Goal: Information Seeking & Learning: Learn about a topic

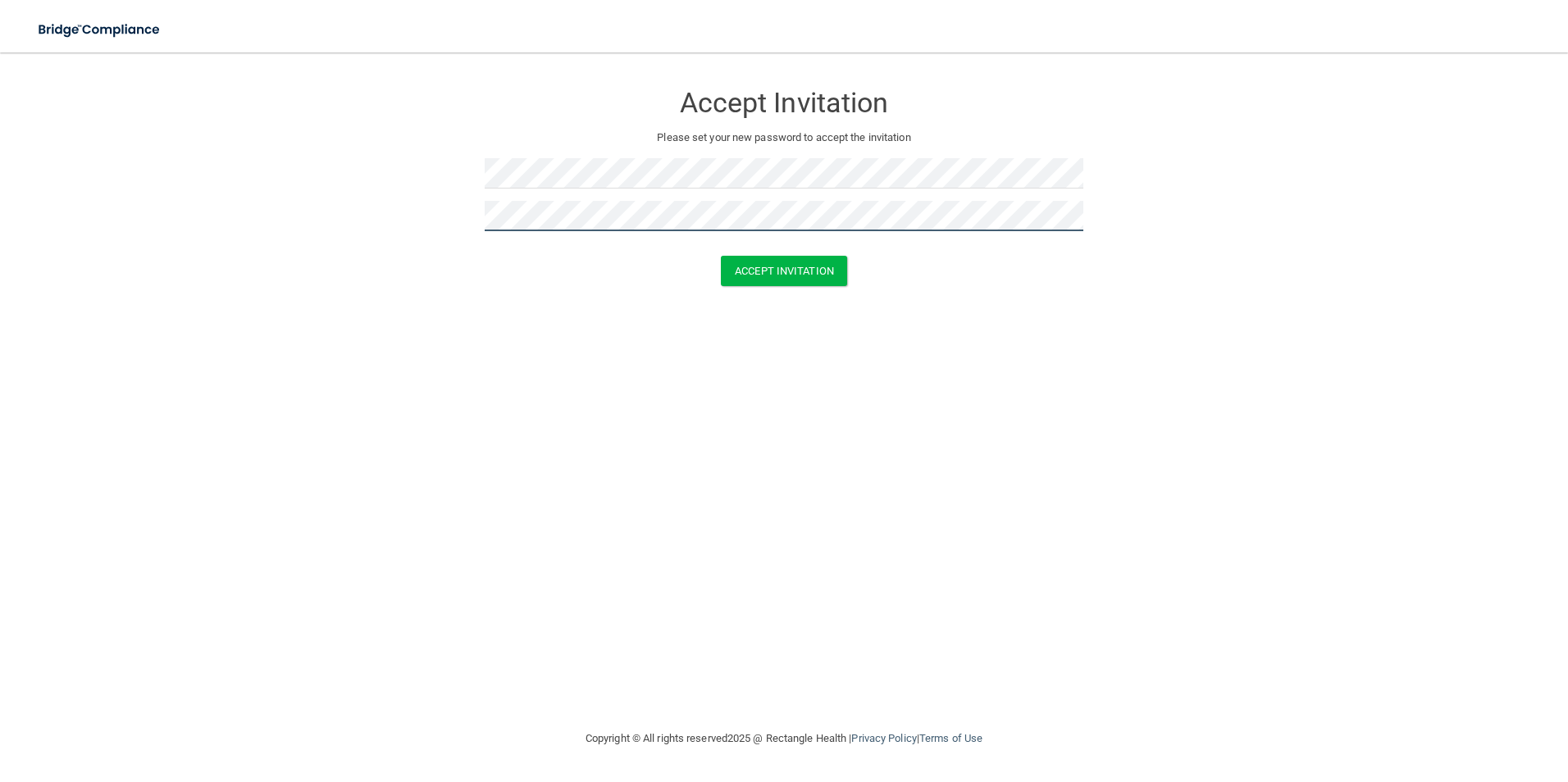
click at [721, 256] on button "Accept Invitation" at bounding box center [784, 271] width 127 height 31
click at [721, 279] on button "Accept Invitation" at bounding box center [784, 294] width 127 height 31
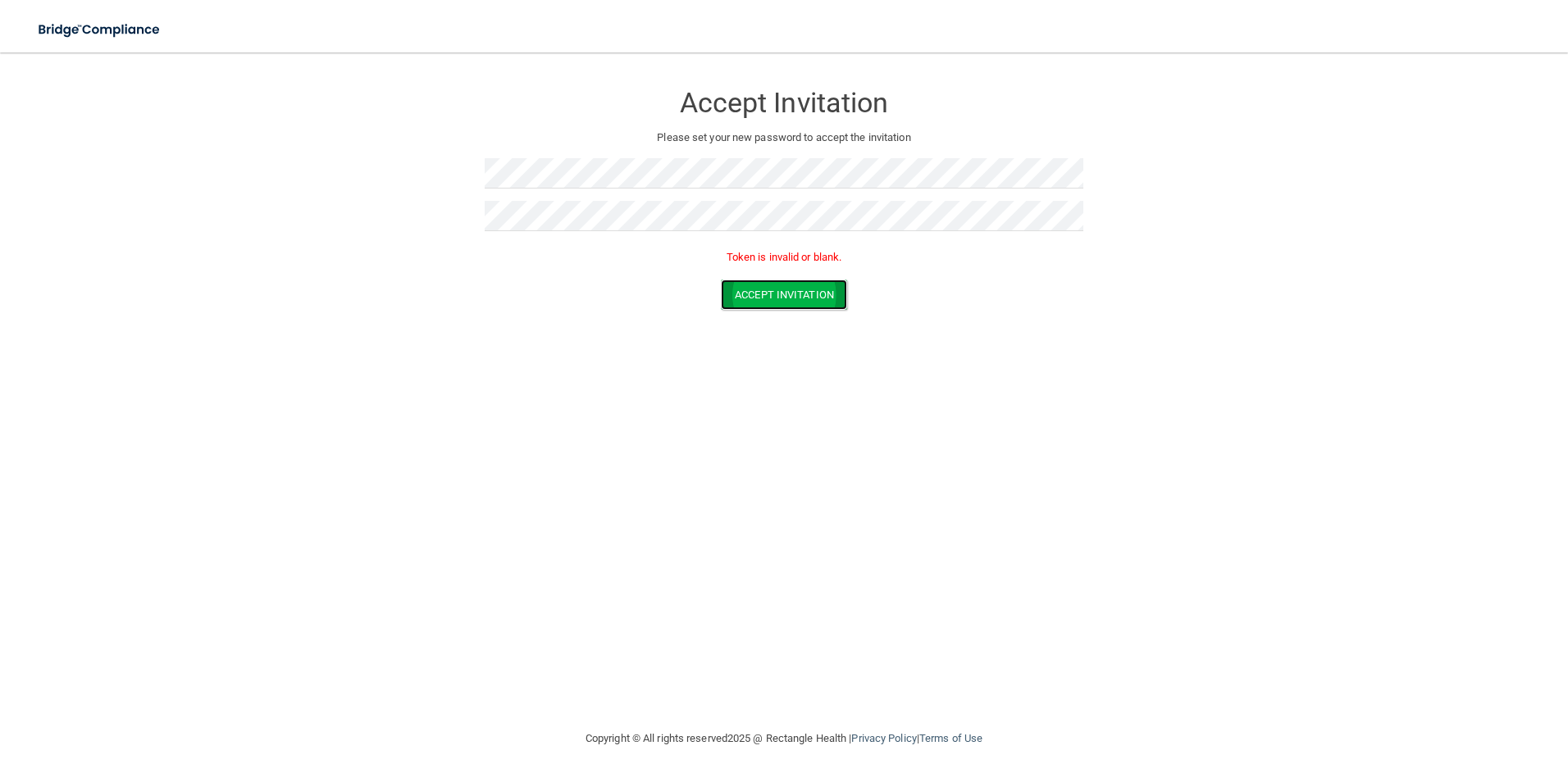
click at [800, 305] on button "Accept Invitation" at bounding box center [784, 294] width 127 height 31
click at [789, 290] on button "Accept Invitation" at bounding box center [784, 294] width 127 height 31
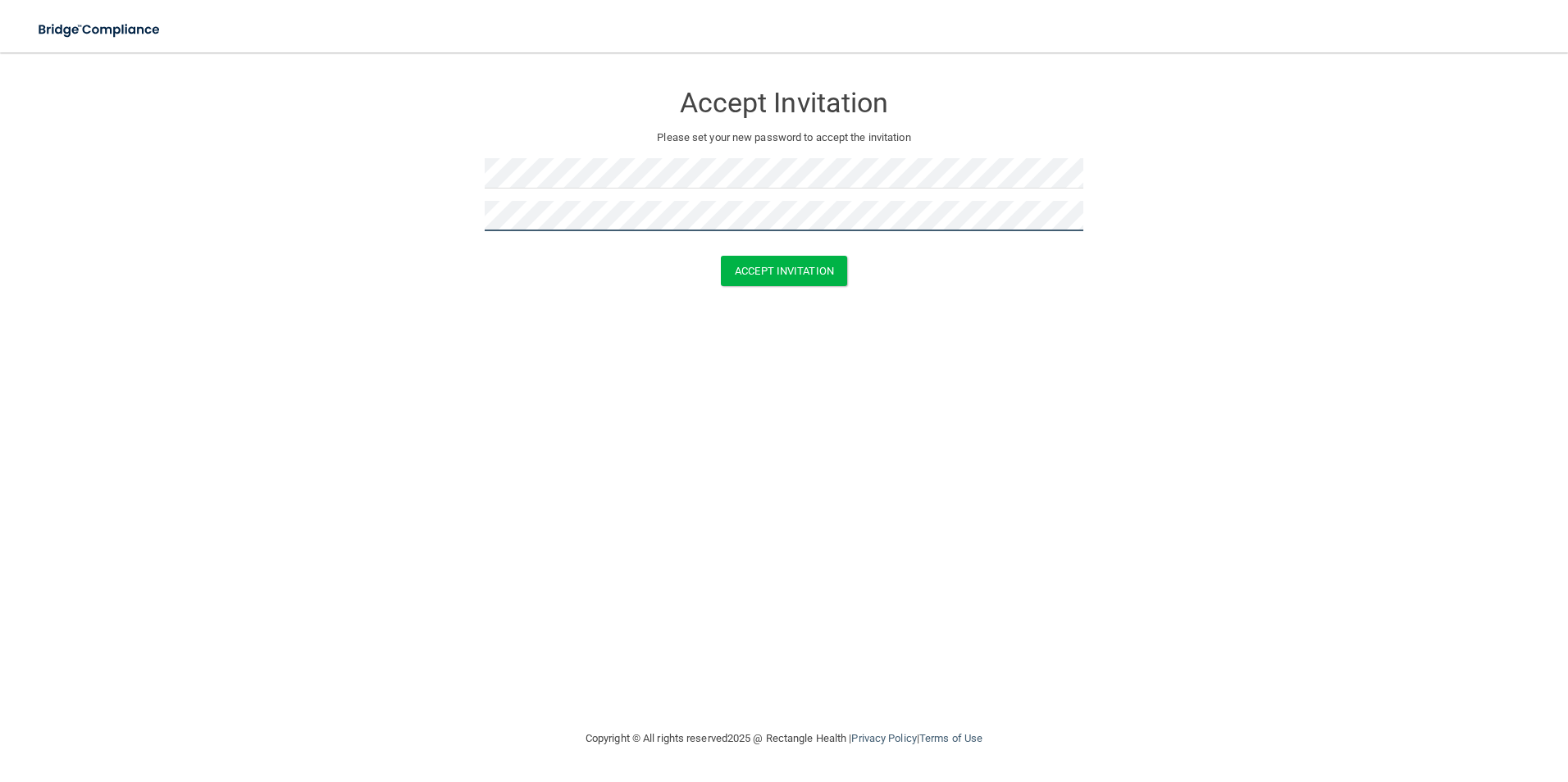
click at [721, 256] on button "Accept Invitation" at bounding box center [784, 271] width 127 height 31
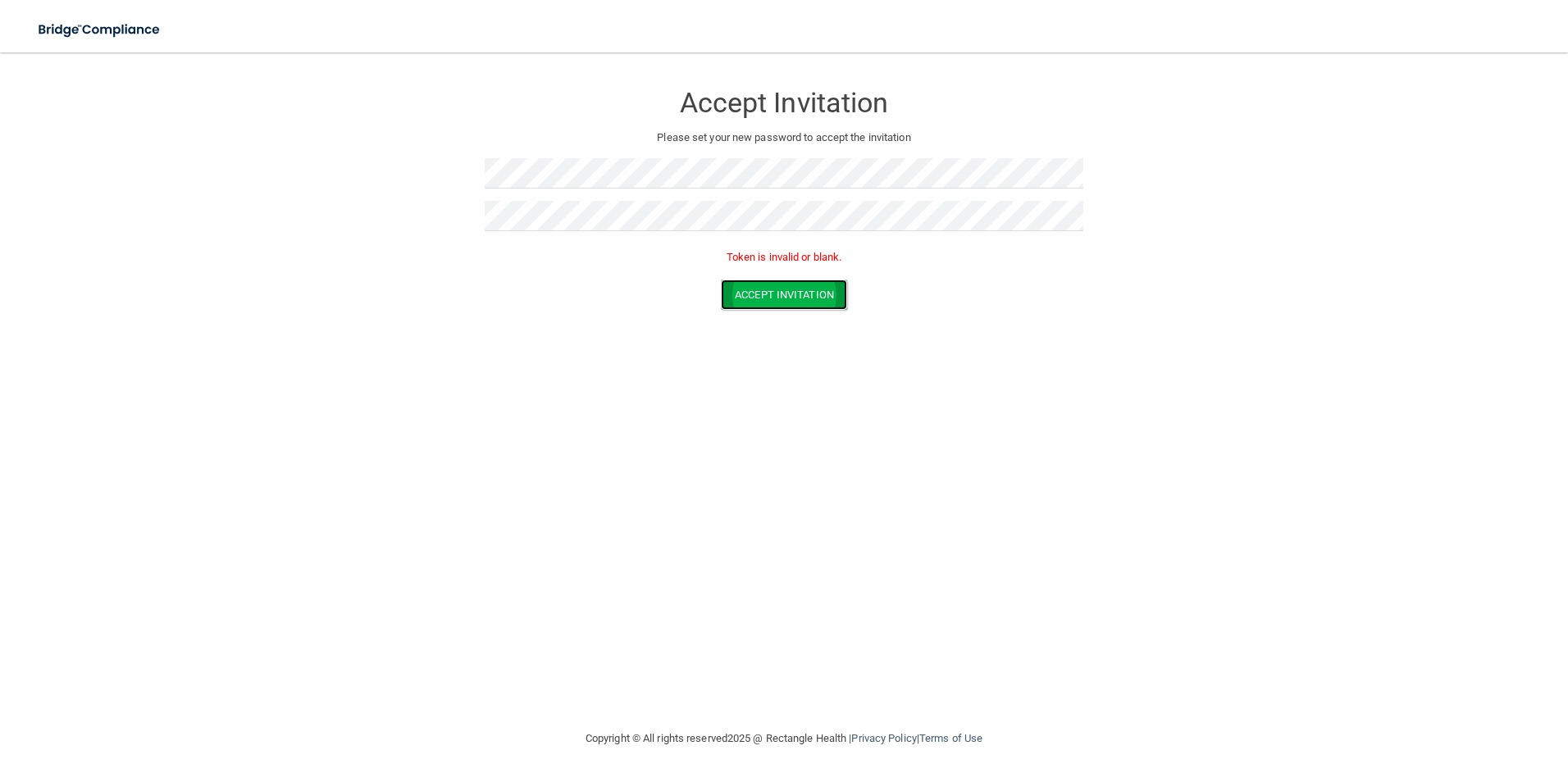
click at [769, 303] on button "Accept Invitation" at bounding box center [784, 294] width 127 height 31
click at [721, 279] on button "Accept Invitation" at bounding box center [784, 294] width 127 height 31
click at [807, 302] on button "Accept Invitation" at bounding box center [784, 294] width 127 height 31
click at [745, 294] on button "Accept Invitation" at bounding box center [784, 294] width 127 height 31
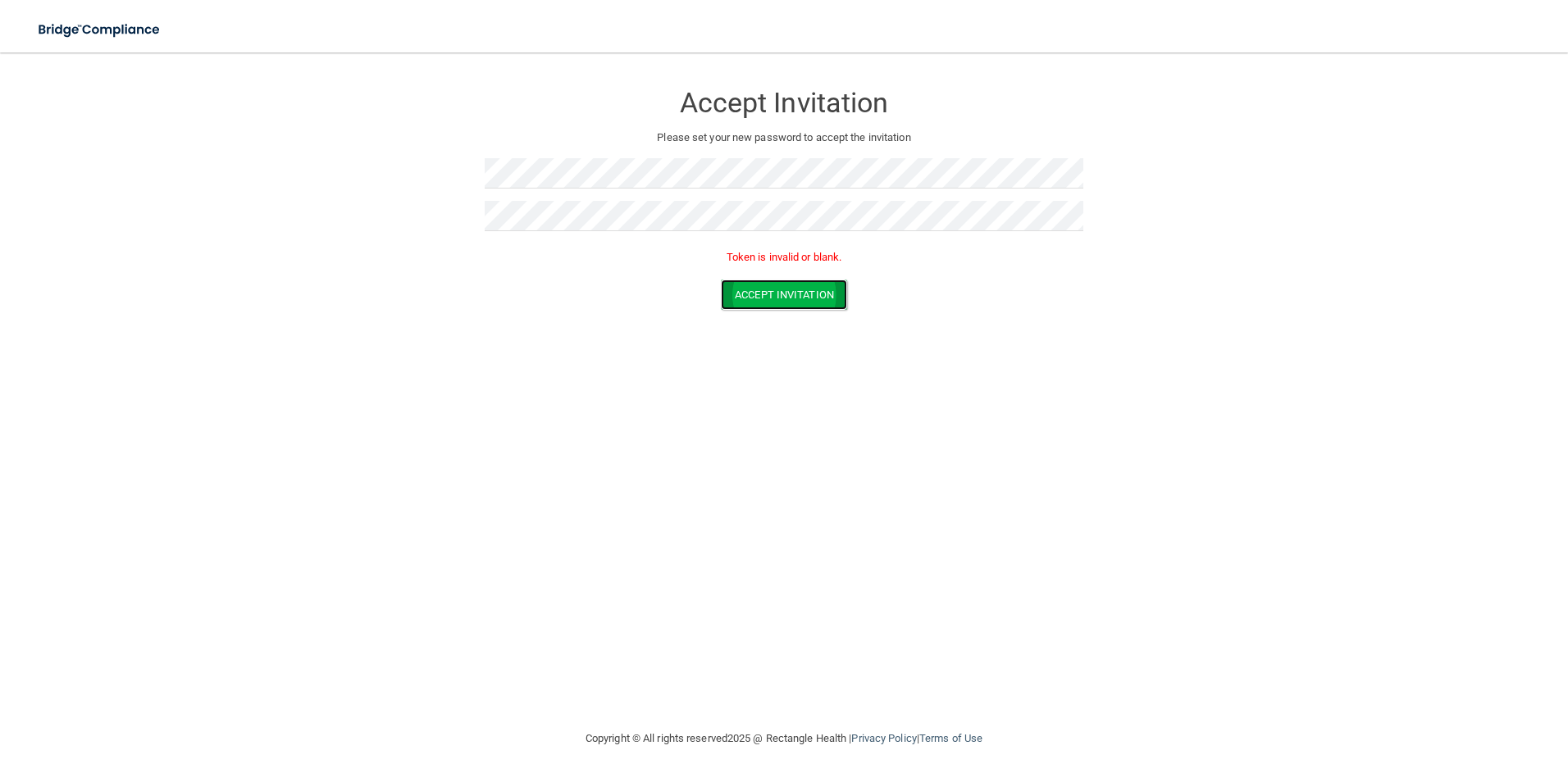
click at [767, 296] on button "Accept Invitation" at bounding box center [784, 294] width 127 height 31
click at [774, 281] on button "Accept Invitation" at bounding box center [784, 271] width 127 height 31
click at [775, 299] on button "Accept Invitation" at bounding box center [784, 294] width 127 height 31
click at [787, 294] on button "Accept Invitation" at bounding box center [784, 294] width 127 height 31
click at [798, 259] on p "Passwords have to match" at bounding box center [783, 257] width 599 height 20
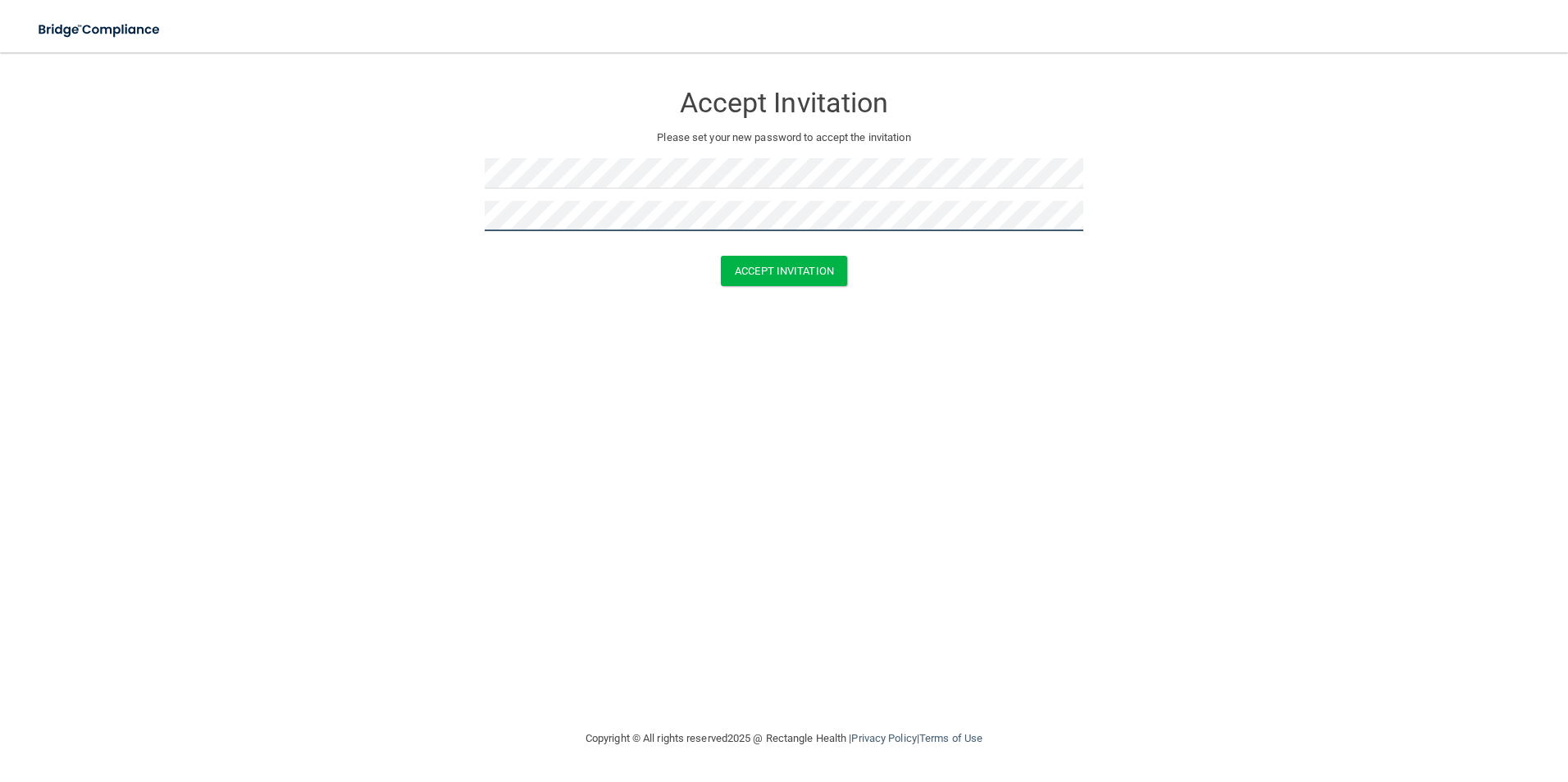
click at [721, 256] on button "Accept Invitation" at bounding box center [784, 271] width 127 height 31
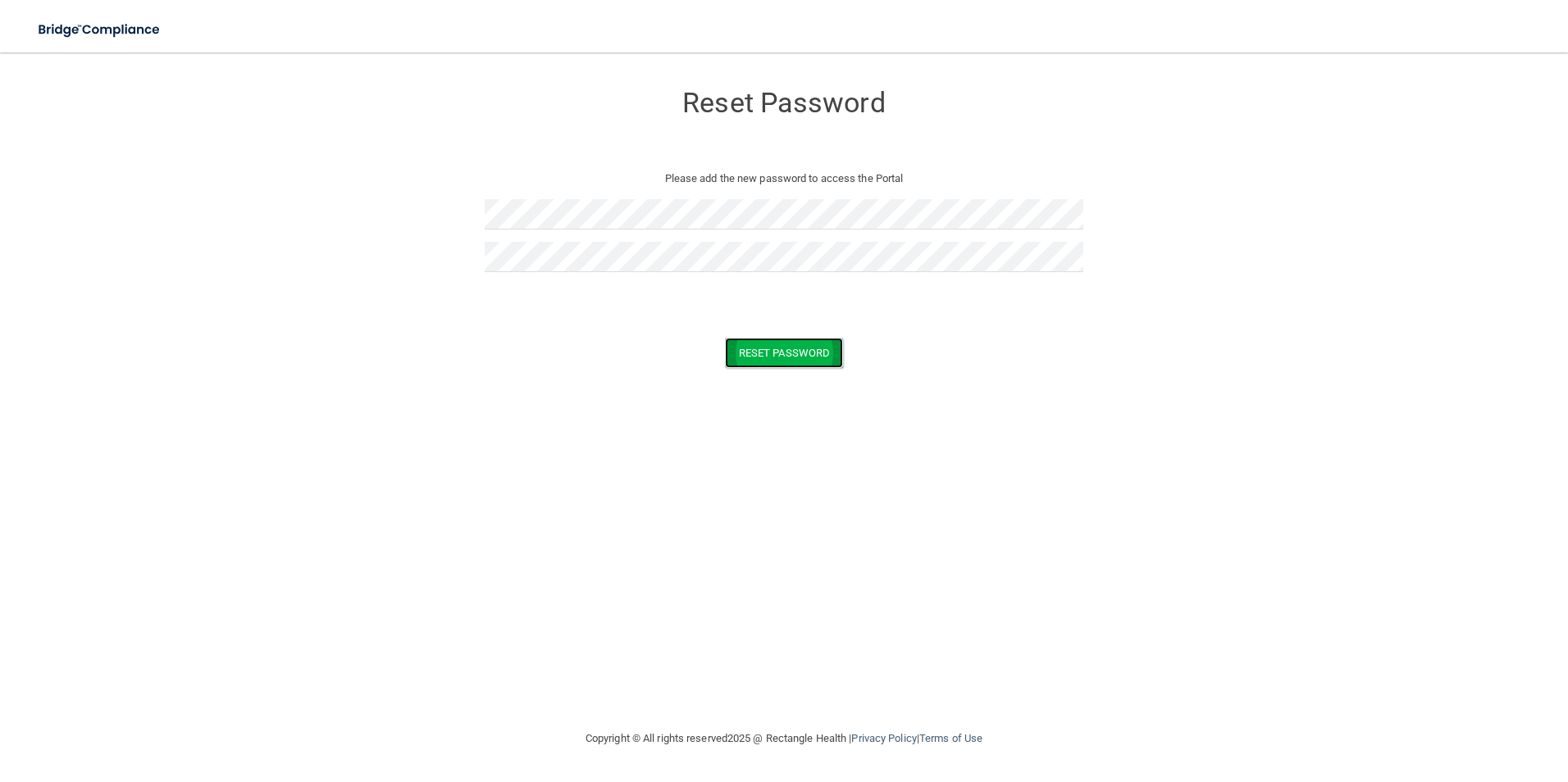
click at [756, 347] on button "Reset Password" at bounding box center [783, 353] width 118 height 31
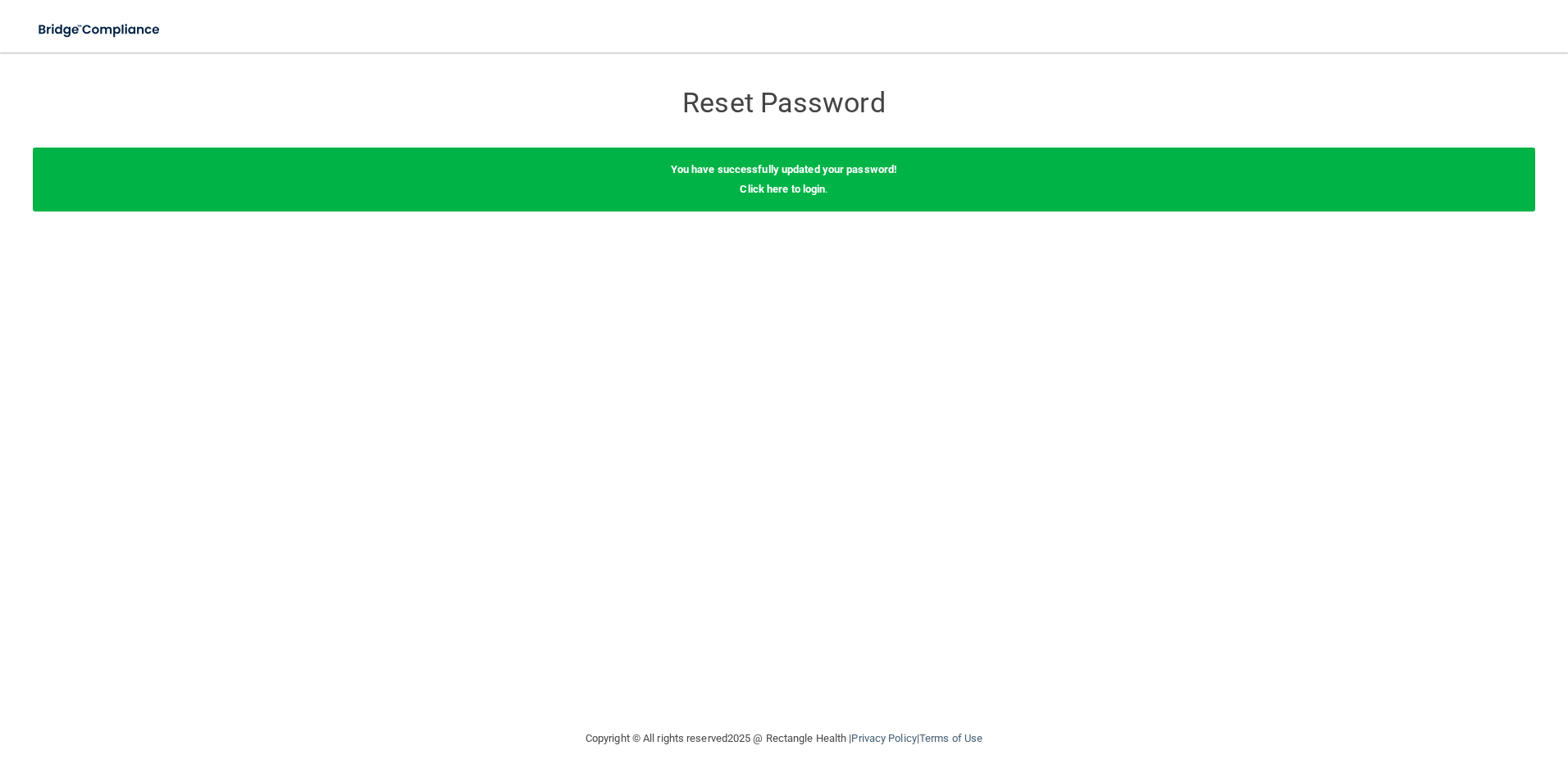
click at [781, 175] on div "You have successfully updated your password! Click here to login ." at bounding box center [783, 180] width 1502 height 64
click at [787, 188] on link "Click here to login" at bounding box center [782, 188] width 86 height 12
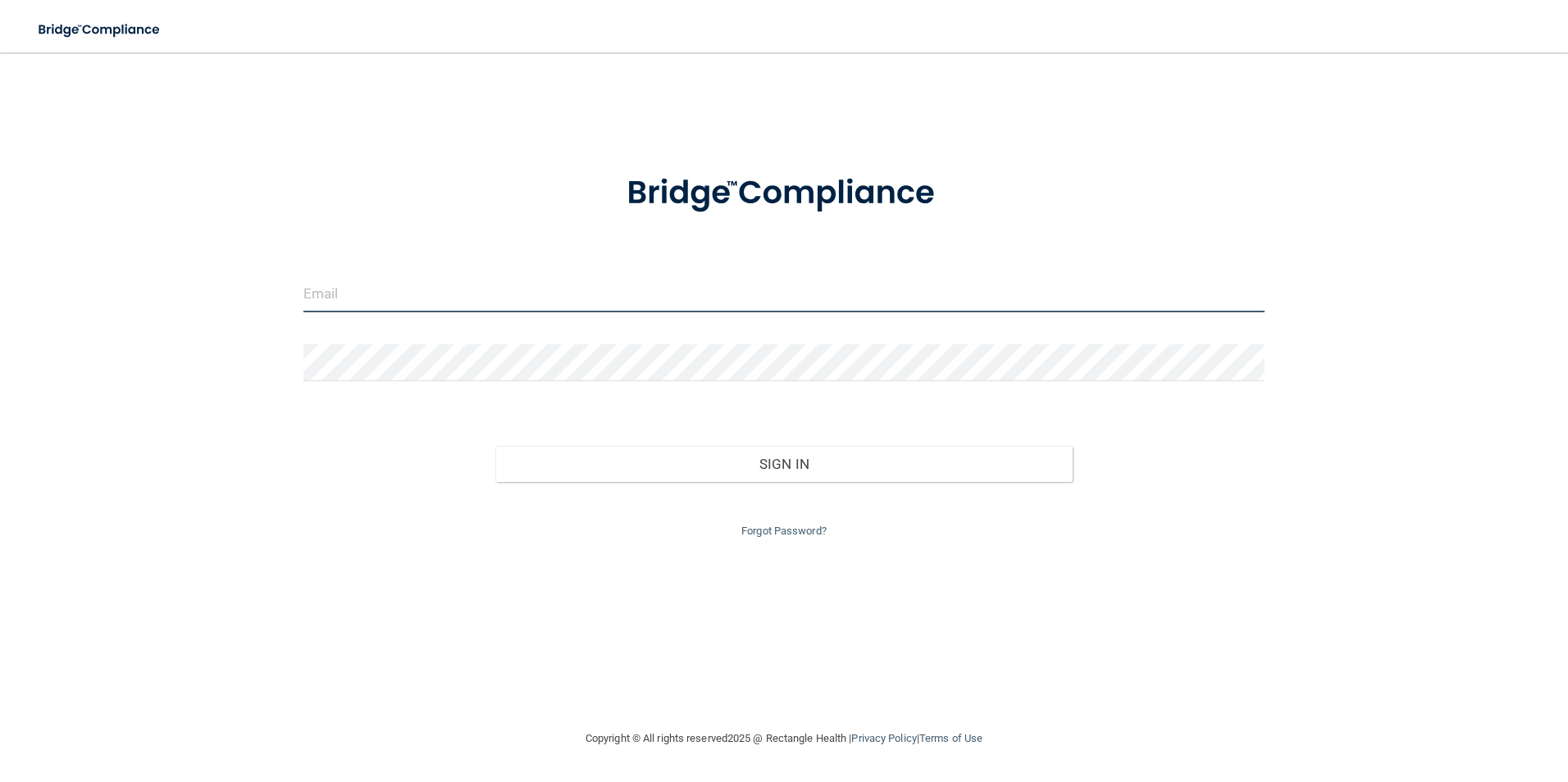
drag, startPoint x: 359, startPoint y: 281, endPoint x: 380, endPoint y: 282, distance: 21.0
click at [366, 282] on input "email" at bounding box center [784, 294] width 962 height 37
type input "ygarcia@alamontdental.com"
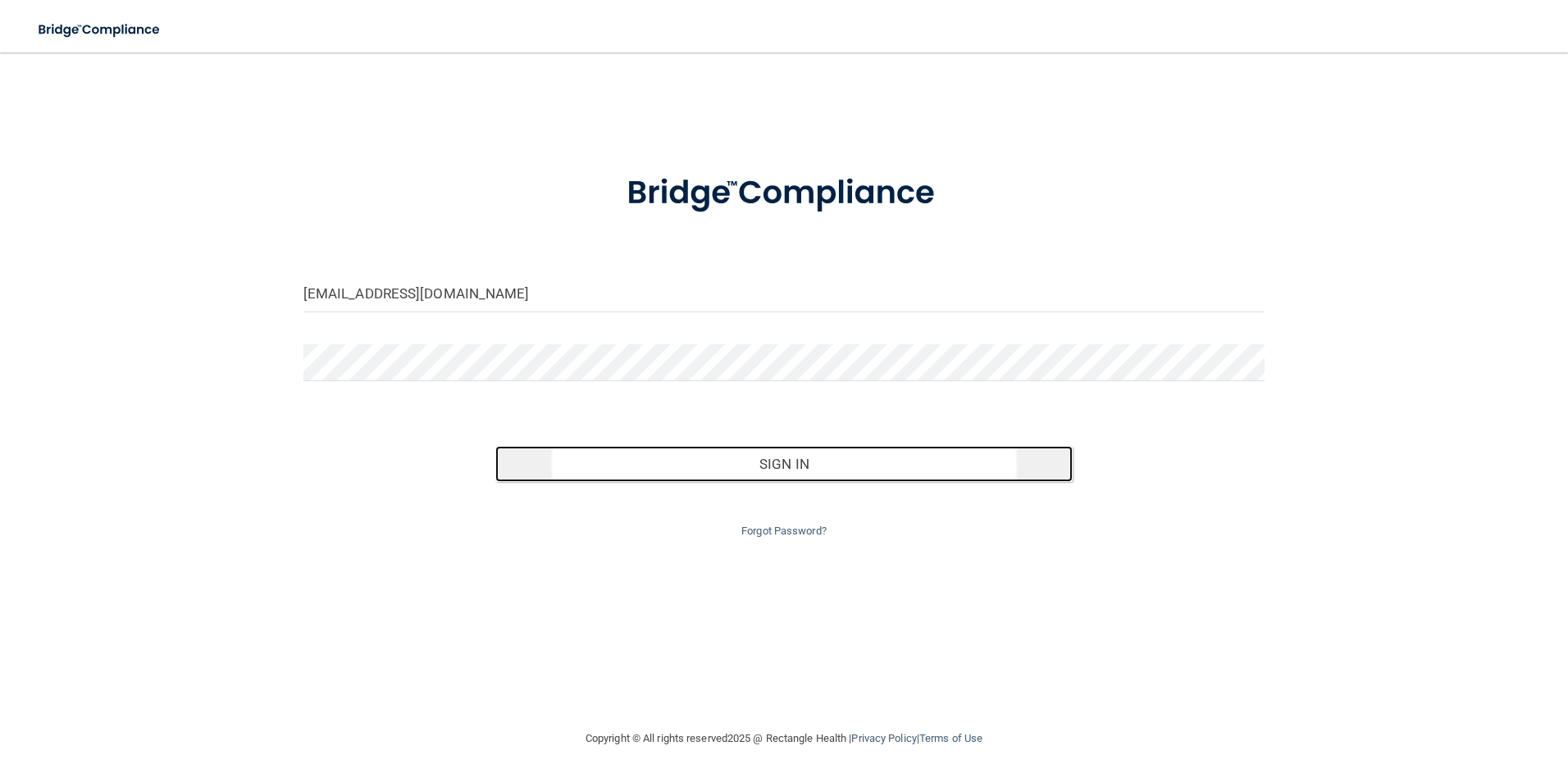
click at [807, 471] on button "Sign In" at bounding box center [784, 464] width 577 height 36
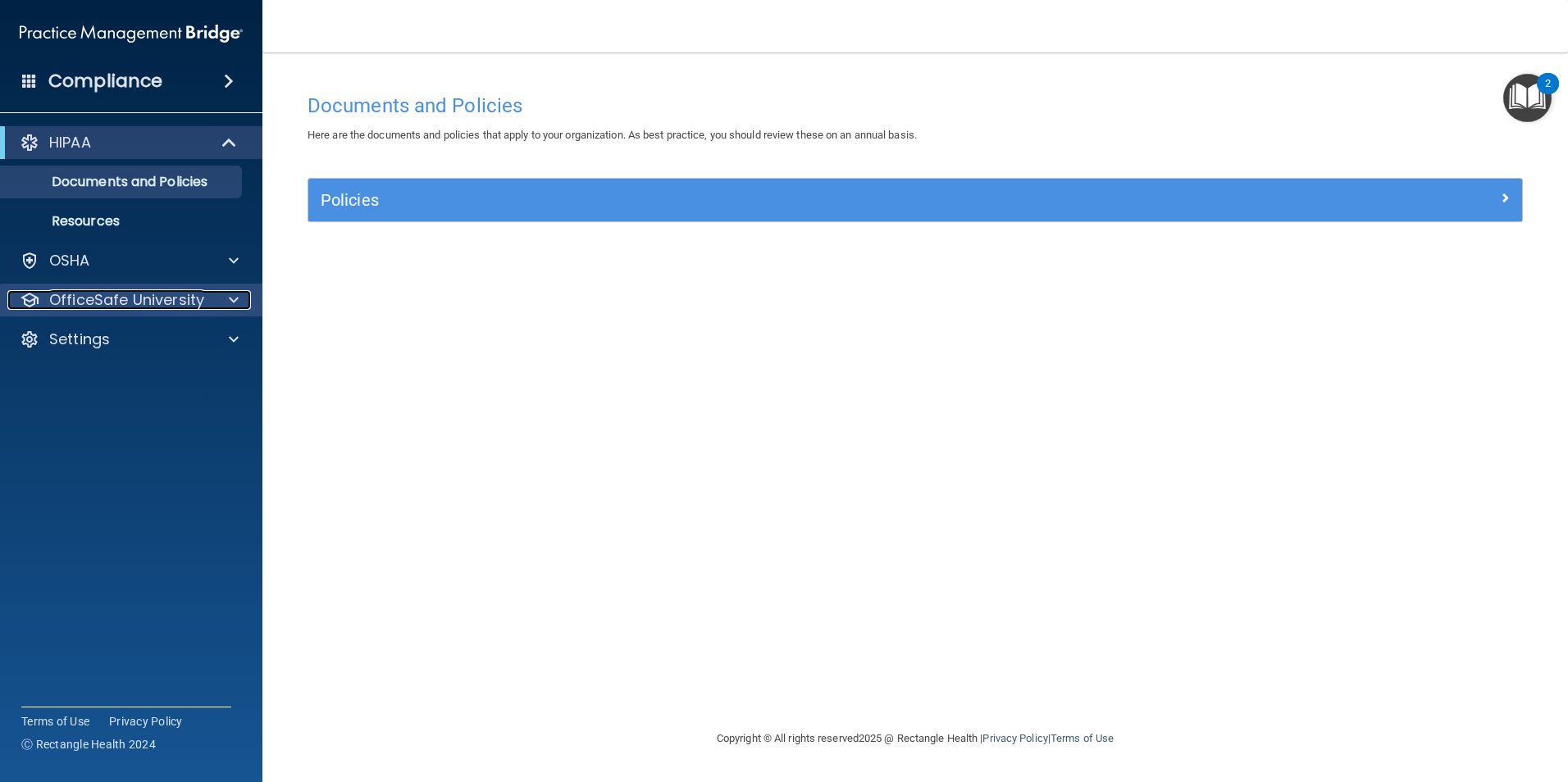
click at [99, 302] on p "OfficeSafe University" at bounding box center [127, 300] width 155 height 20
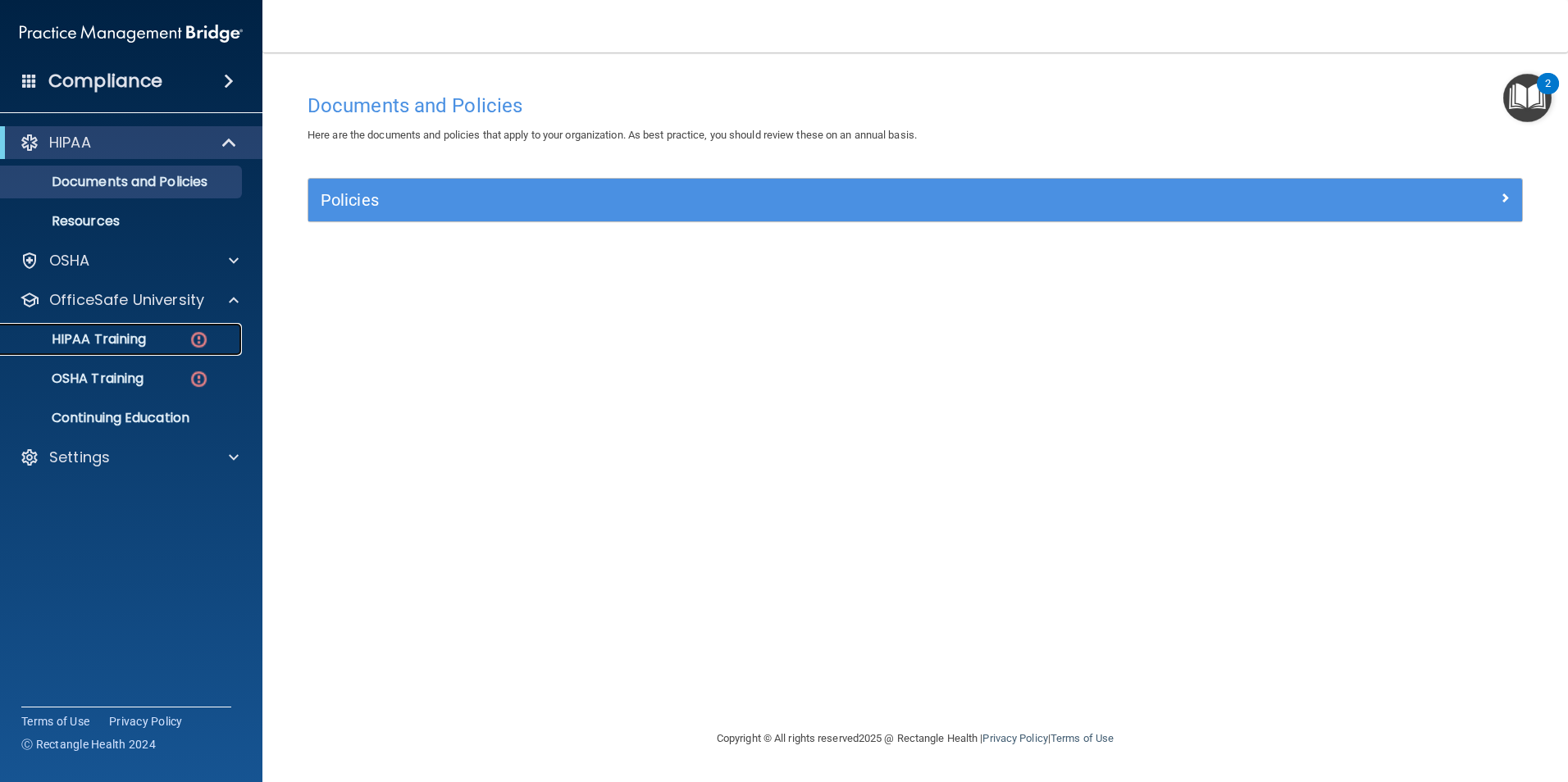
click at [93, 333] on p "HIPAA Training" at bounding box center [77, 340] width 135 height 17
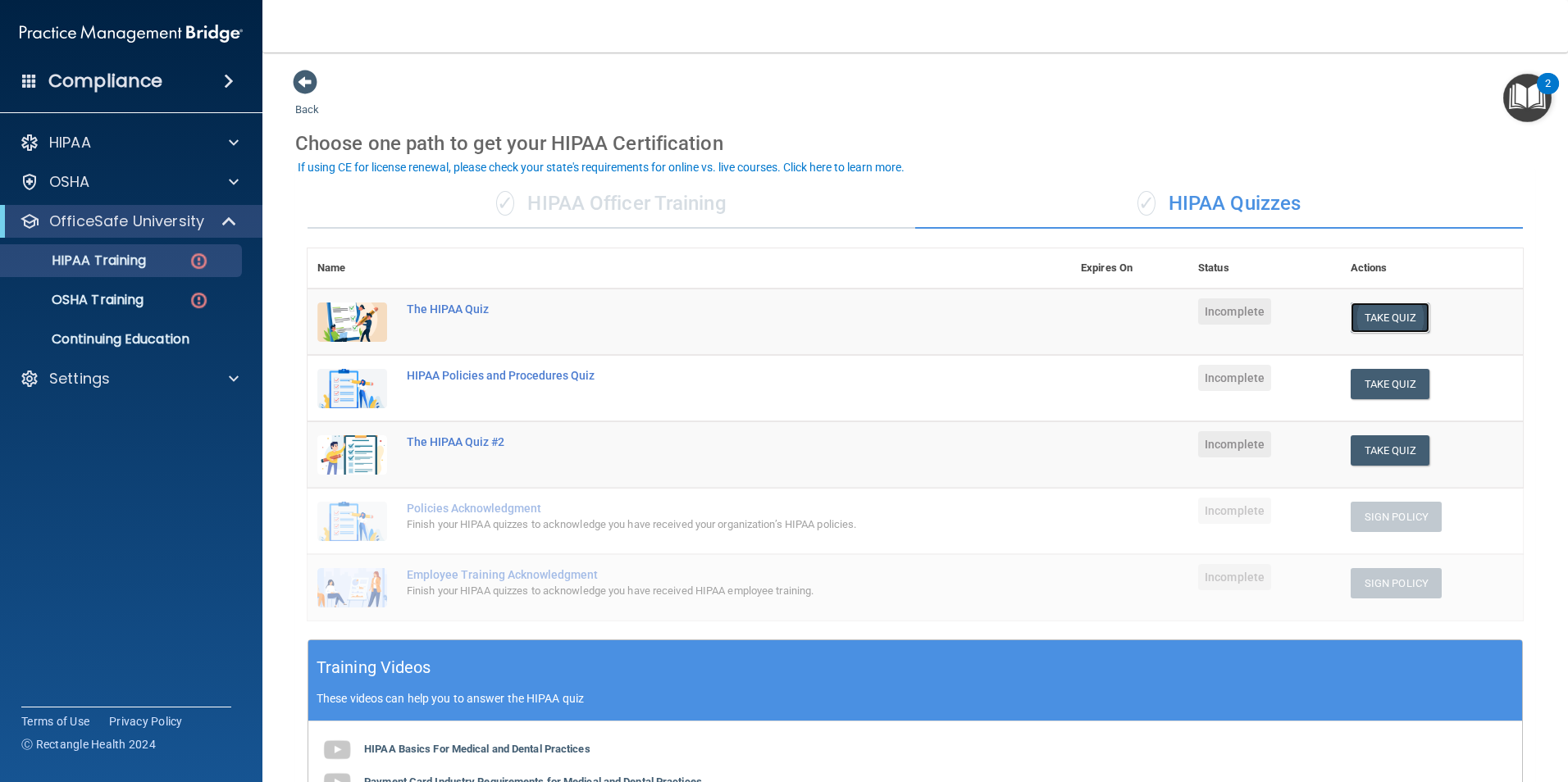
click at [1363, 320] on button "Take Quiz" at bounding box center [1389, 317] width 79 height 31
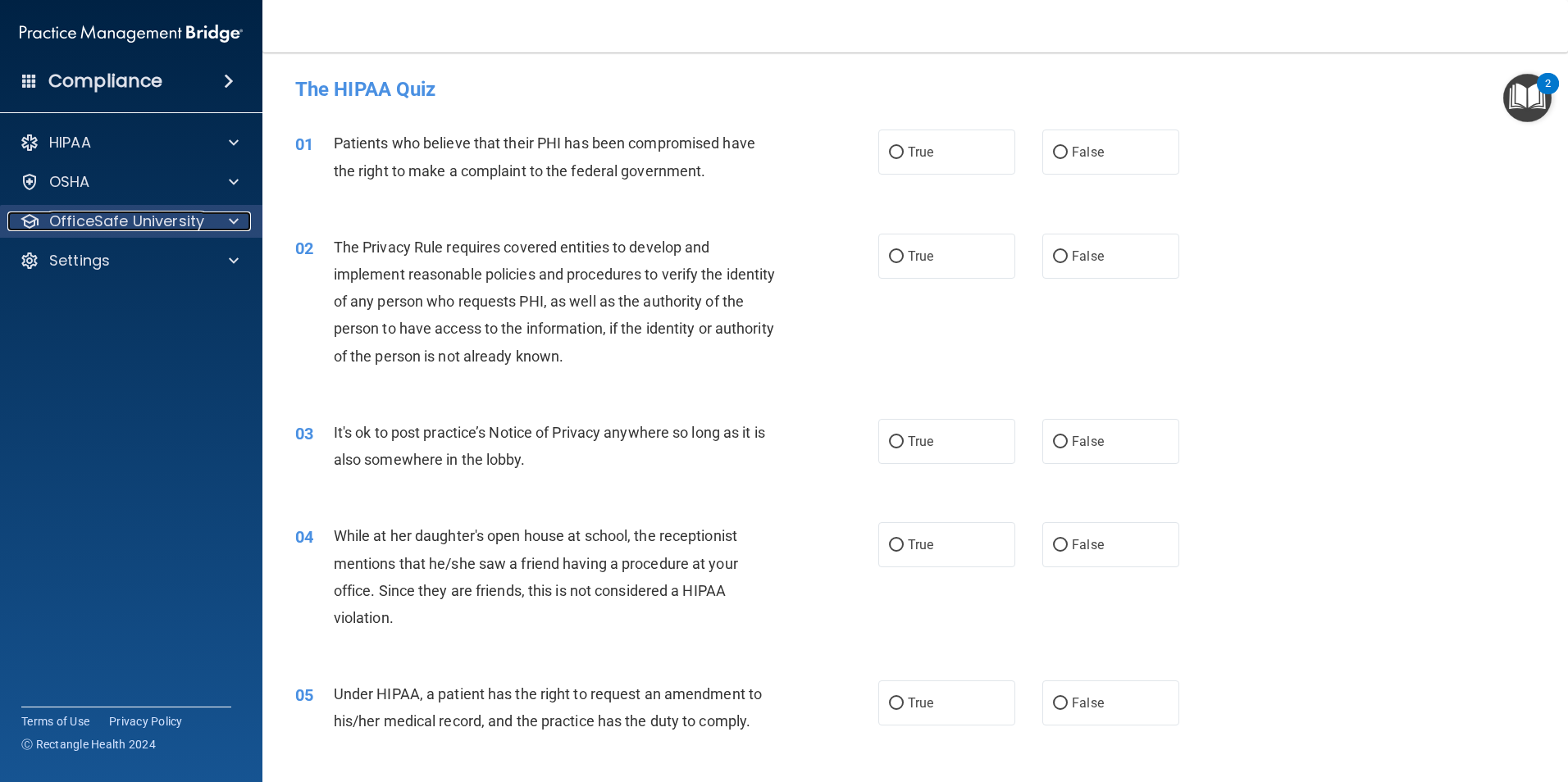
click at [134, 223] on p "OfficeSafe University" at bounding box center [127, 221] width 155 height 20
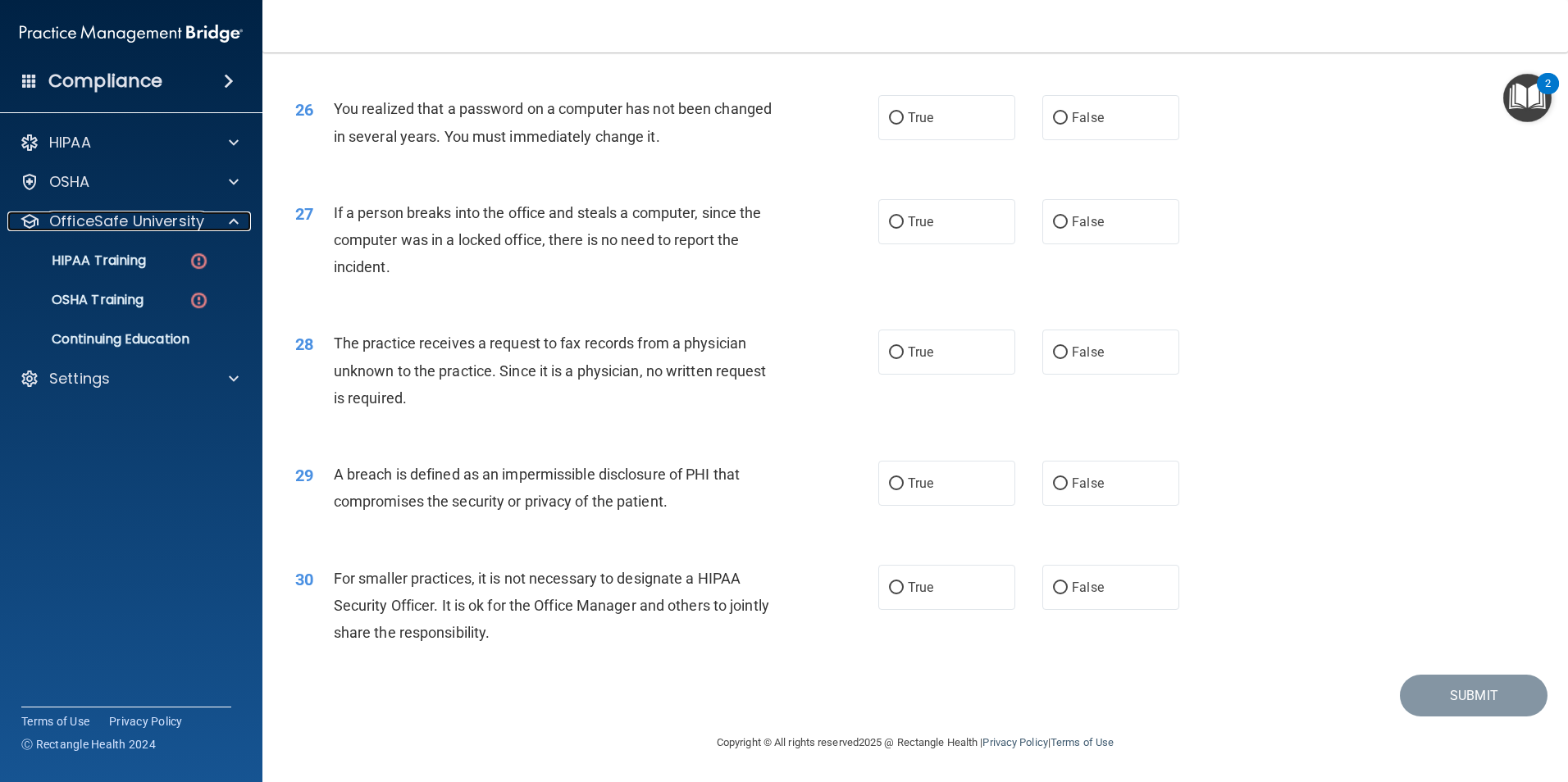
scroll to position [3125, 0]
click at [1053, 589] on input "False" at bounding box center [1061, 587] width 15 height 12
radio input "true"
click at [889, 487] on input "True" at bounding box center [897, 483] width 15 height 12
radio input "true"
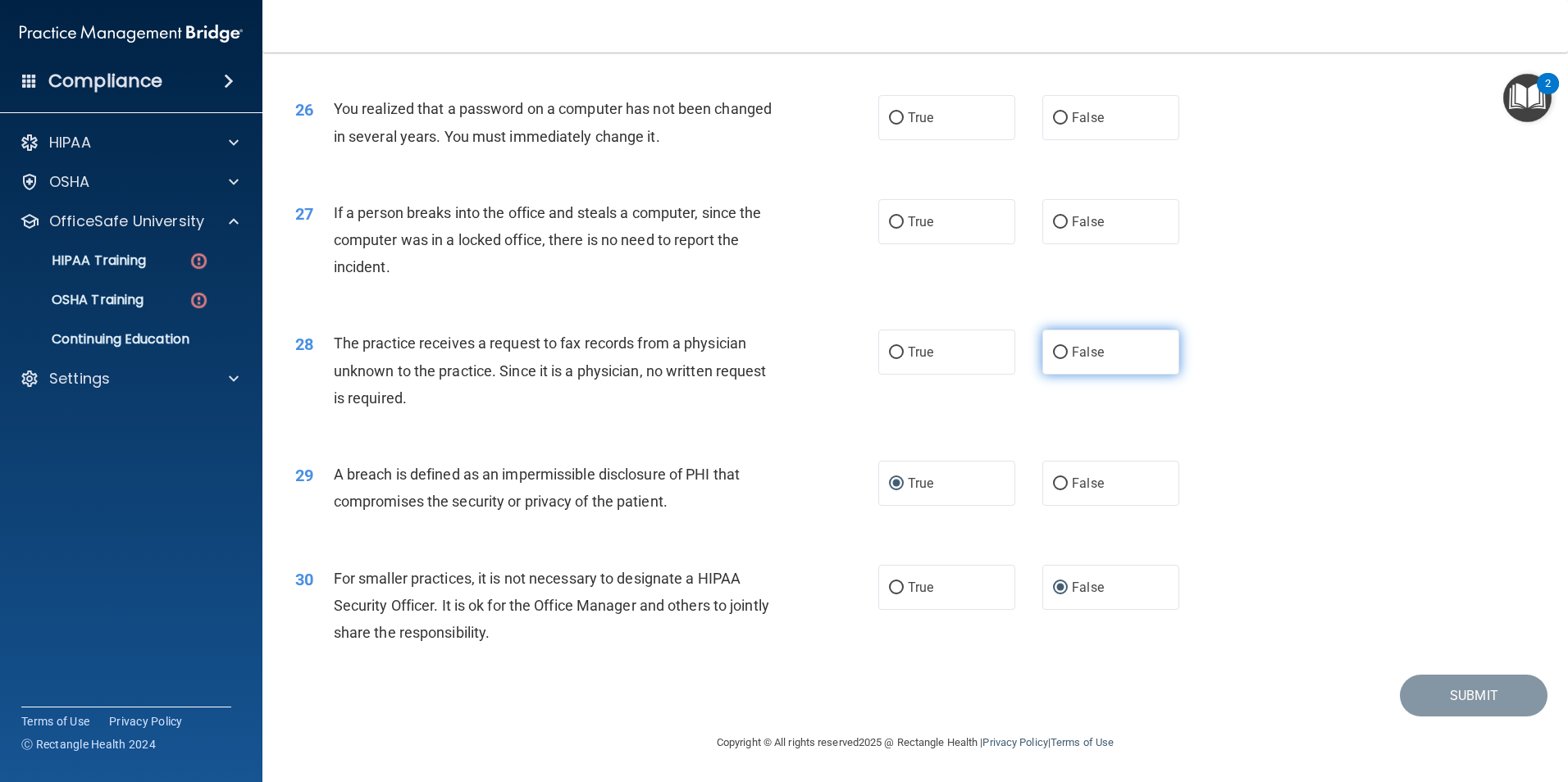
click at [1053, 351] on input "False" at bounding box center [1061, 353] width 15 height 12
radio input "true"
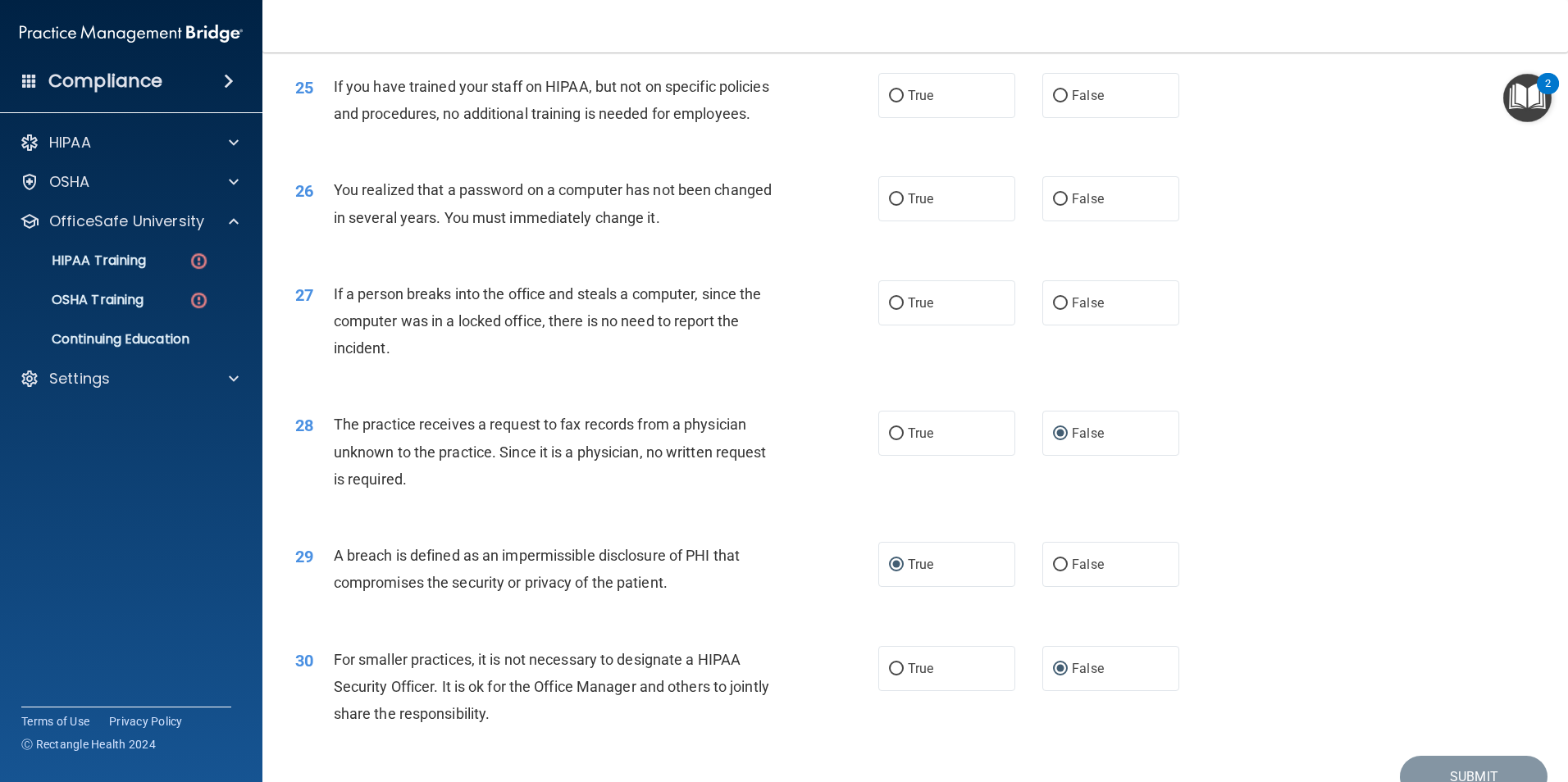
scroll to position [2961, 0]
click at [1053, 312] on input "False" at bounding box center [1061, 304] width 15 height 12
radio input "true"
click at [889, 208] on input "True" at bounding box center [897, 201] width 15 height 12
radio input "true"
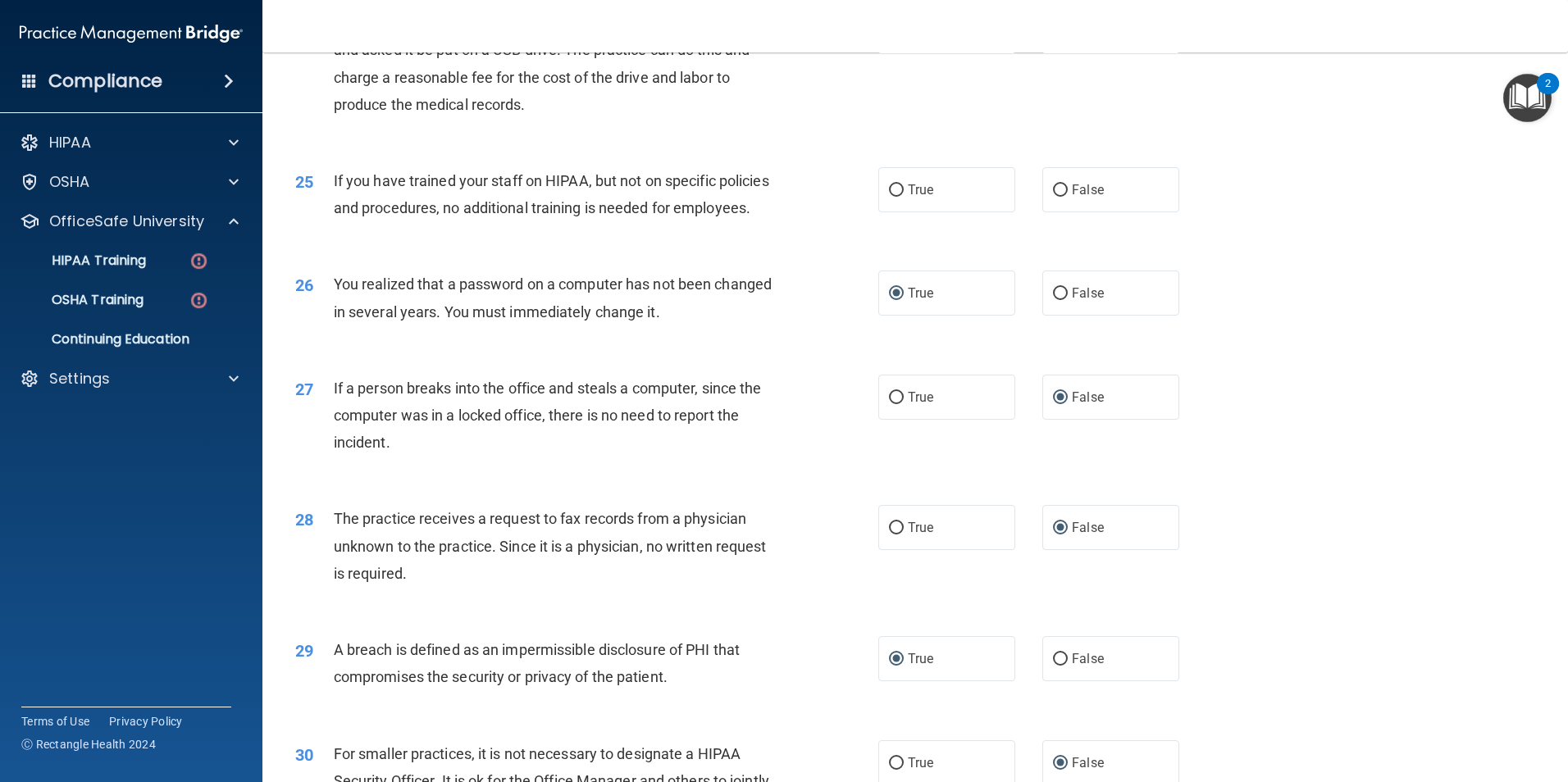
scroll to position [2798, 0]
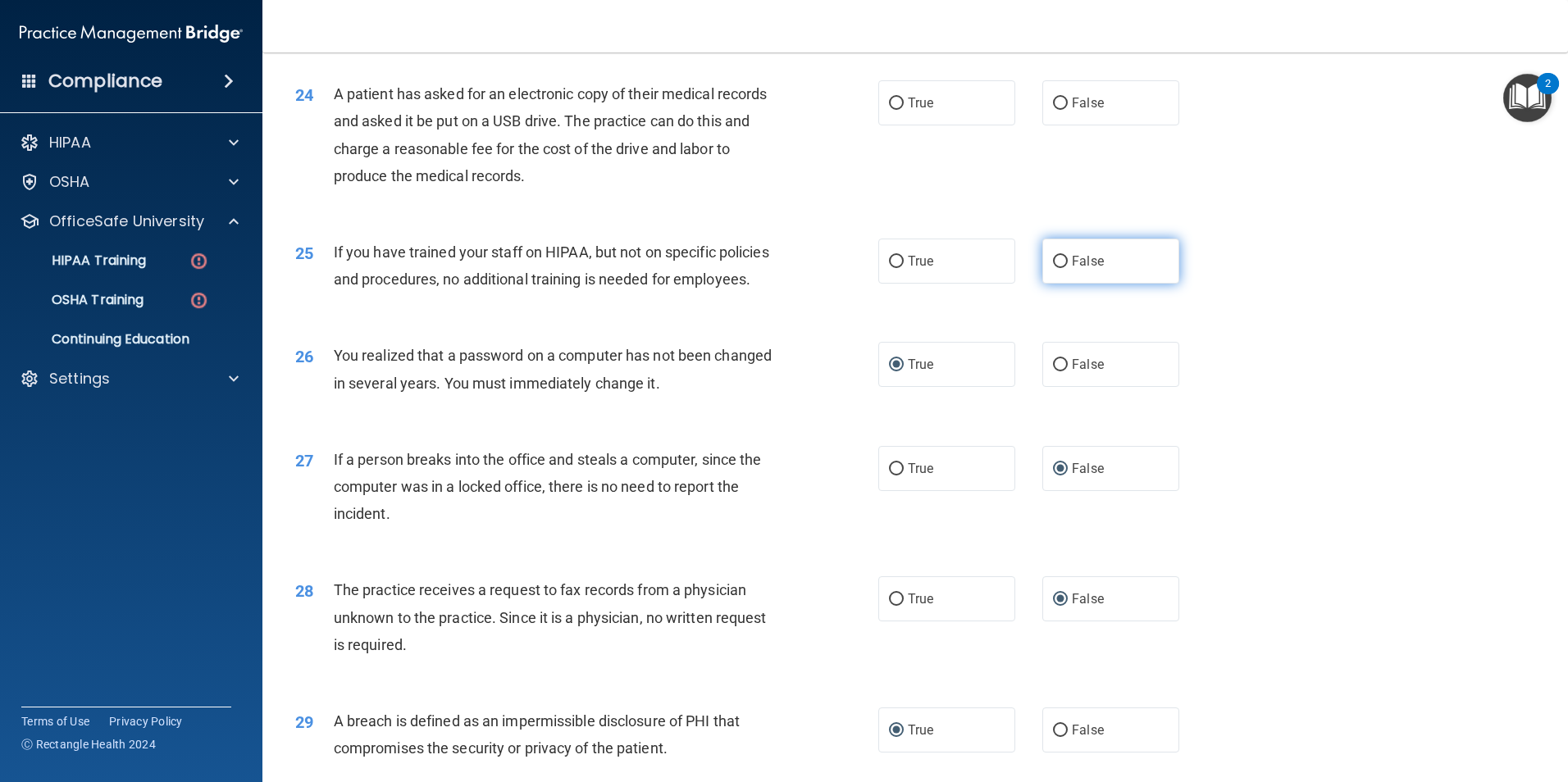
click at [1061, 284] on label "False" at bounding box center [1110, 261] width 137 height 45
click at [1061, 268] on input "False" at bounding box center [1061, 262] width 15 height 12
radio input "true"
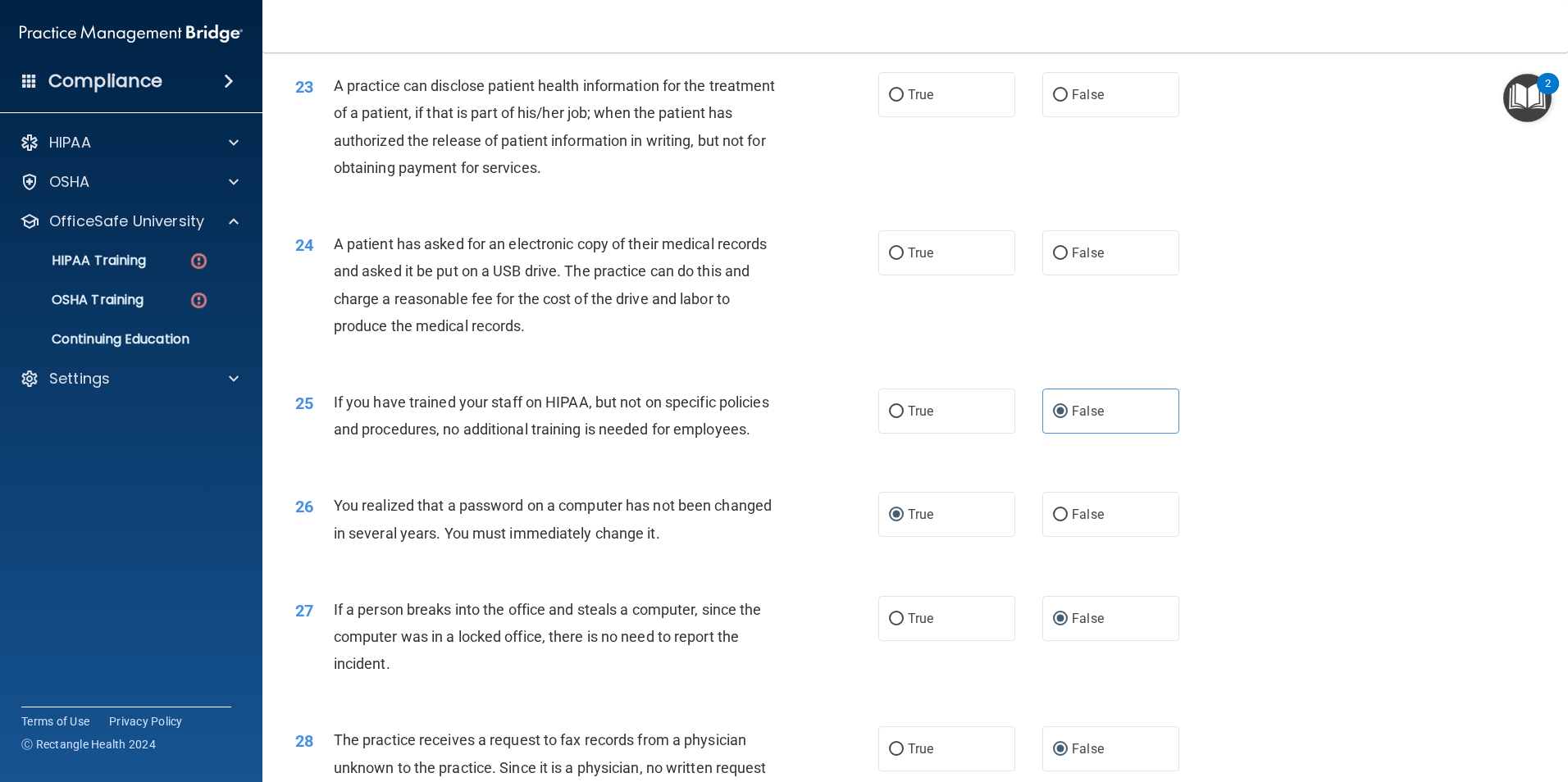
scroll to position [2634, 0]
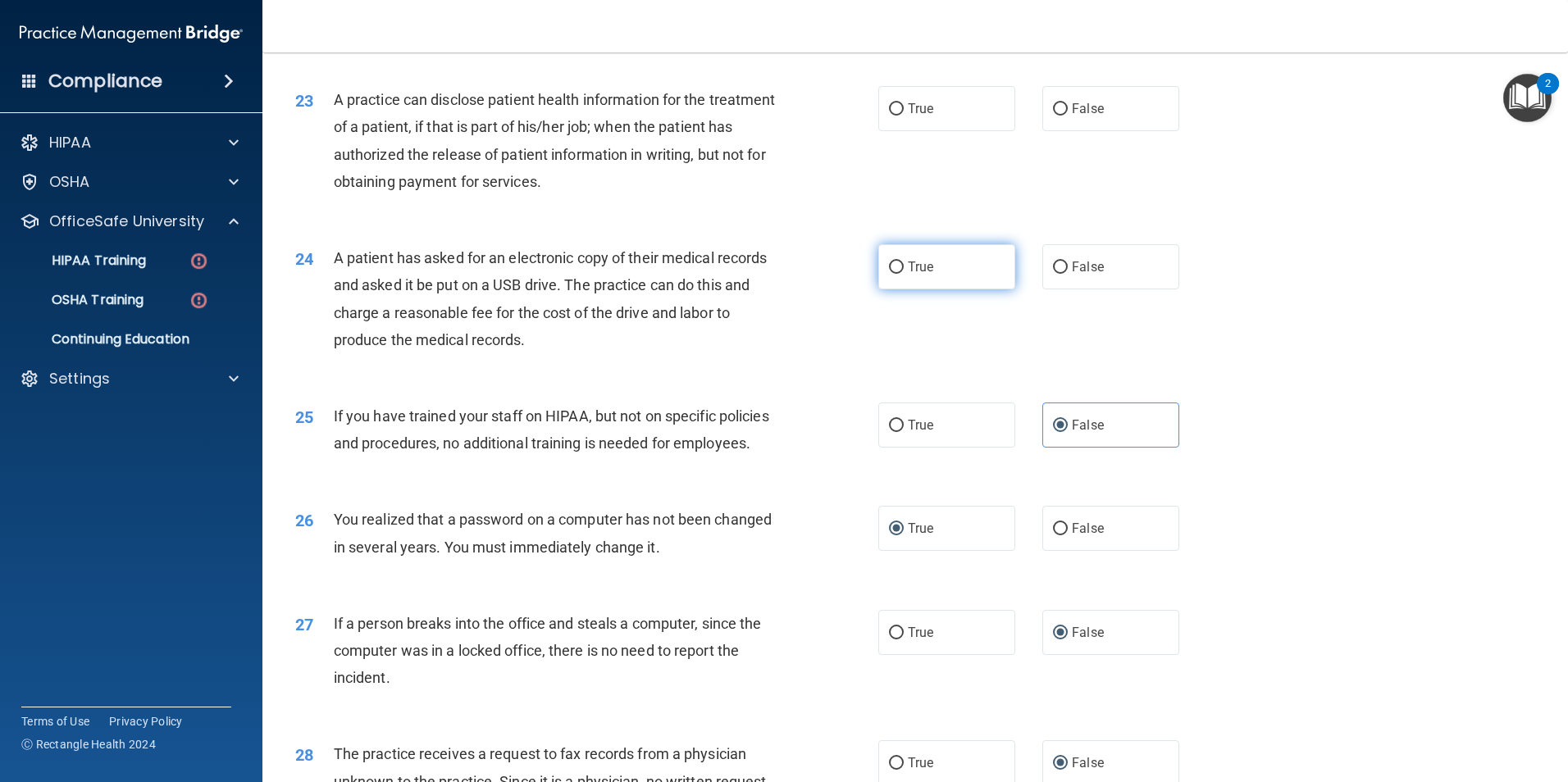
click at [893, 274] on input "True" at bounding box center [897, 267] width 15 height 12
radio input "true"
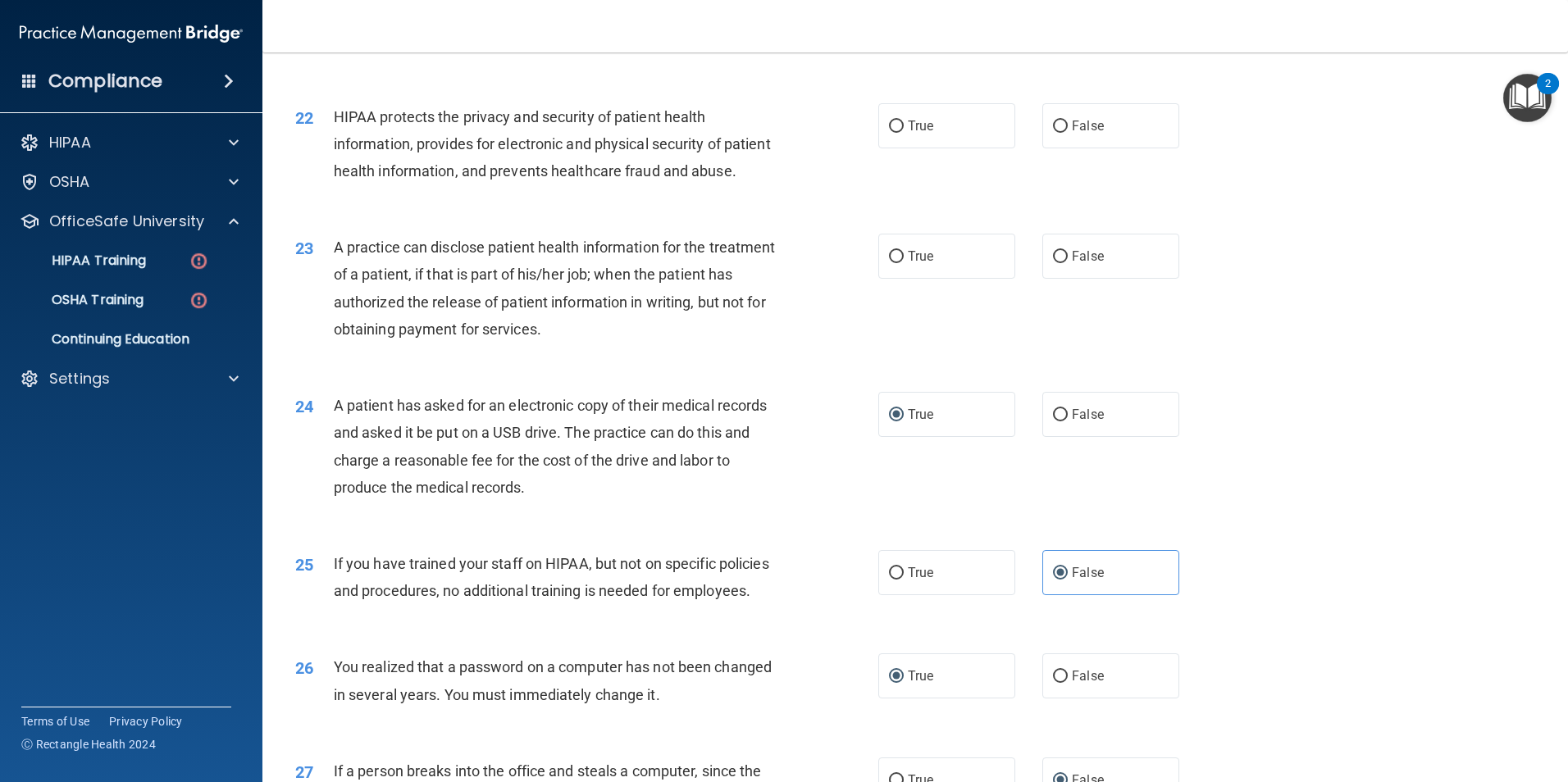
scroll to position [2469, 0]
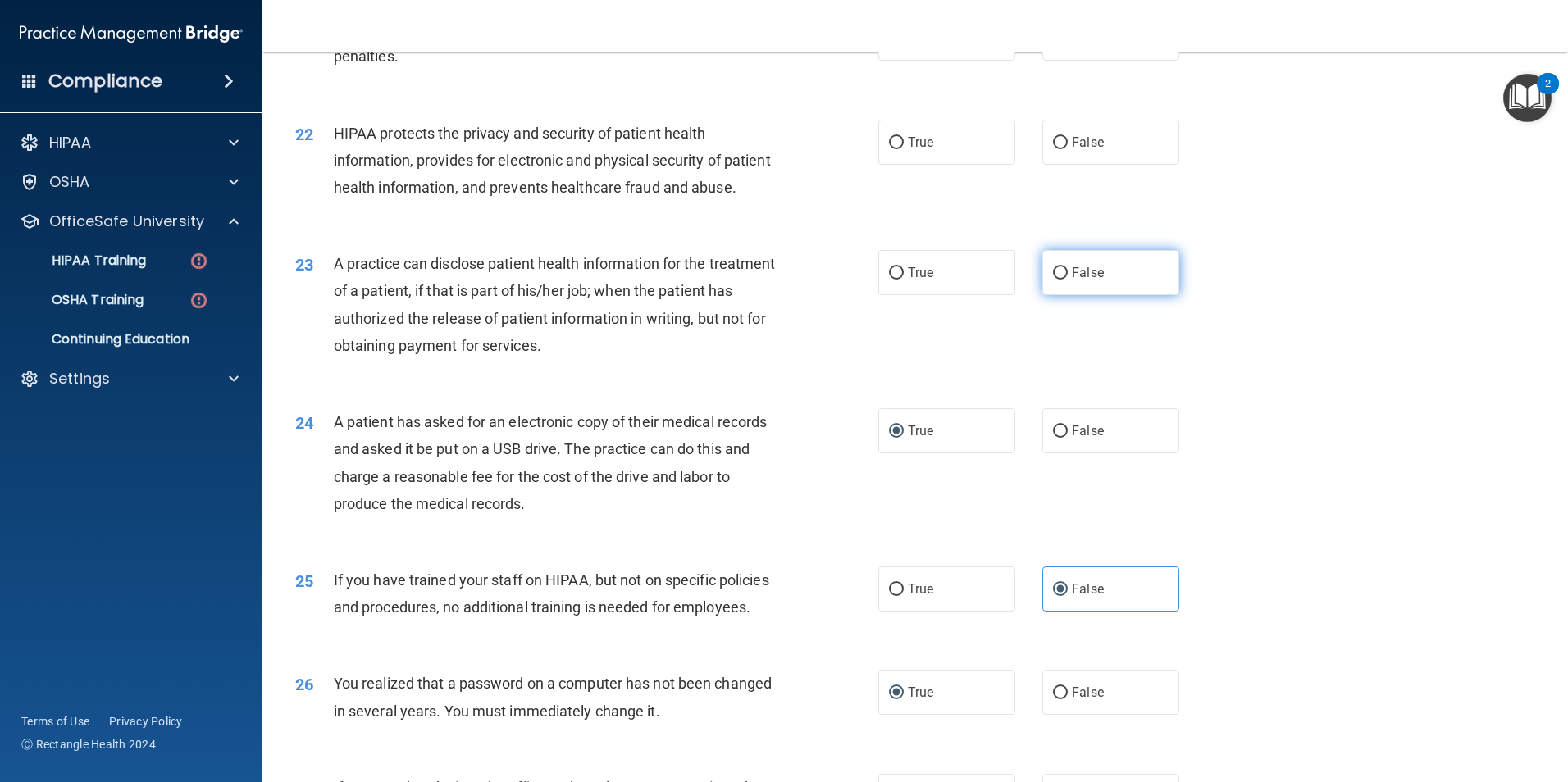
click at [1053, 279] on input "False" at bounding box center [1061, 273] width 15 height 12
radio input "true"
click at [889, 279] on input "True" at bounding box center [897, 273] width 15 height 12
radio input "true"
radio input "false"
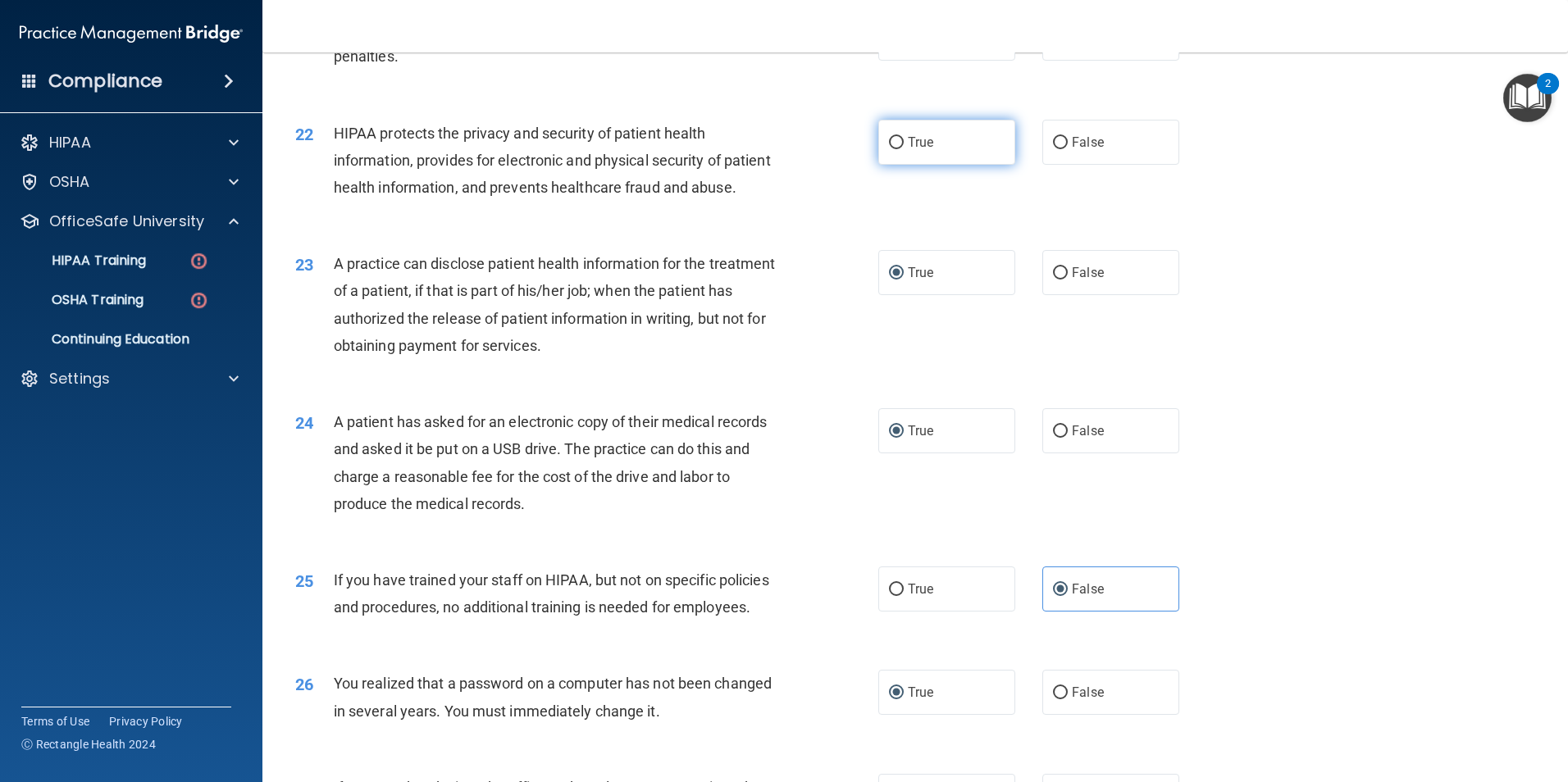
click at [892, 149] on input "True" at bounding box center [897, 142] width 15 height 12
radio input "true"
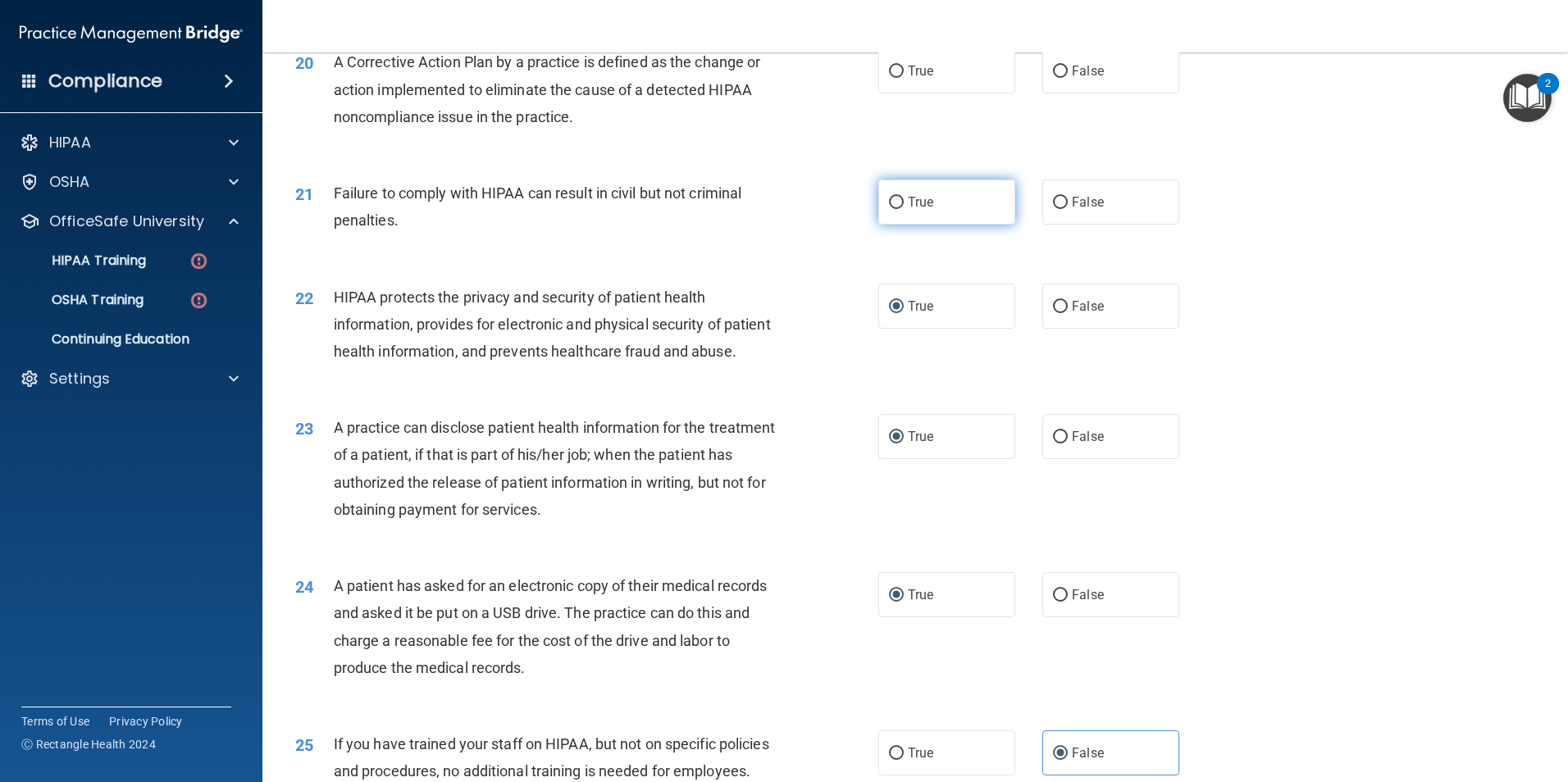
click at [889, 209] on input "True" at bounding box center [897, 202] width 15 height 12
radio input "true"
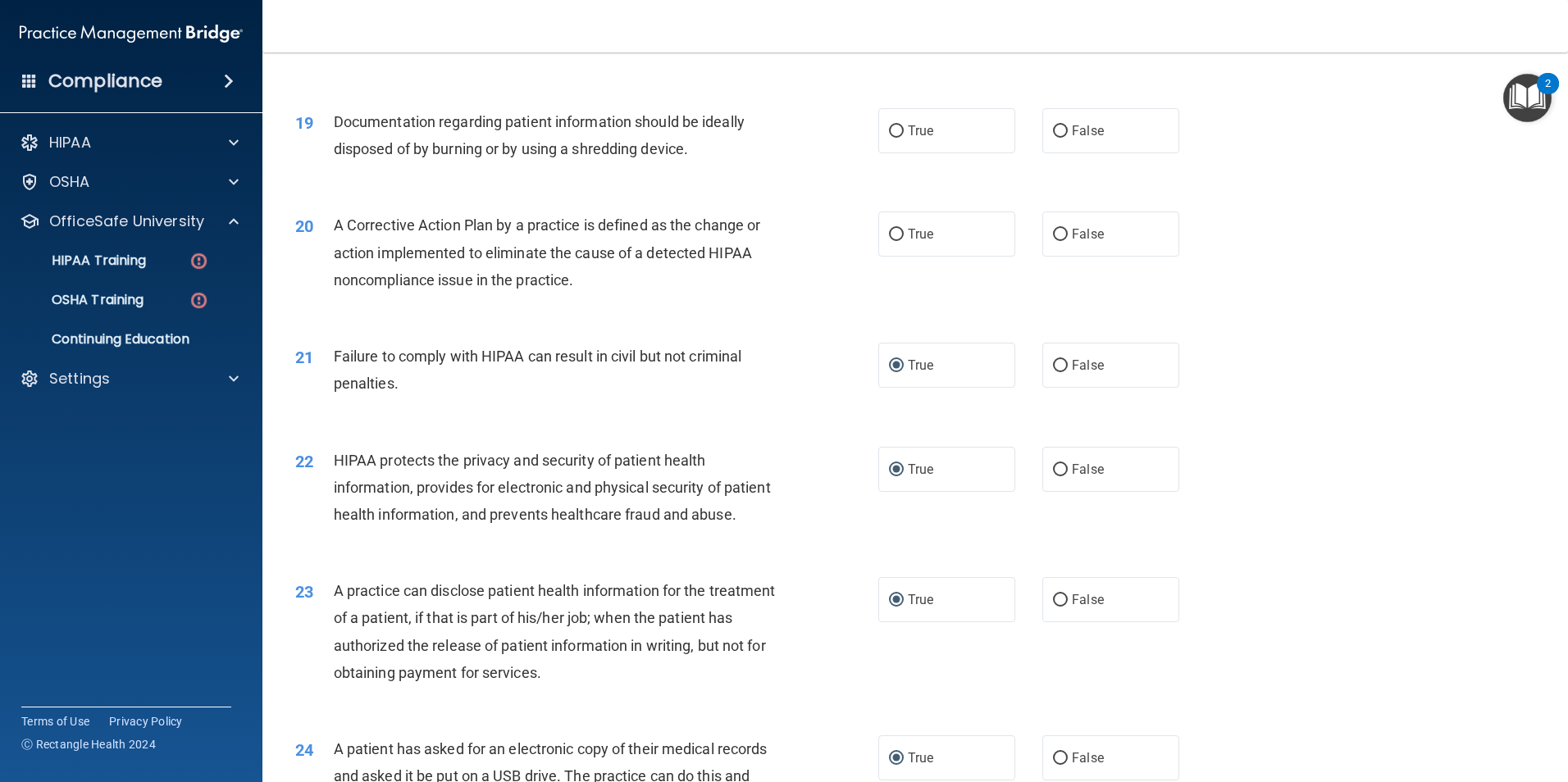
scroll to position [2141, 0]
click at [889, 242] on input "True" at bounding box center [897, 236] width 15 height 12
radio input "true"
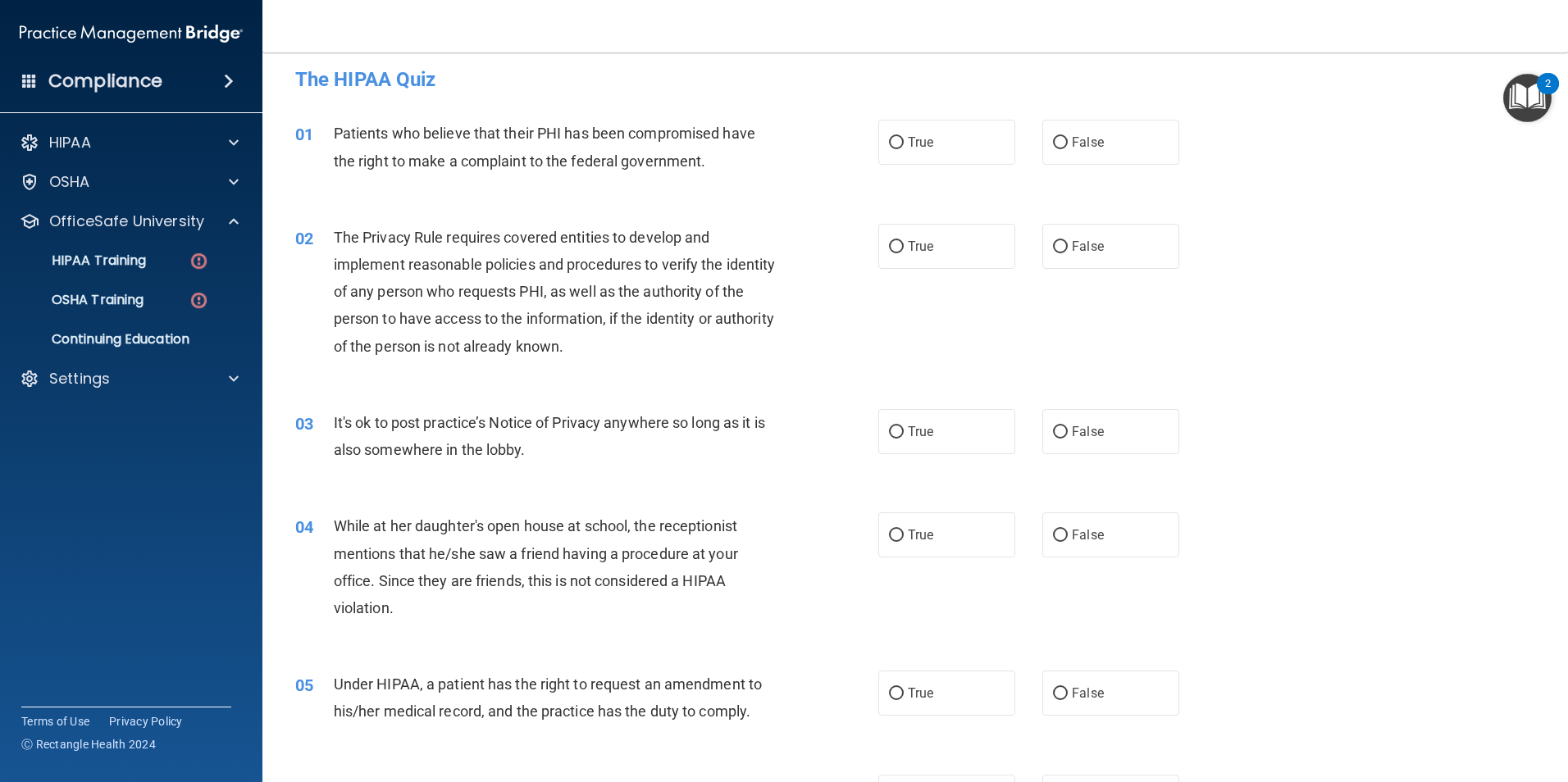
scroll to position [0, 0]
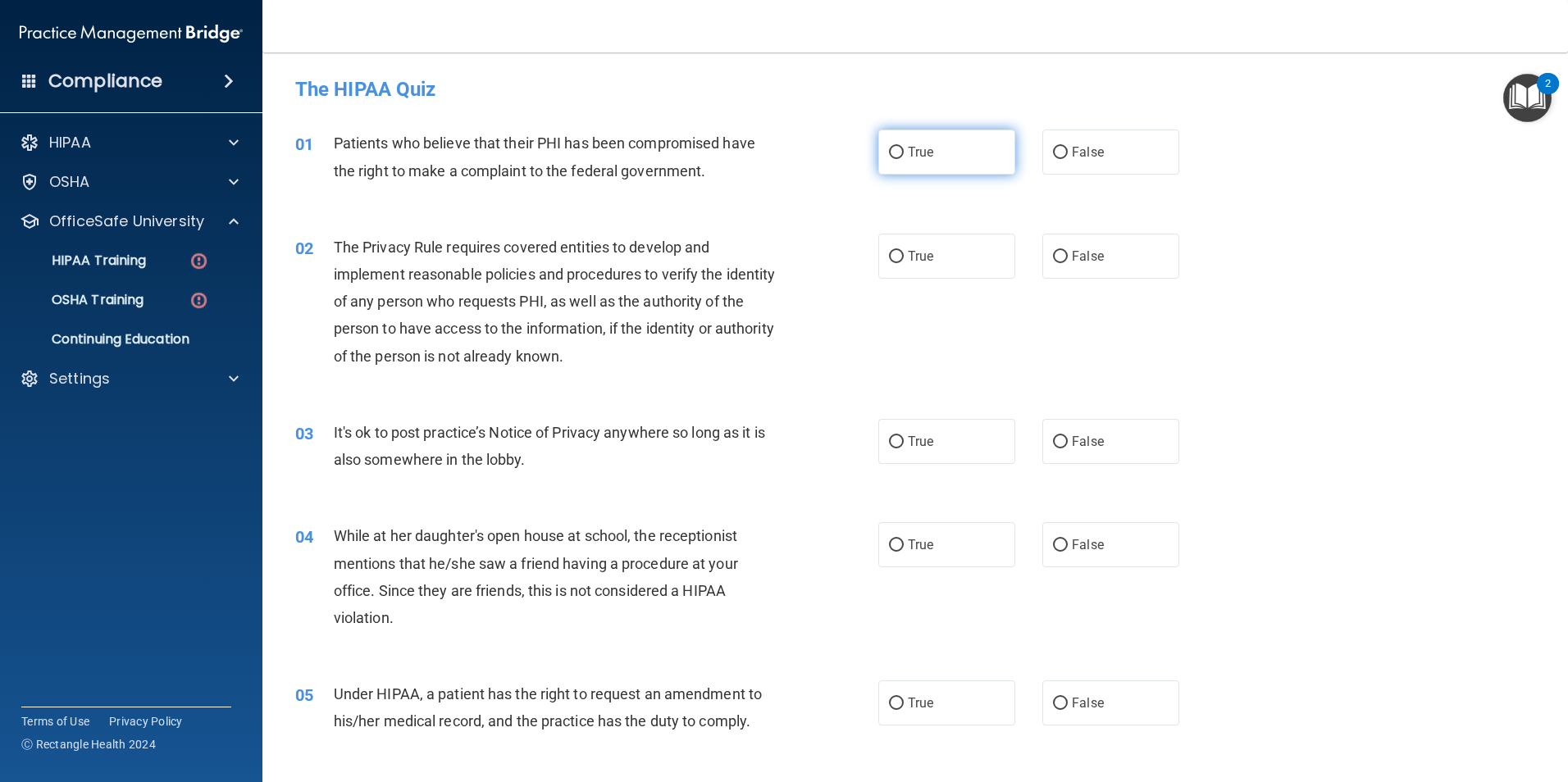
click at [889, 155] on input "True" at bounding box center [897, 153] width 15 height 12
radio input "true"
click at [889, 253] on input "True" at bounding box center [897, 256] width 15 height 12
radio input "true"
click at [1053, 444] on input "False" at bounding box center [1061, 441] width 15 height 12
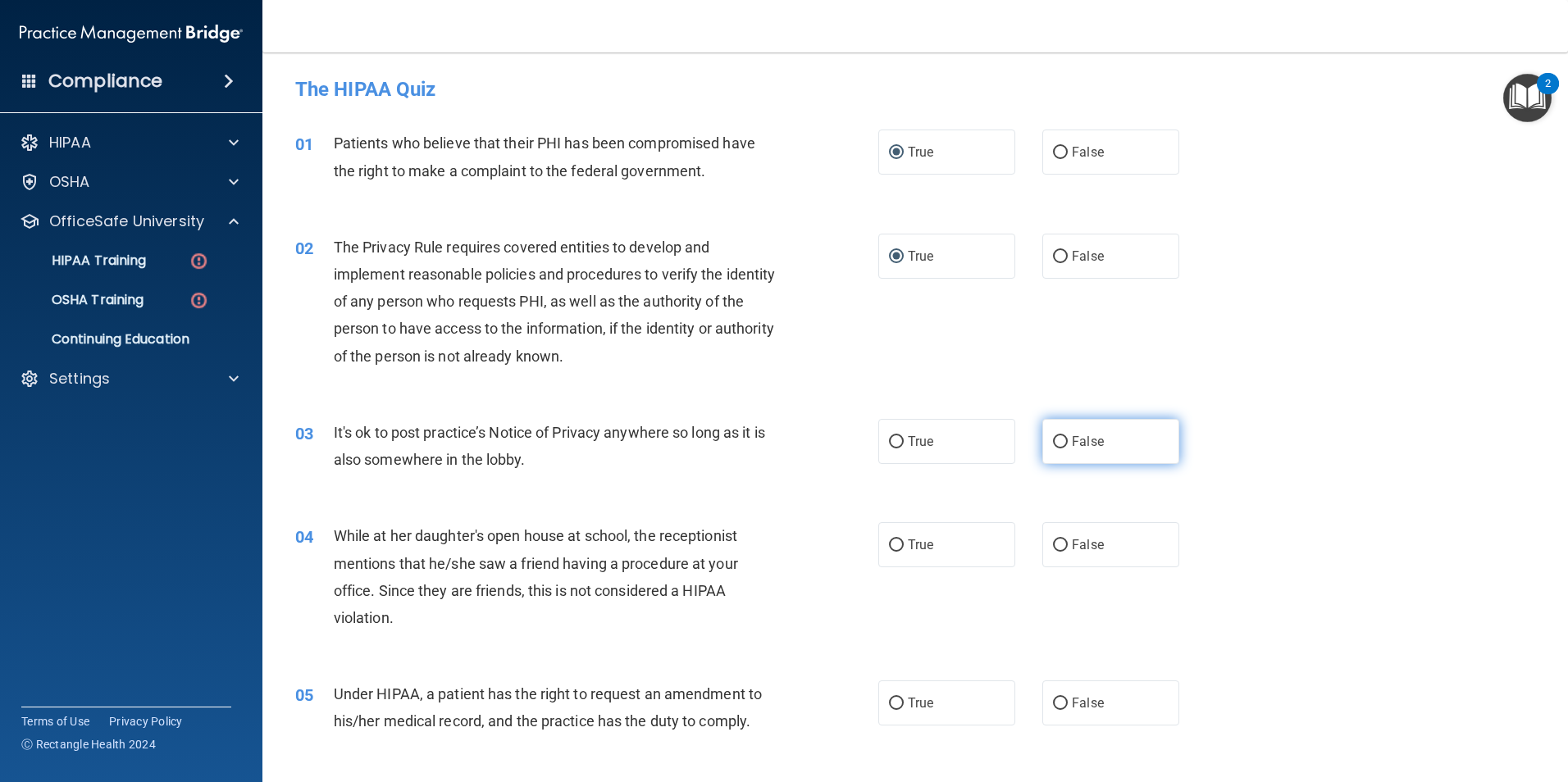
radio input "true"
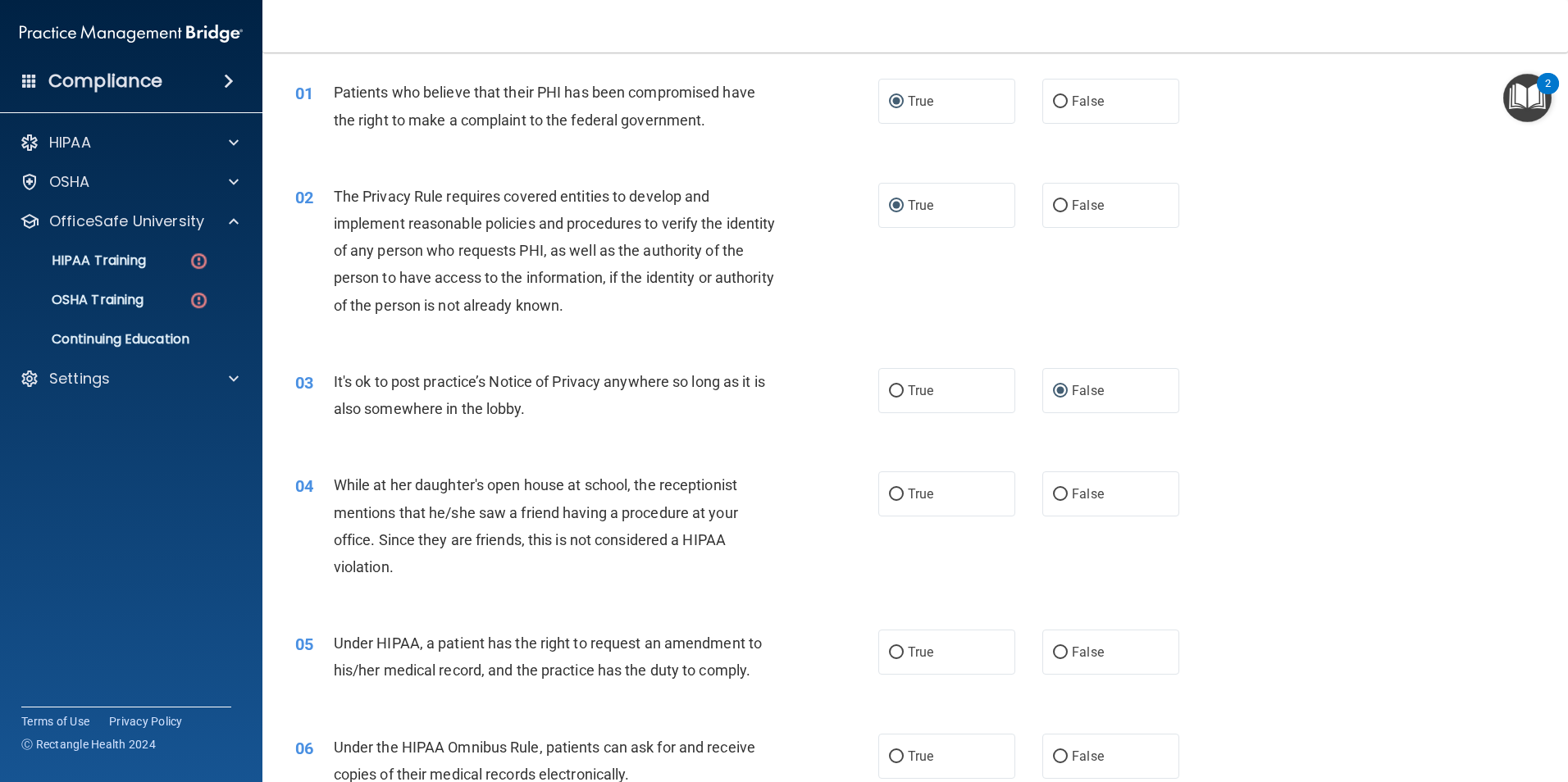
scroll to position [246, 0]
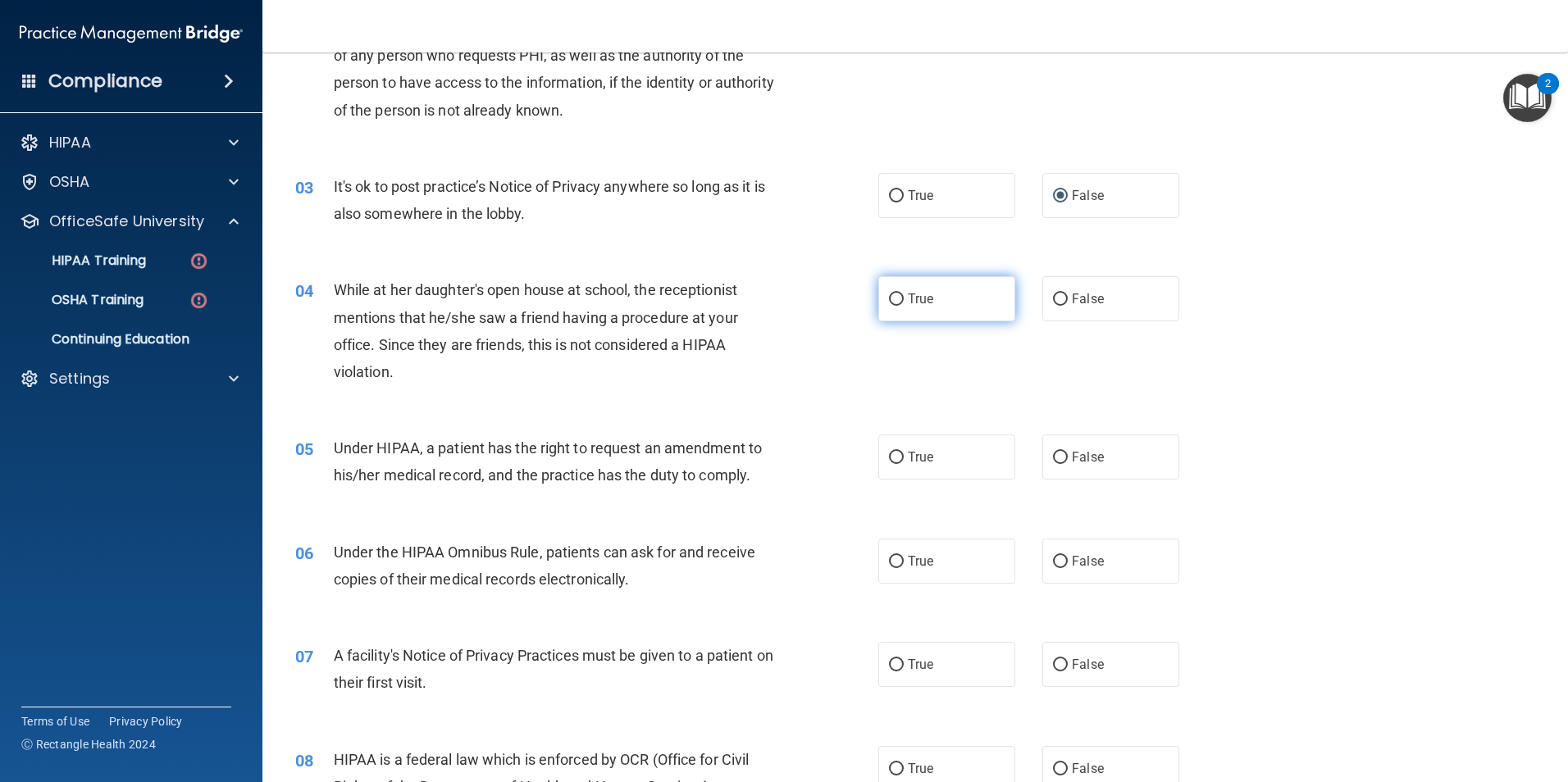
click at [893, 302] on input "True" at bounding box center [897, 299] width 15 height 12
radio input "true"
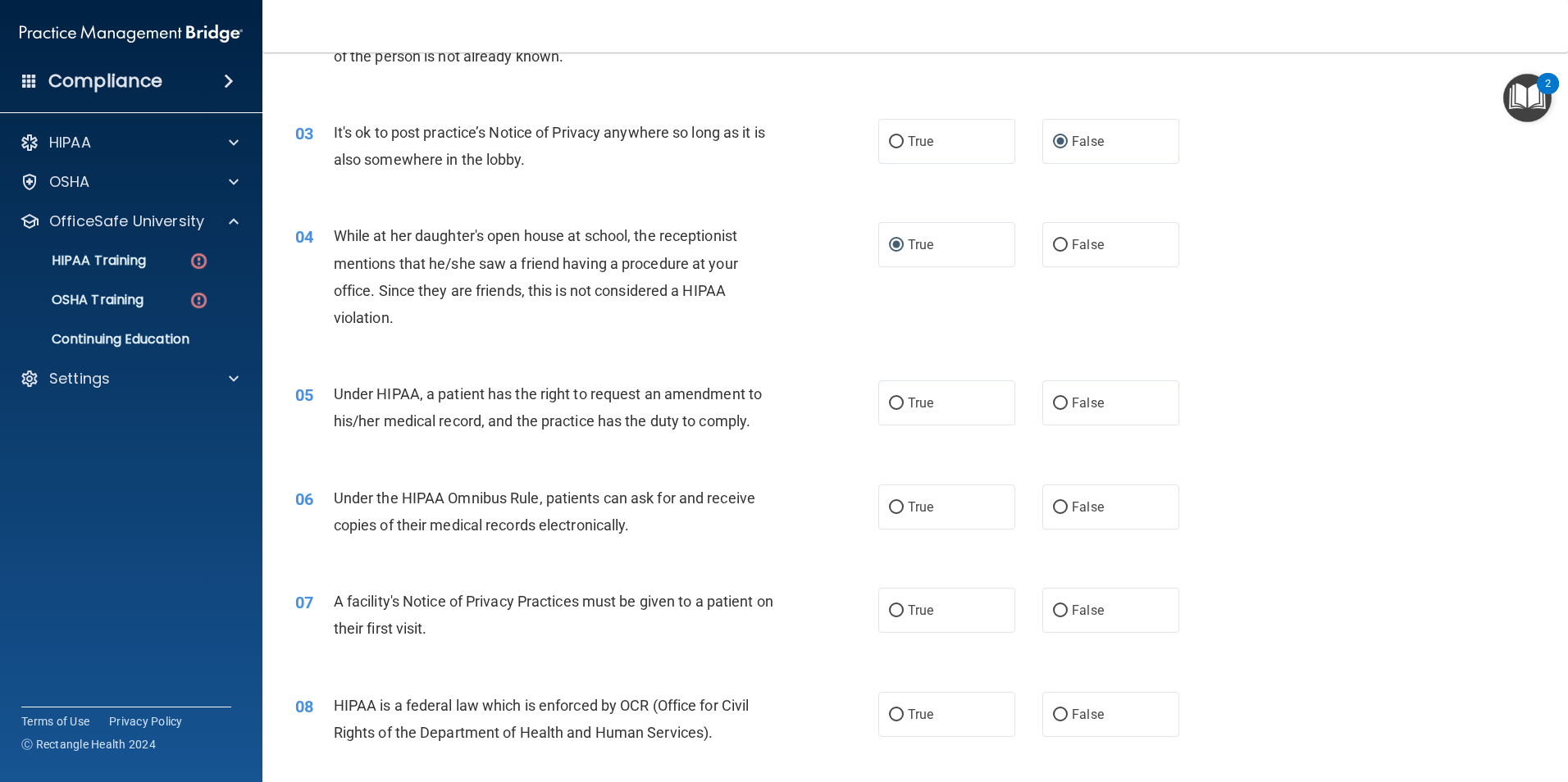
scroll to position [328, 0]
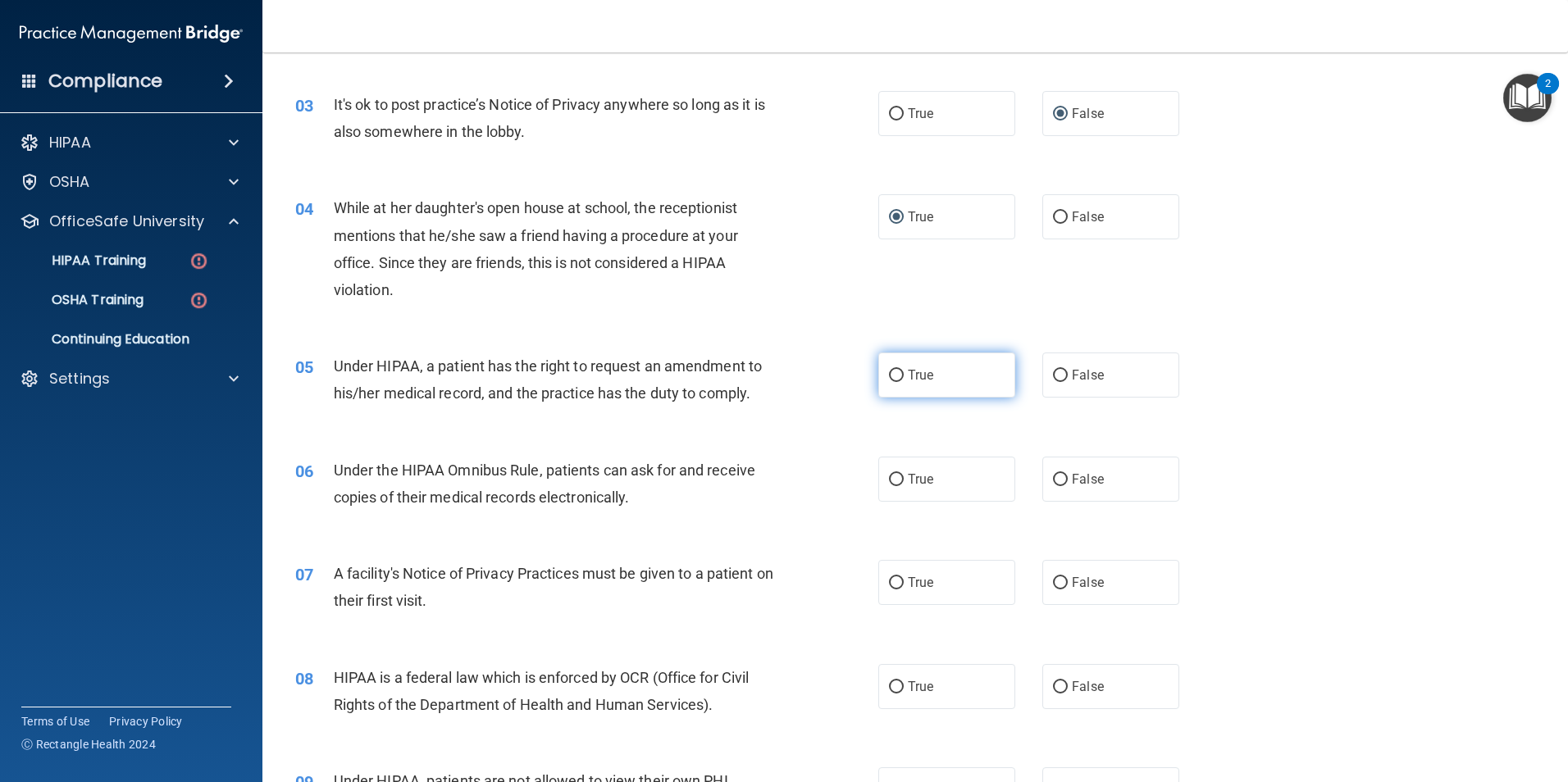
click at [889, 376] on input "True" at bounding box center [897, 375] width 15 height 12
radio input "true"
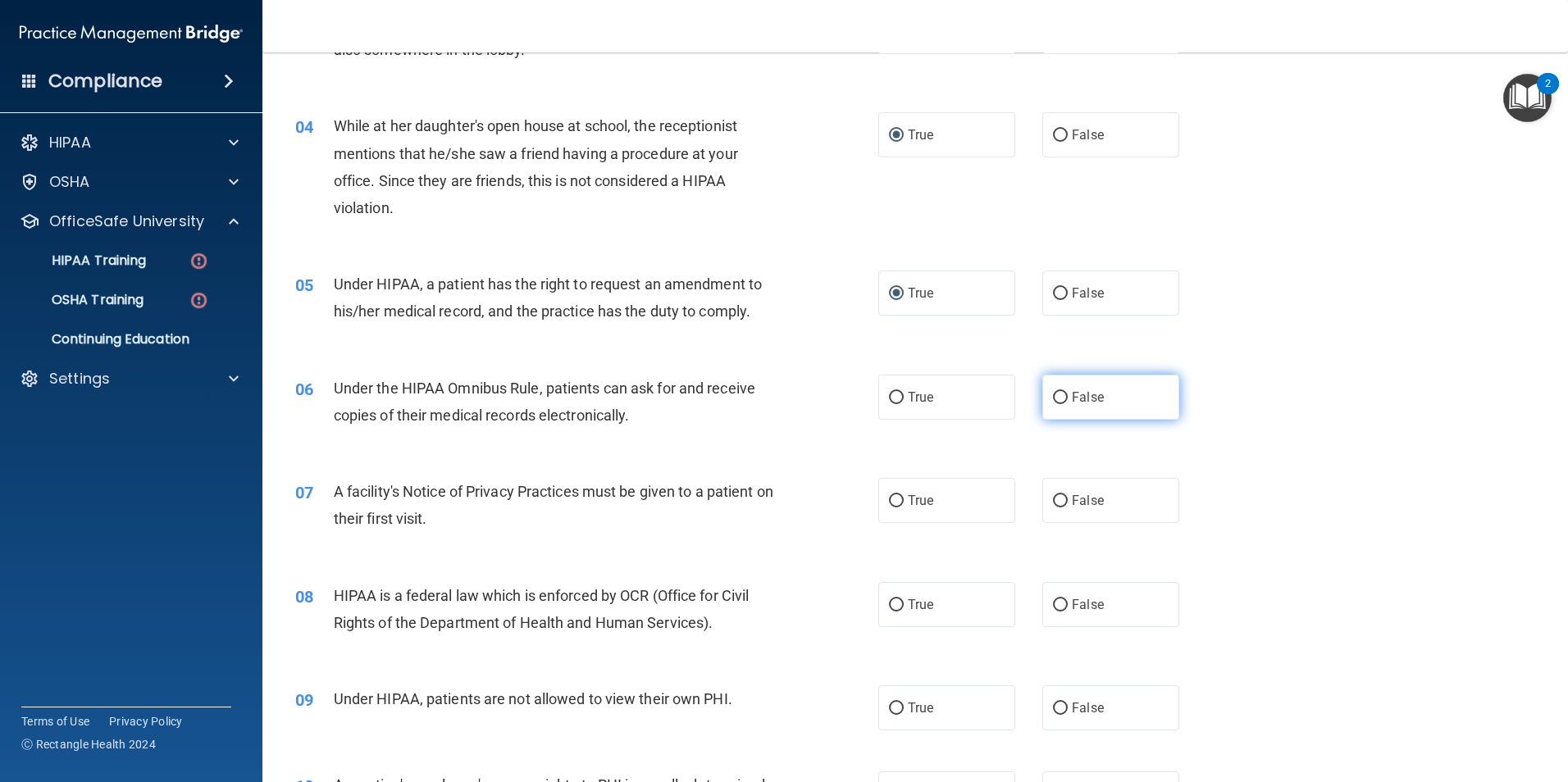
click at [1053, 397] on input "False" at bounding box center [1061, 398] width 15 height 12
radio input "true"
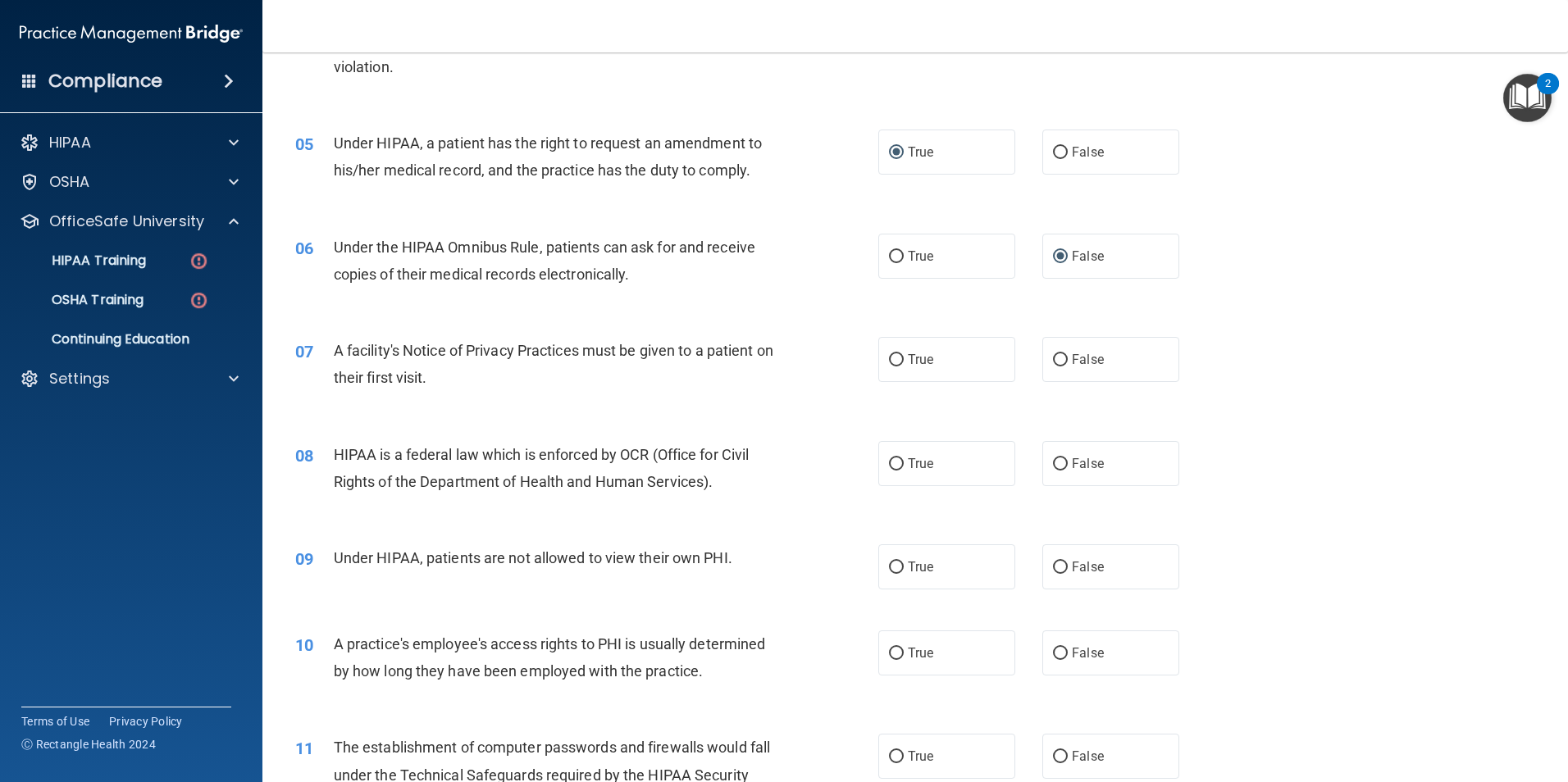
scroll to position [573, 0]
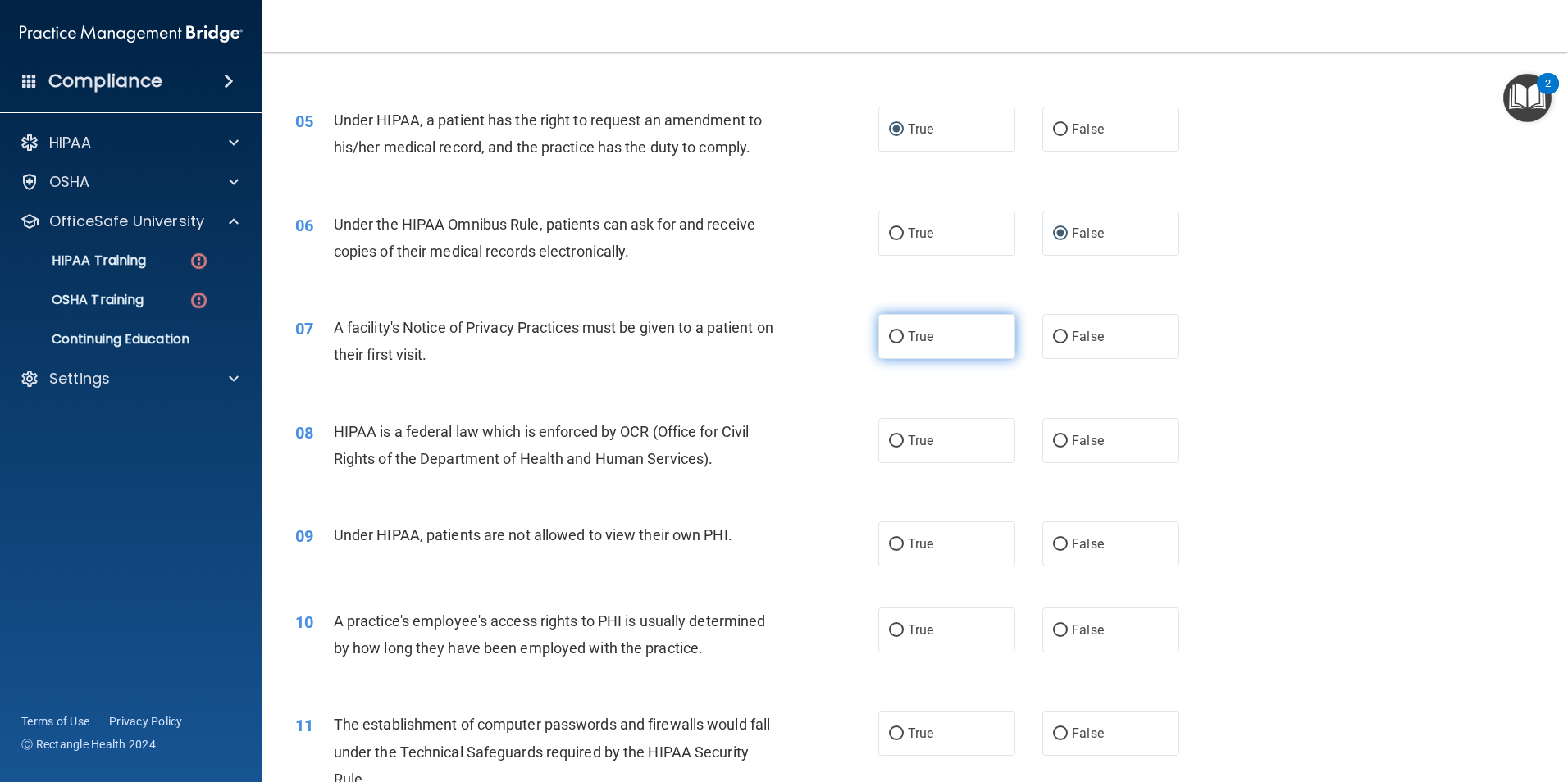
click at [892, 336] on input "True" at bounding box center [897, 337] width 15 height 12
radio input "true"
click at [899, 444] on label "True" at bounding box center [946, 440] width 137 height 45
click at [899, 444] on input "True" at bounding box center [897, 441] width 15 height 12
radio input "true"
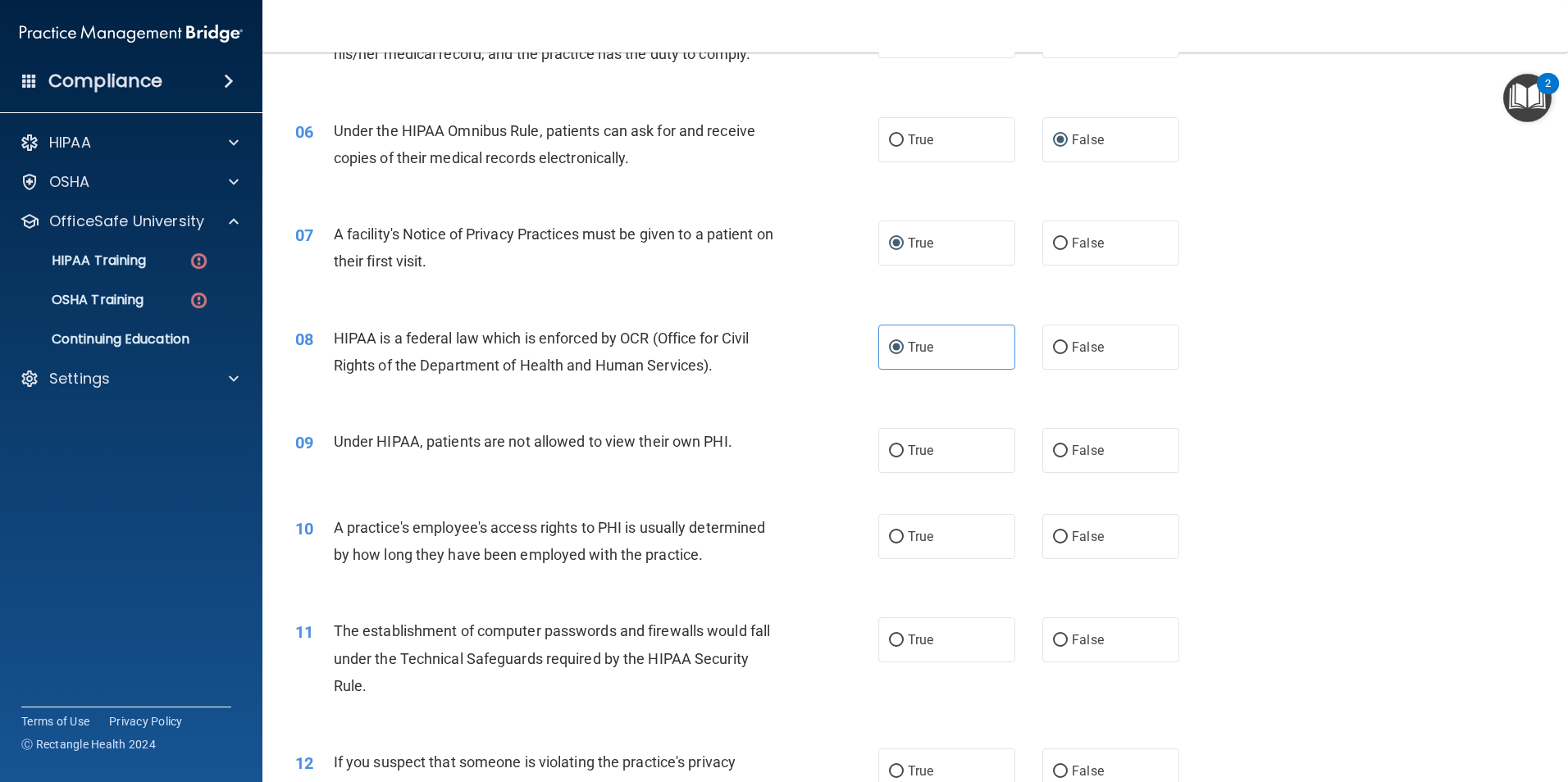
scroll to position [820, 0]
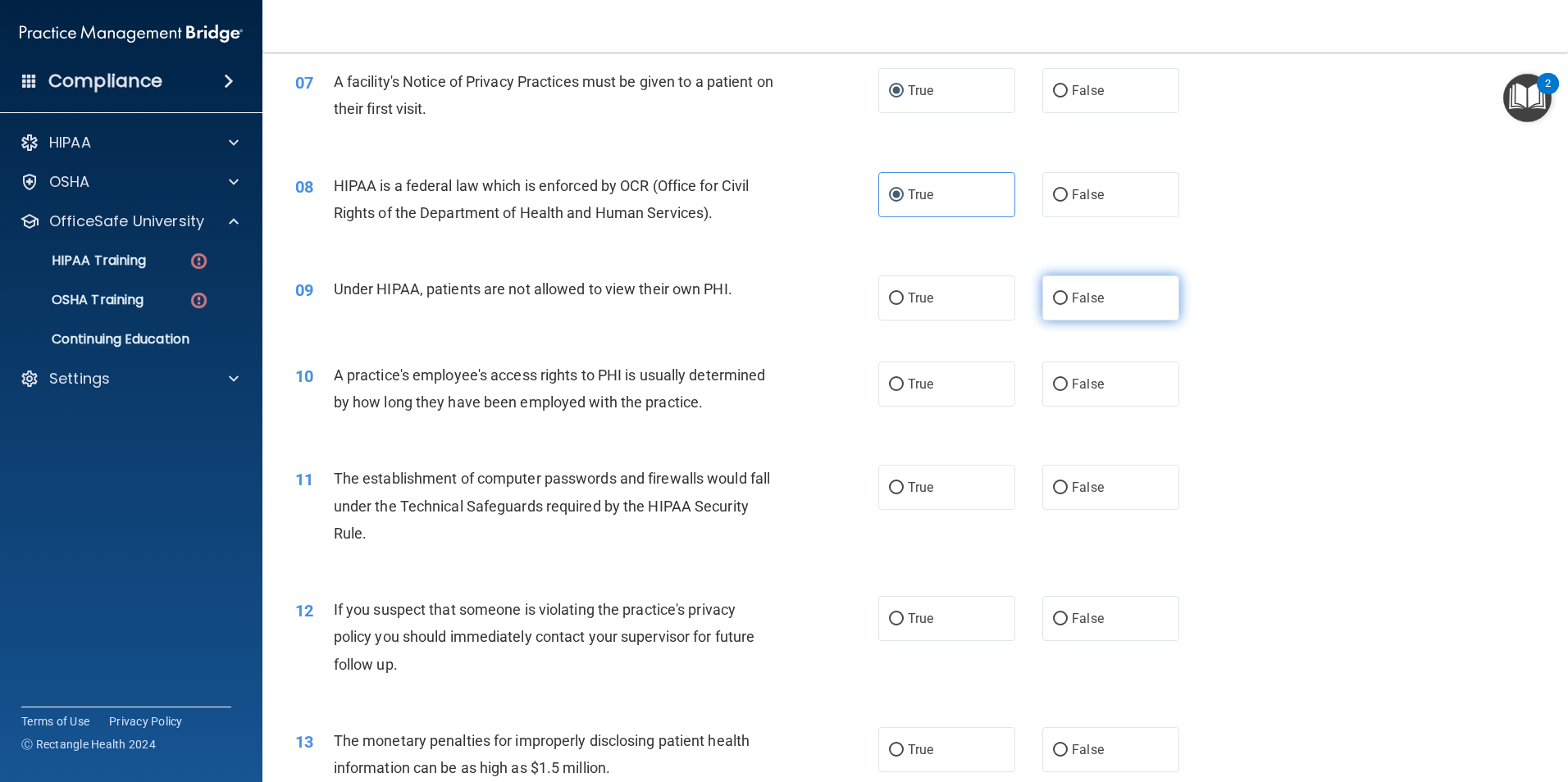
click at [1059, 299] on input "False" at bounding box center [1061, 298] width 15 height 12
radio input "true"
click at [1053, 388] on input "False" at bounding box center [1061, 384] width 15 height 12
radio input "true"
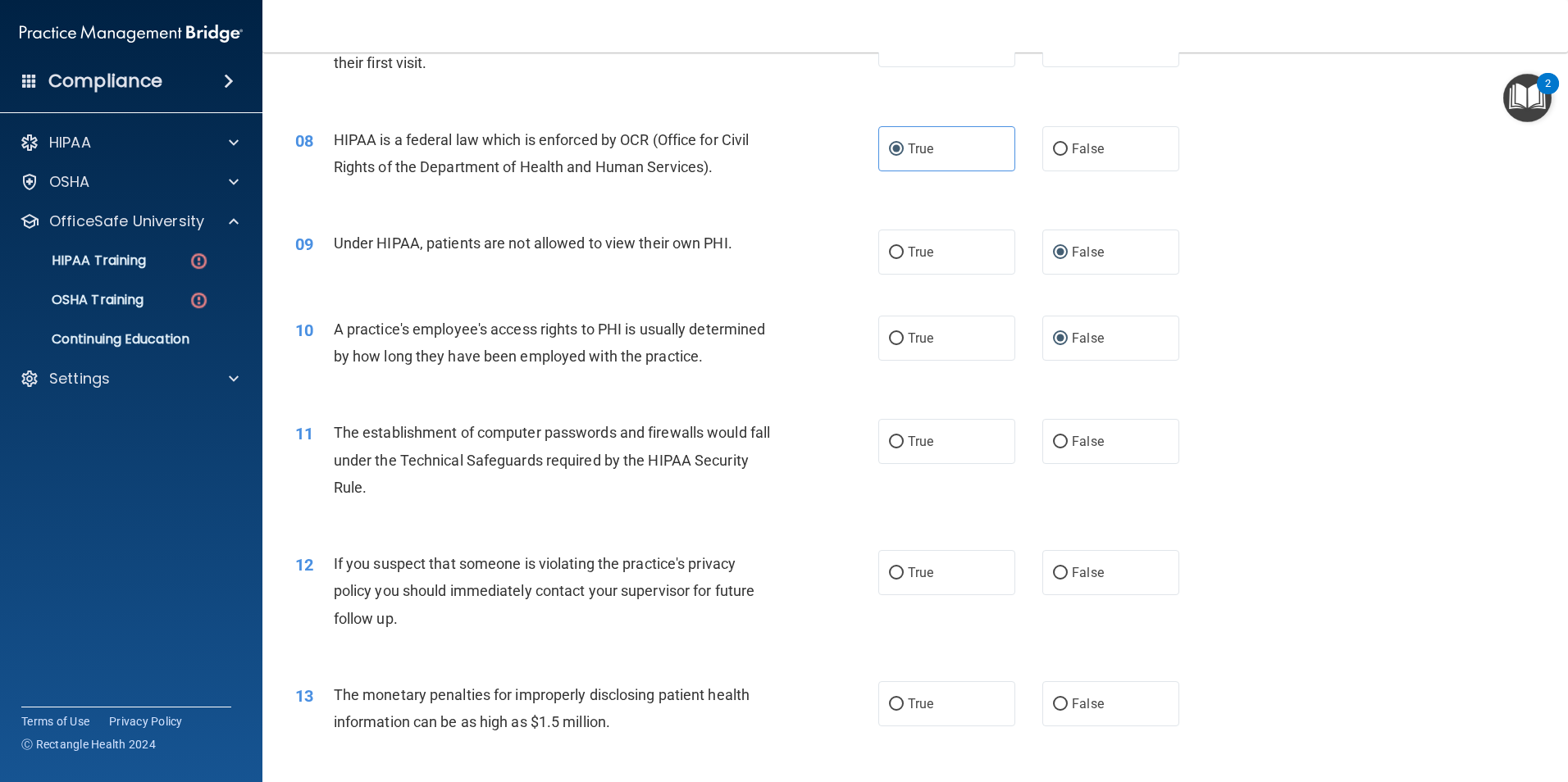
scroll to position [902, 0]
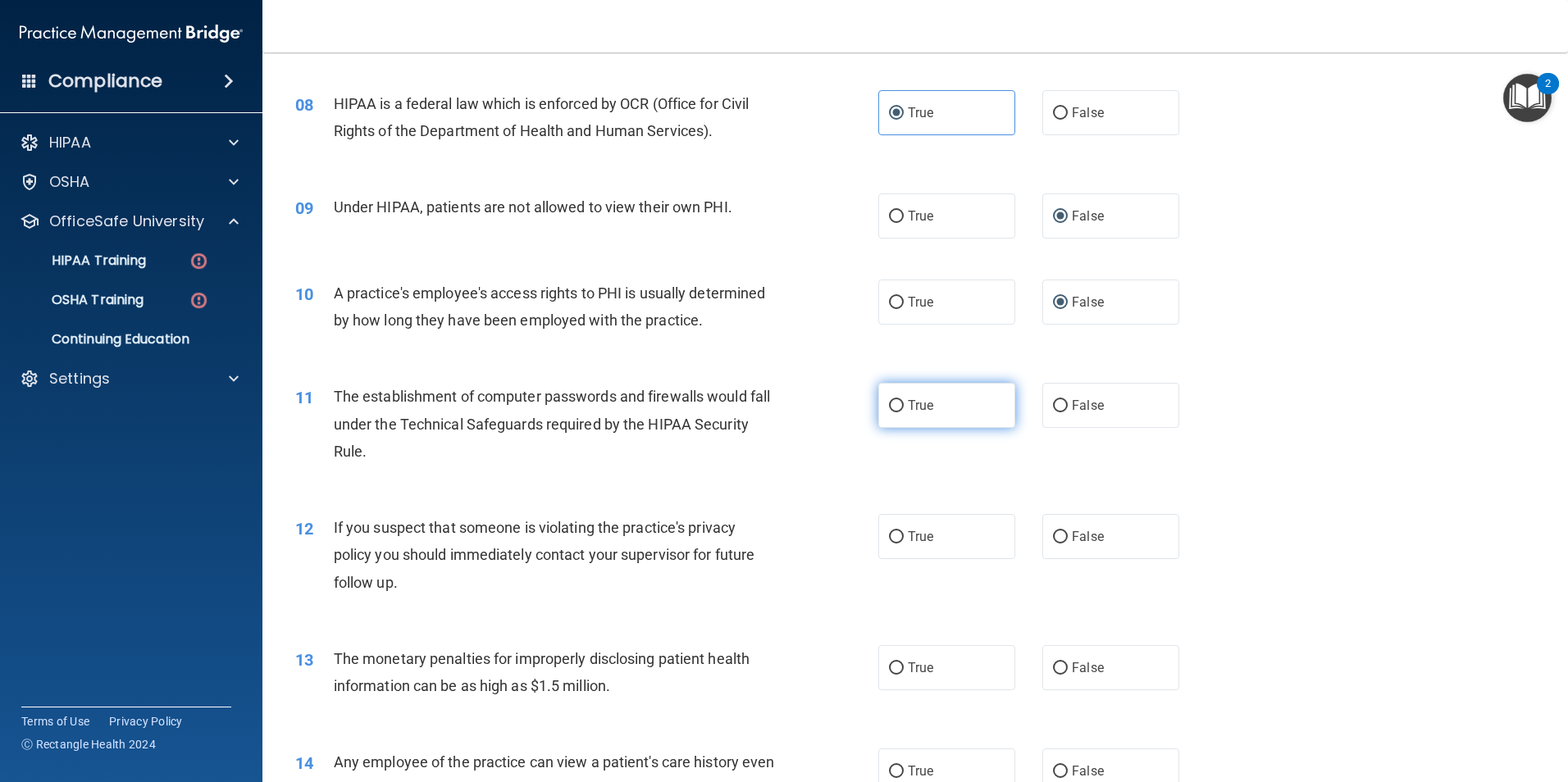
click at [889, 408] on input "True" at bounding box center [897, 406] width 15 height 12
radio input "true"
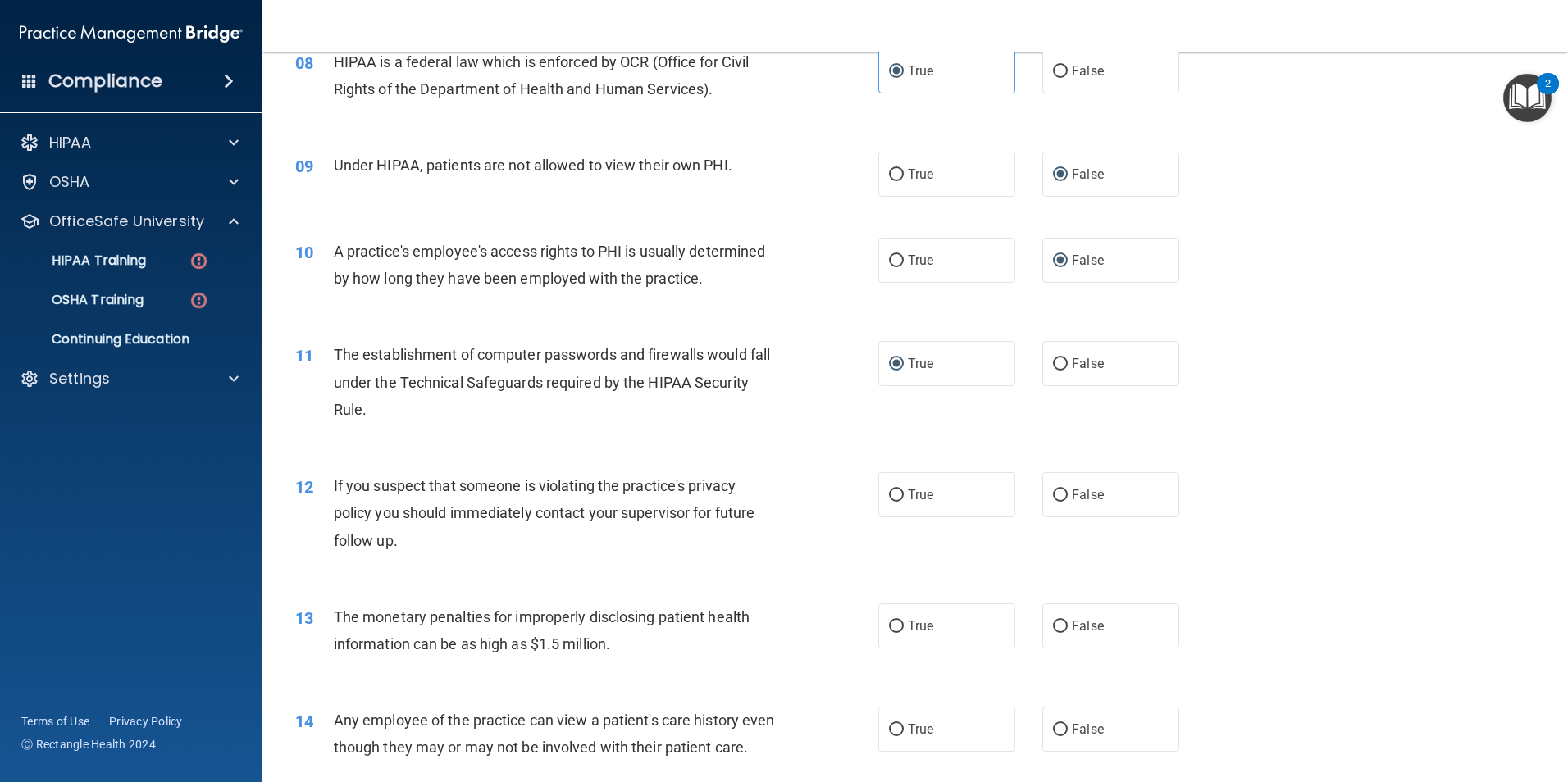
scroll to position [984, 0]
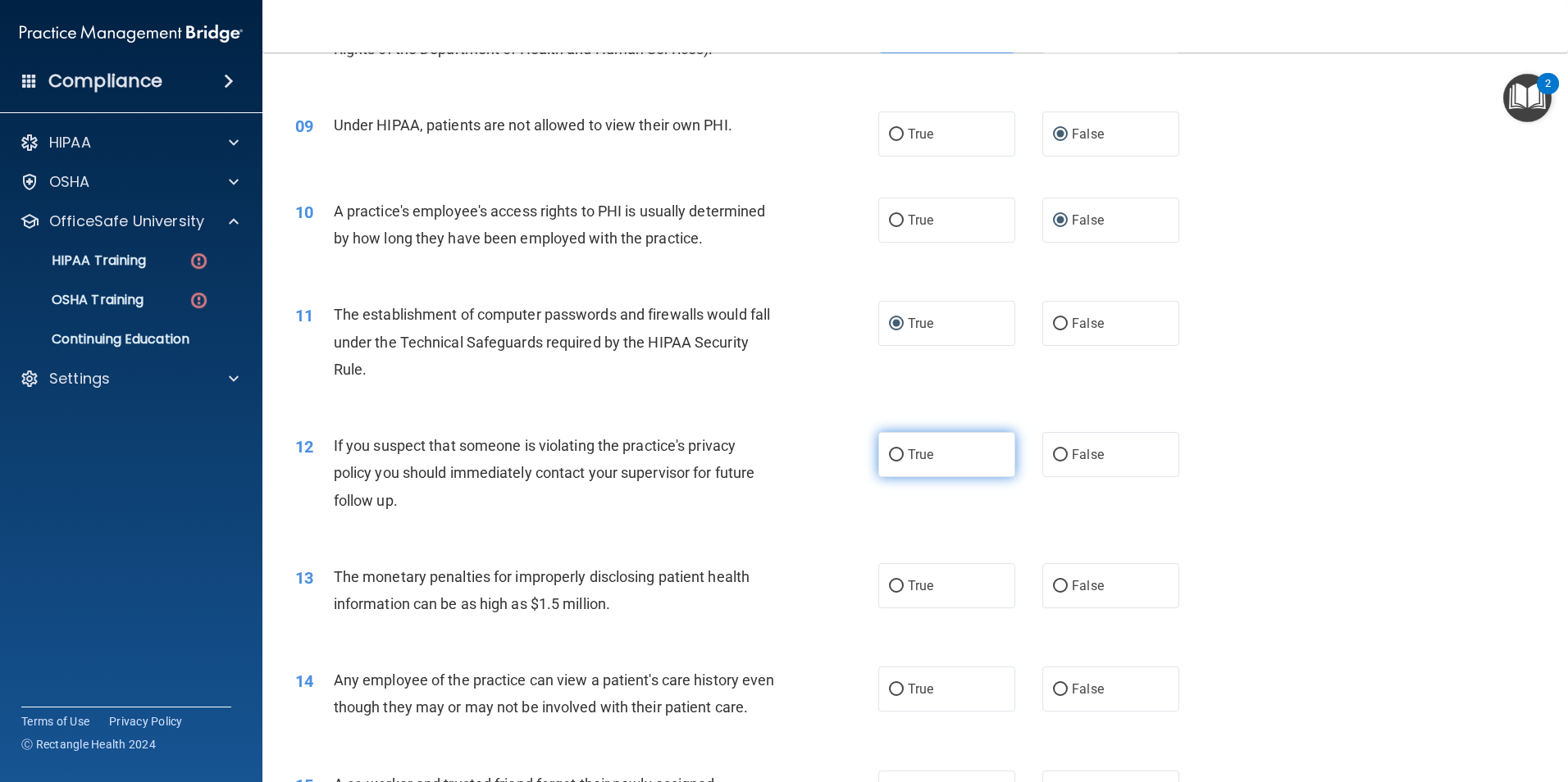
click at [892, 452] on input "True" at bounding box center [897, 455] width 15 height 12
radio input "true"
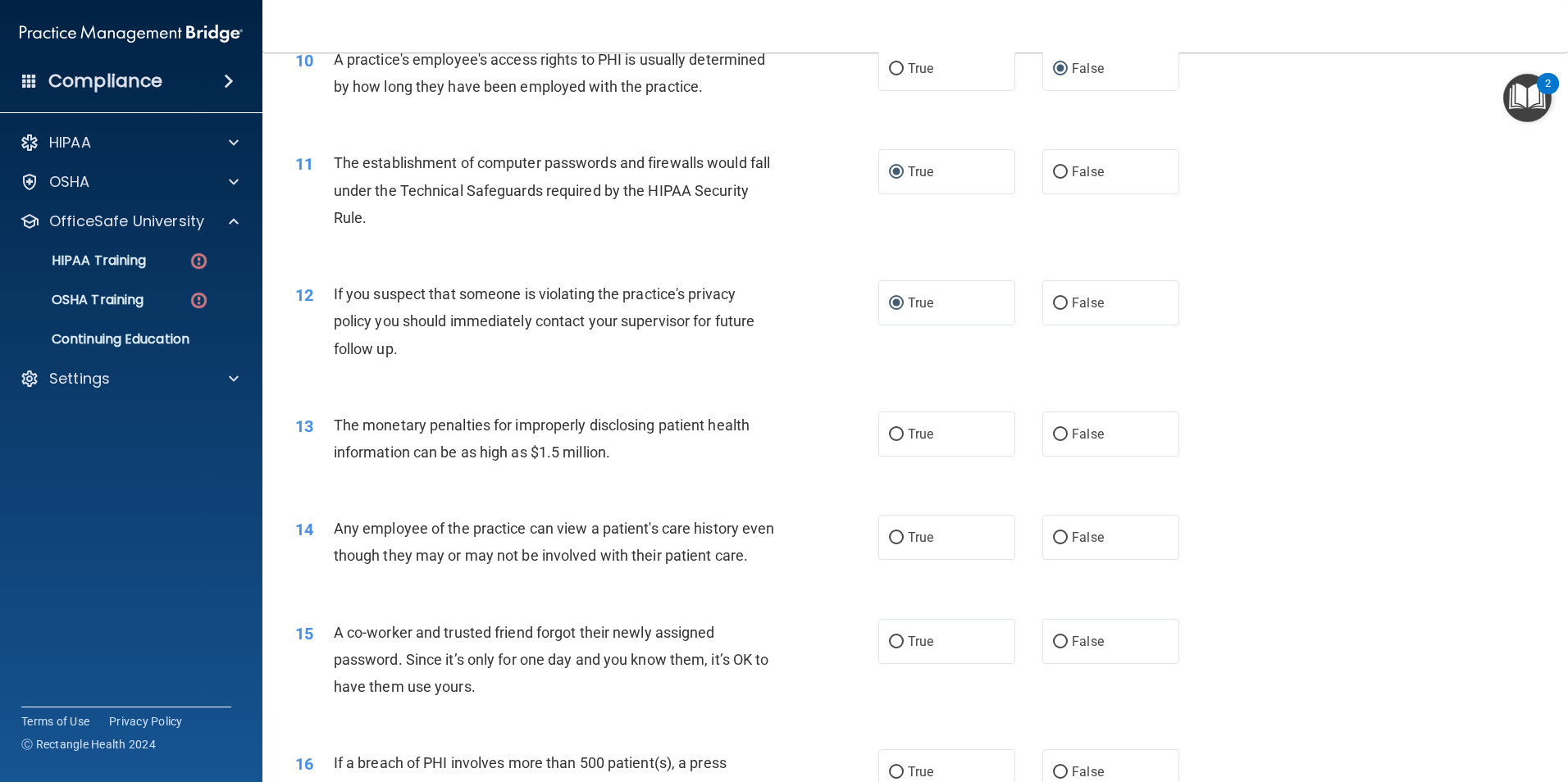
scroll to position [1148, 0]
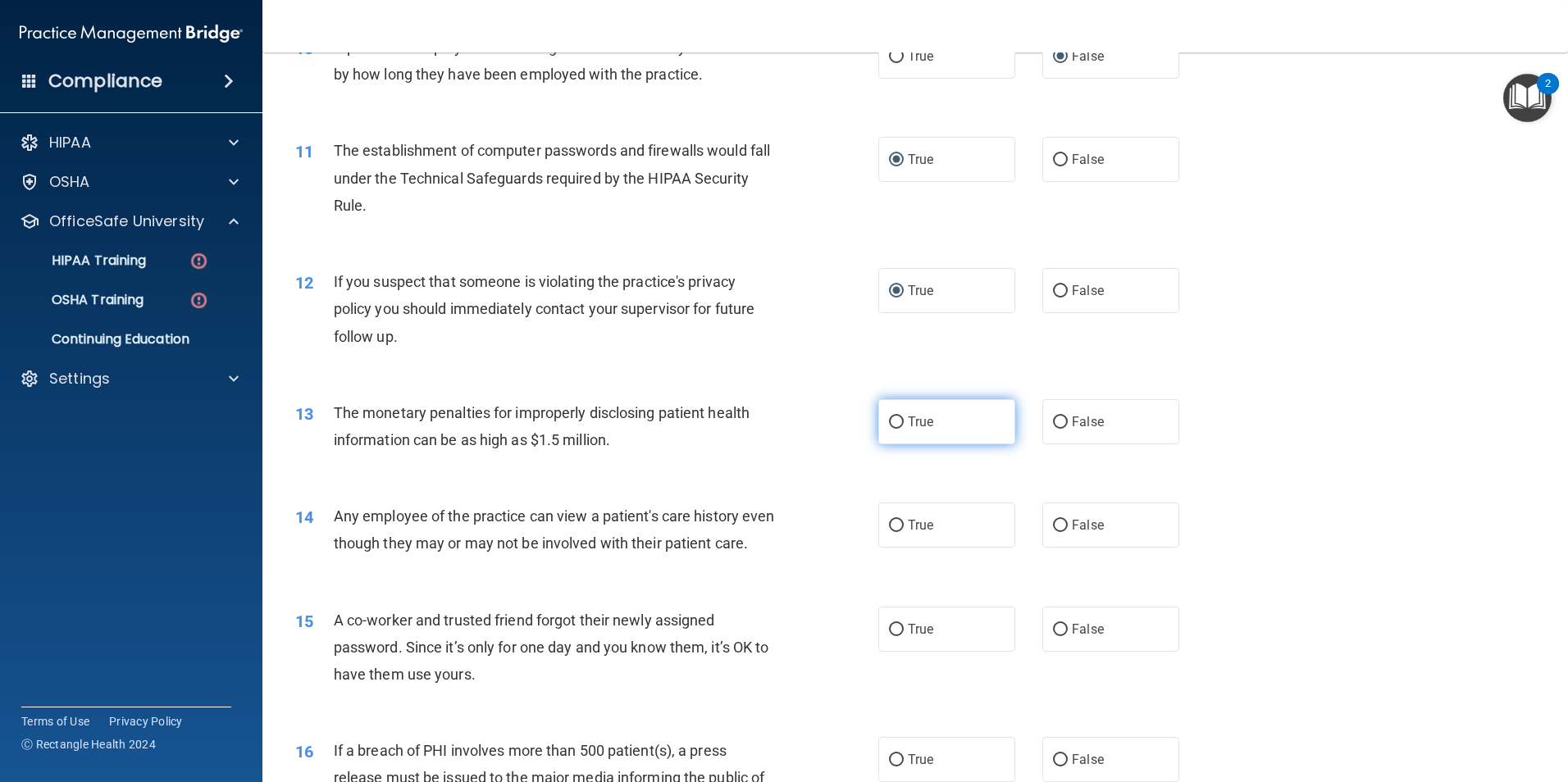
click at [880, 429] on label "True" at bounding box center [946, 422] width 137 height 45
click at [889, 429] on input "True" at bounding box center [897, 422] width 15 height 12
radio input "true"
click at [1053, 526] on input "False" at bounding box center [1061, 525] width 15 height 12
radio input "true"
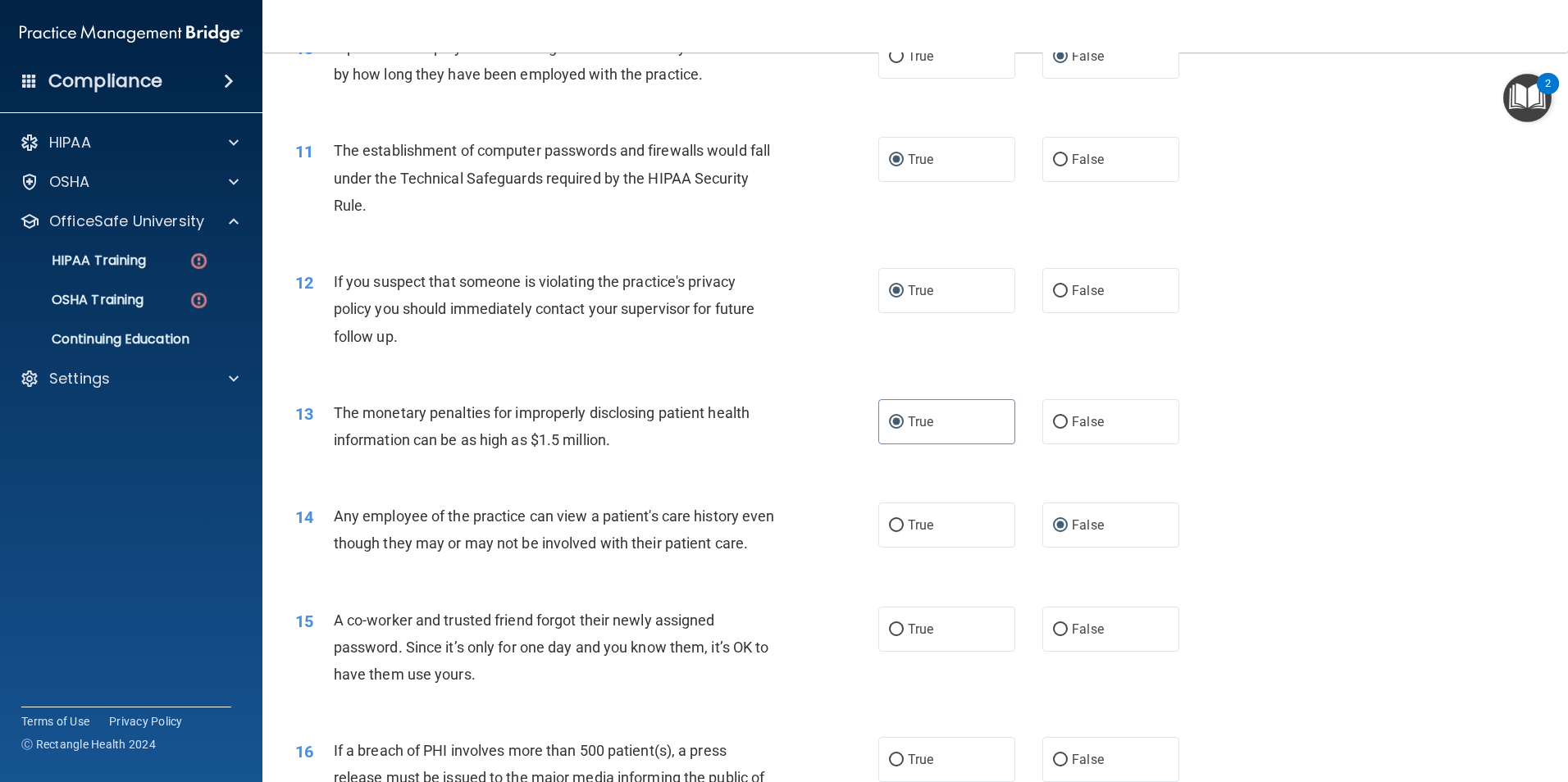
scroll to position [1394, 0]
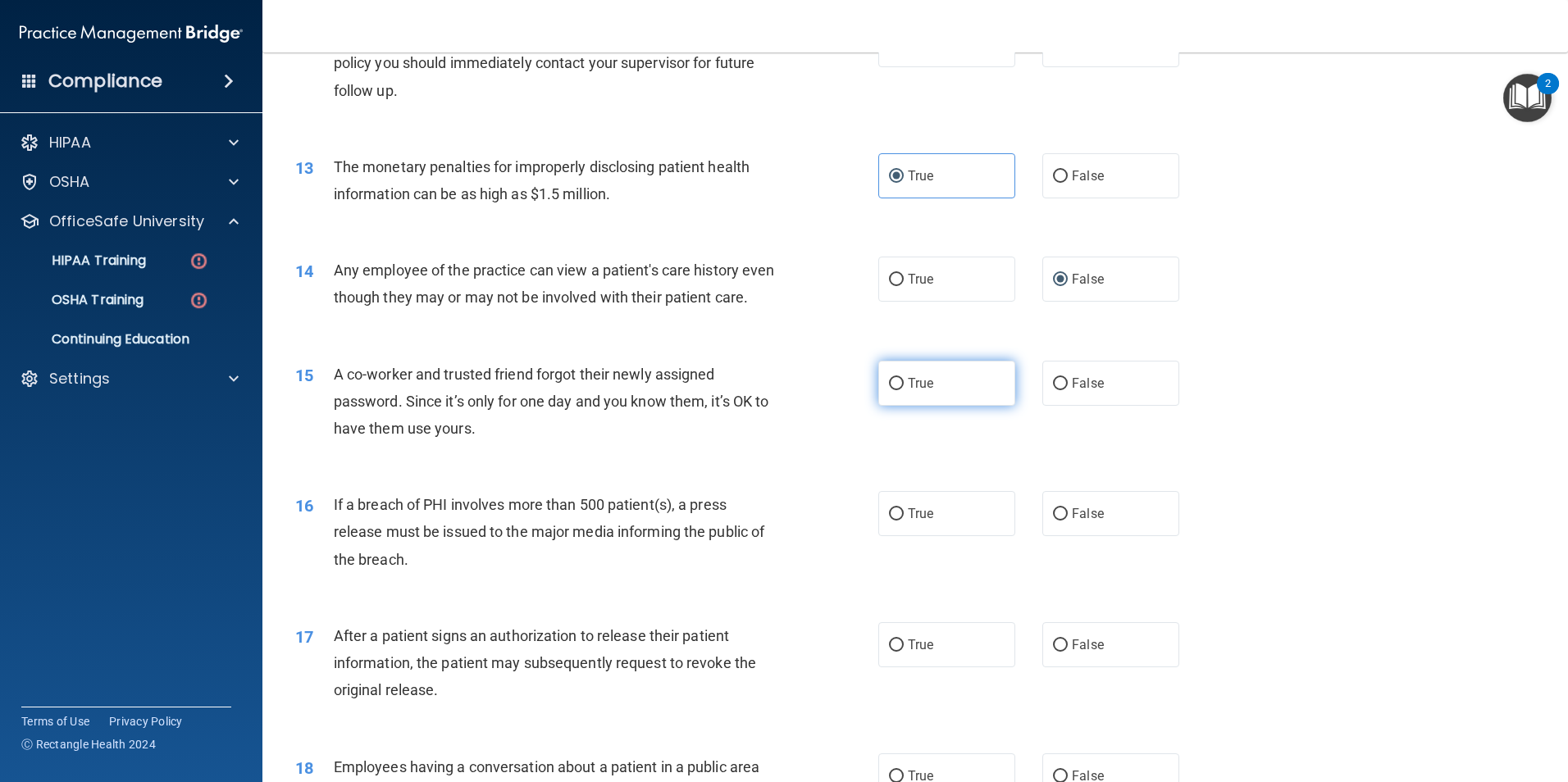
click at [892, 390] on input "True" at bounding box center [897, 384] width 15 height 12
radio input "true"
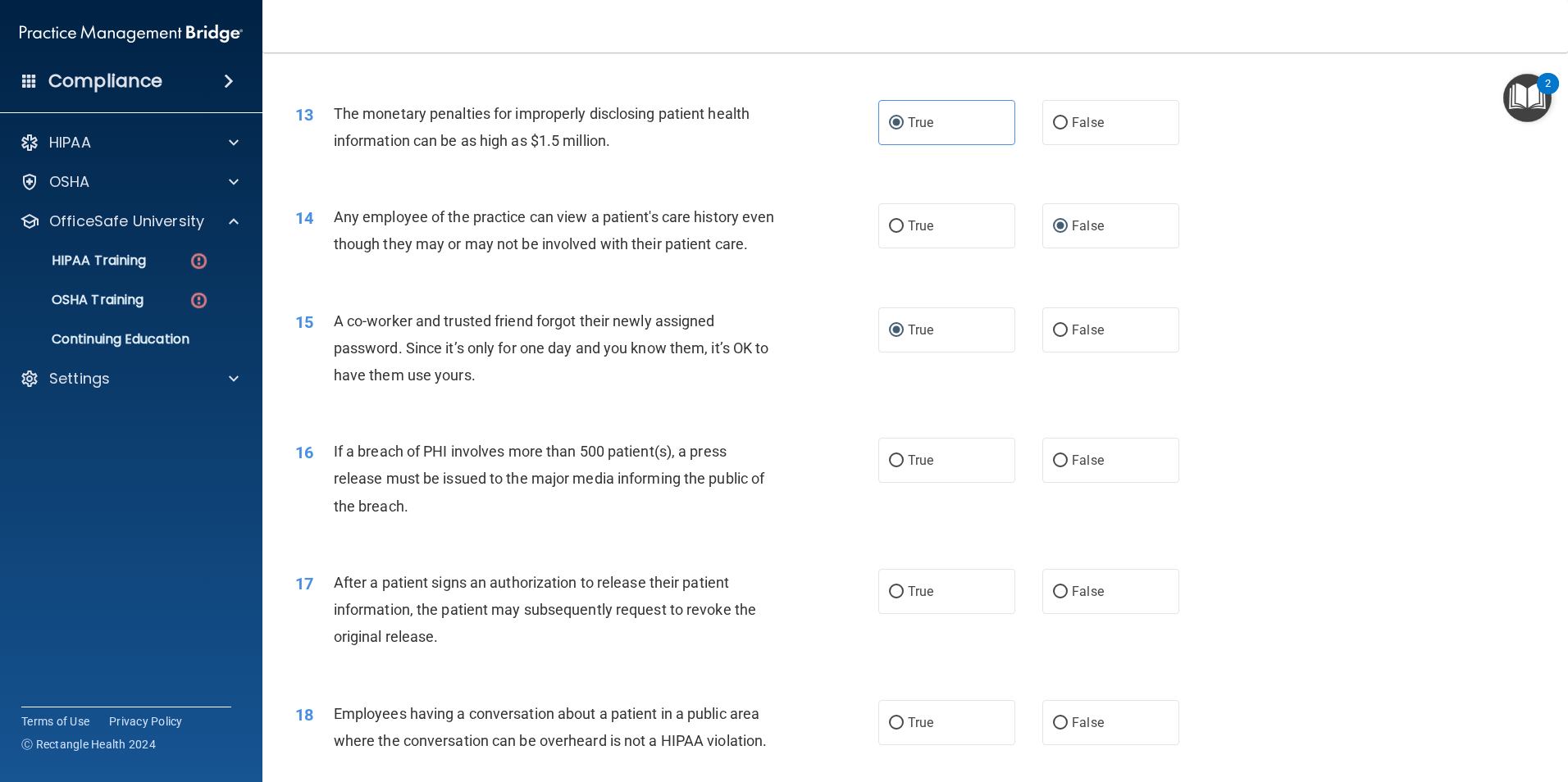
scroll to position [1476, 0]
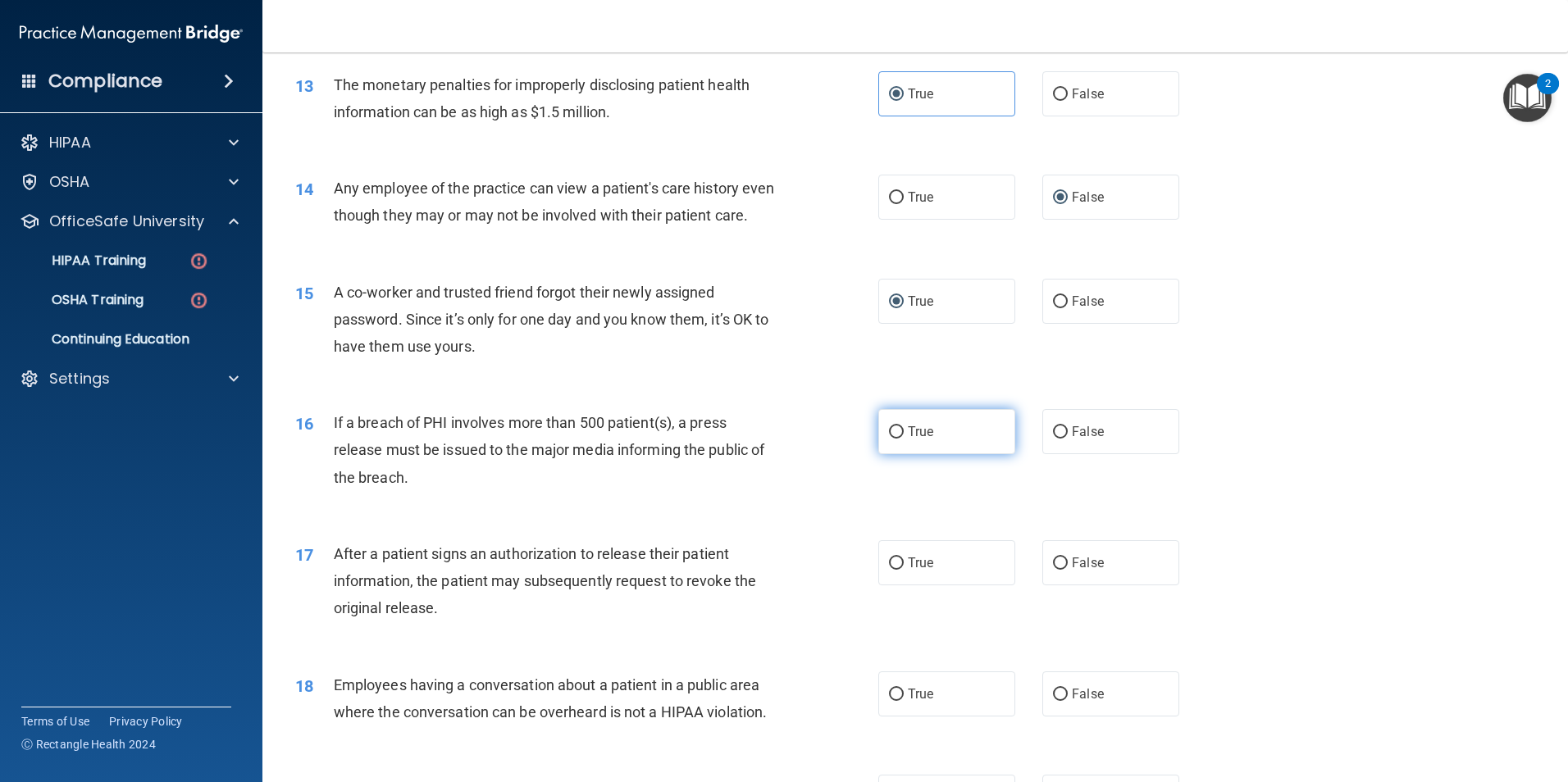
click at [892, 438] on input "True" at bounding box center [897, 432] width 15 height 12
radio input "true"
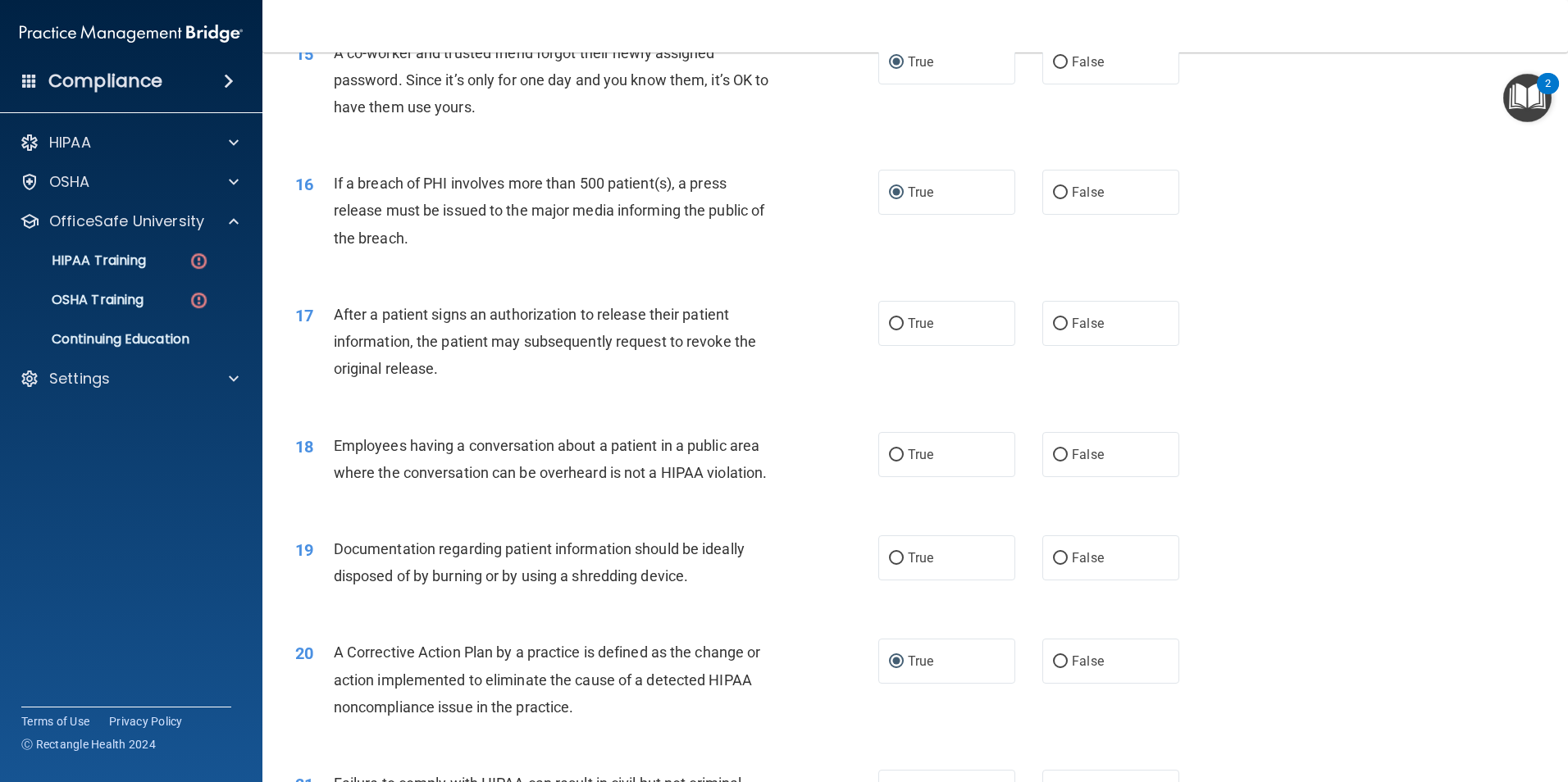
scroll to position [1721, 0]
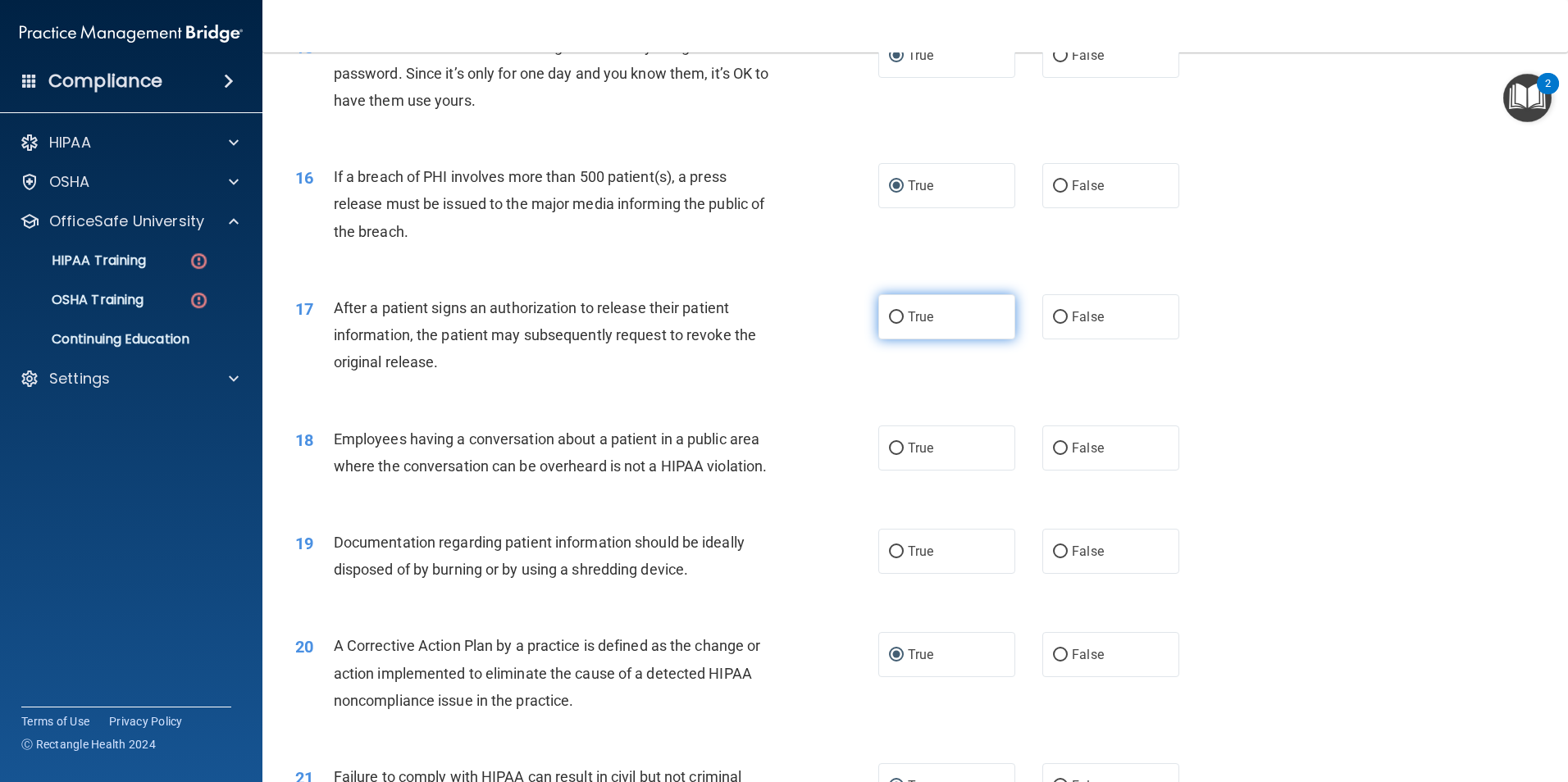
click at [878, 340] on label "True" at bounding box center [946, 317] width 137 height 45
click at [889, 324] on input "True" at bounding box center [897, 317] width 15 height 12
radio input "true"
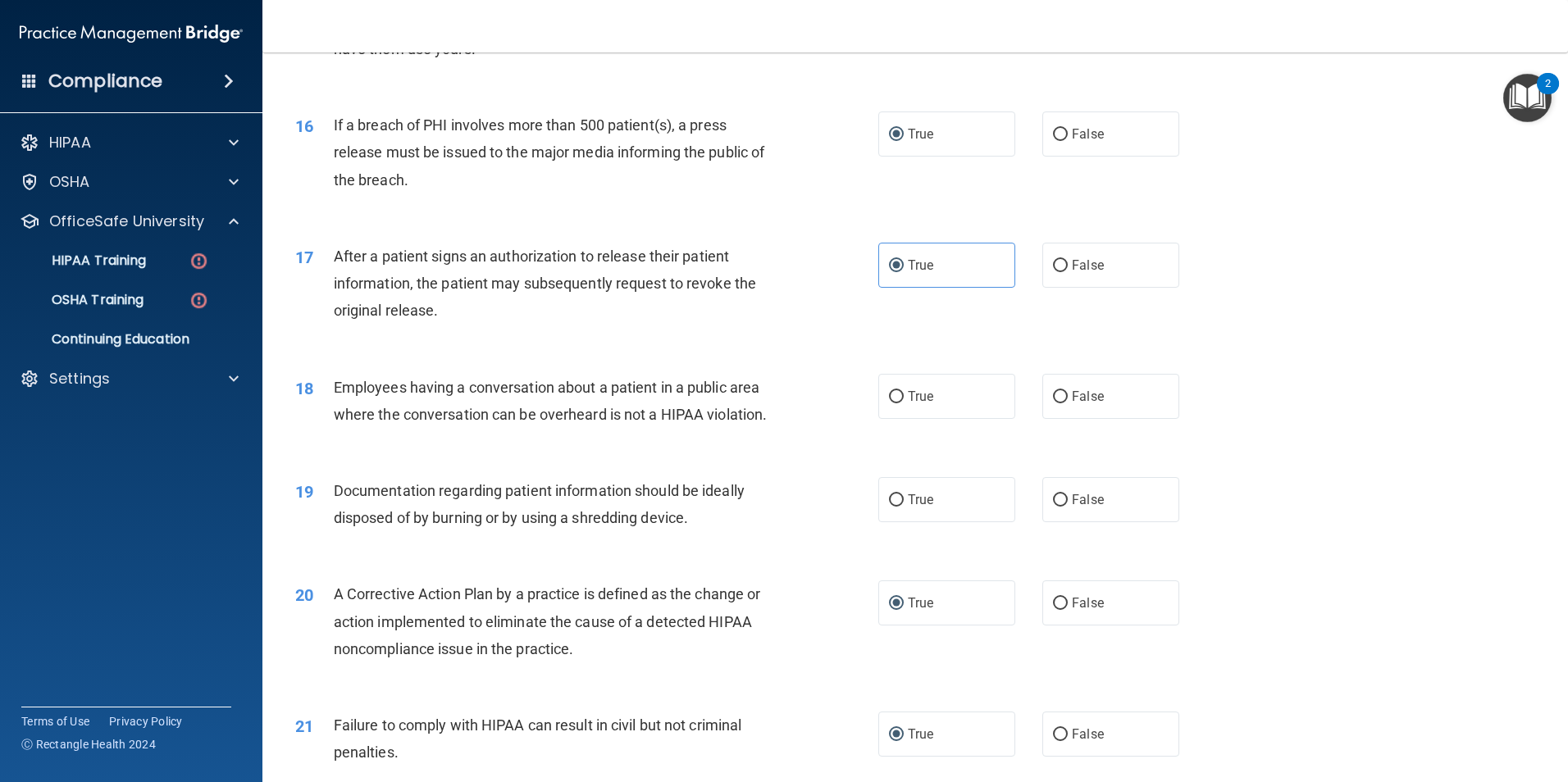
scroll to position [1885, 0]
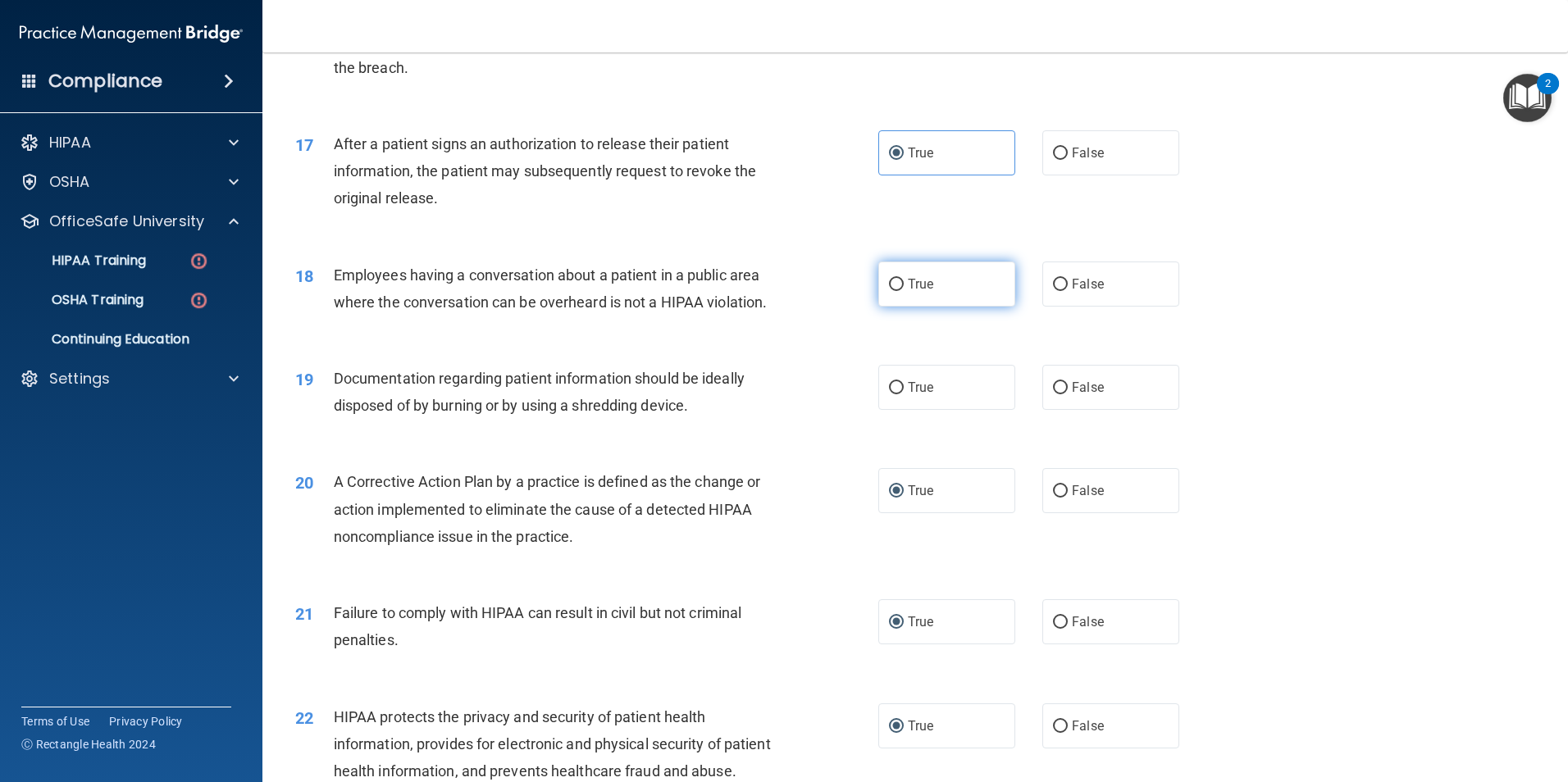
click at [897, 291] on input "True" at bounding box center [897, 284] width 15 height 12
radio input "true"
click at [892, 405] on label "True" at bounding box center [946, 387] width 137 height 45
click at [892, 395] on input "True" at bounding box center [897, 387] width 15 height 12
radio input "true"
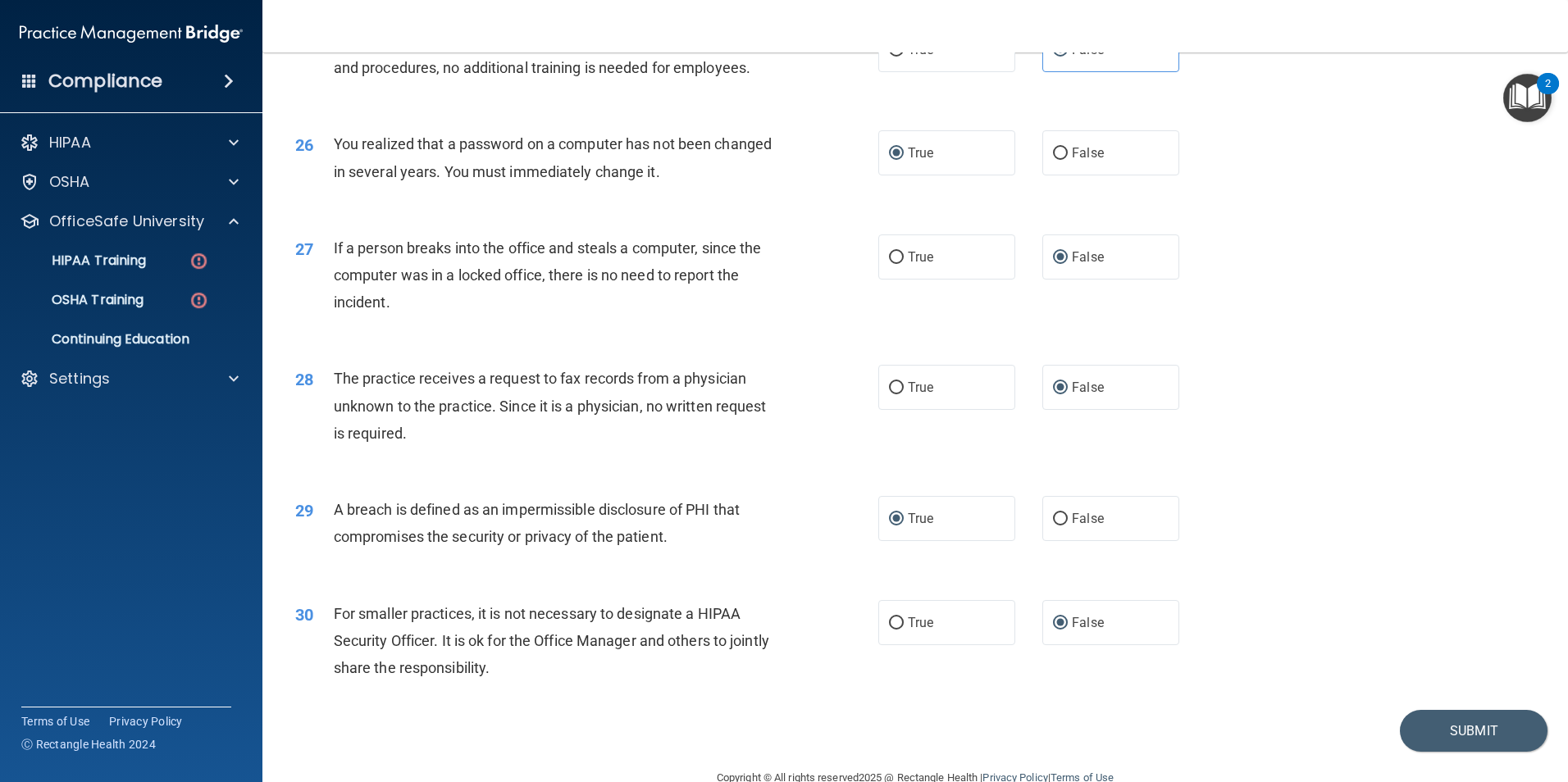
scroll to position [3125, 0]
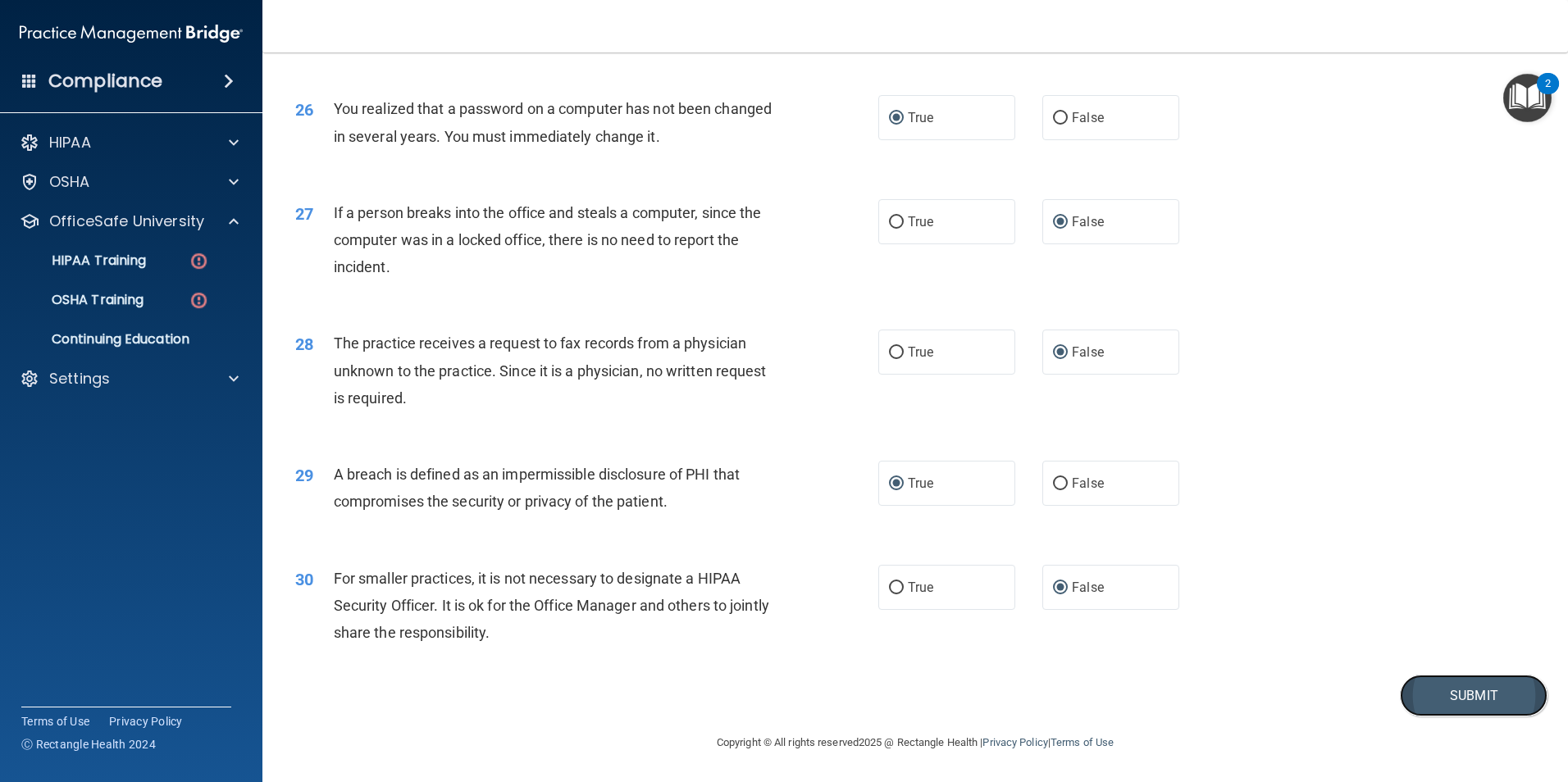
click at [1424, 688] on button "Submit" at bounding box center [1473, 695] width 148 height 42
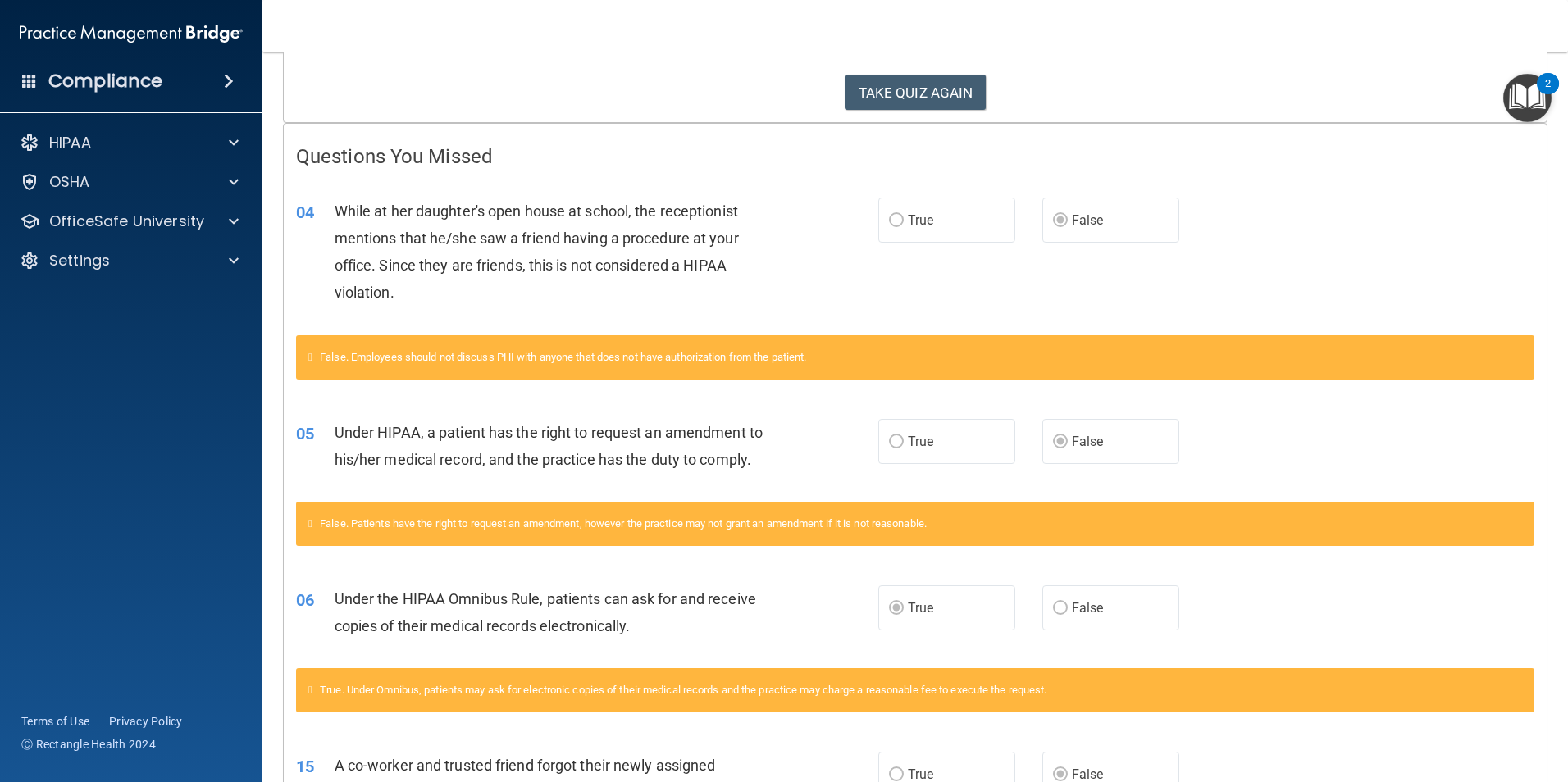
scroll to position [195, 0]
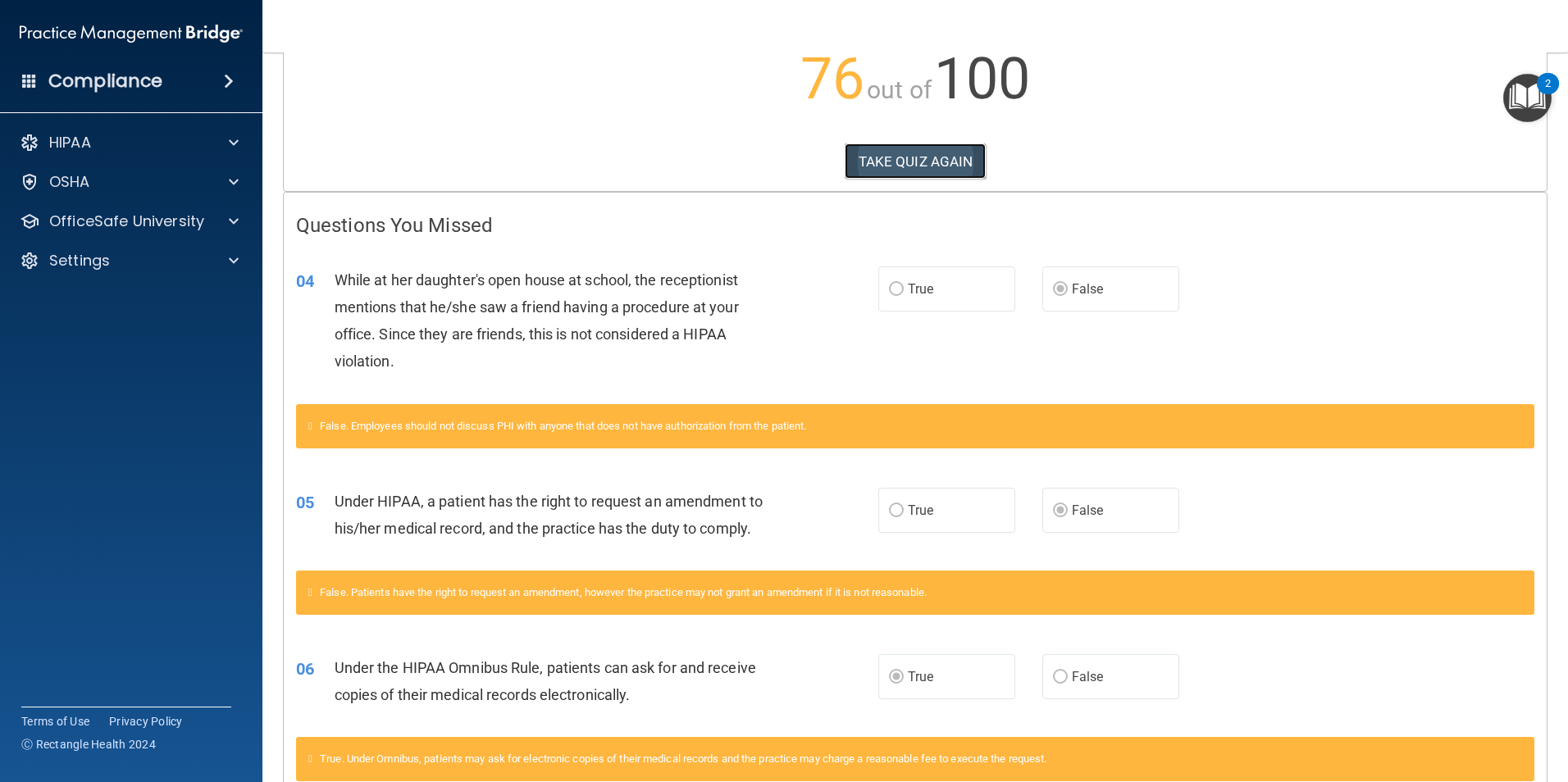
click at [914, 155] on button "TAKE QUIZ AGAIN" at bounding box center [915, 161] width 142 height 36
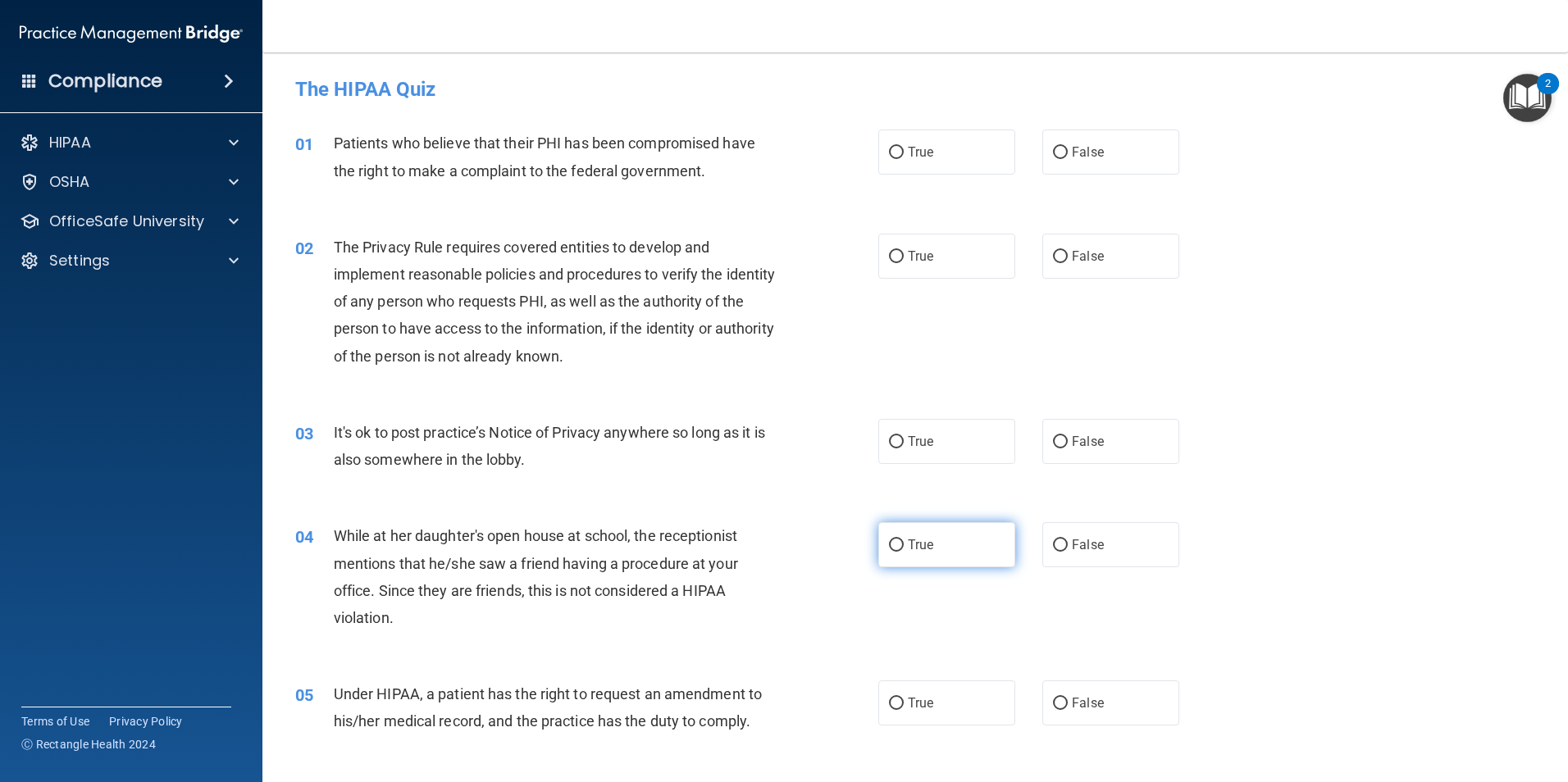
click at [889, 544] on input "True" at bounding box center [897, 545] width 15 height 12
radio input "true"
click at [889, 708] on input "True" at bounding box center [897, 703] width 15 height 12
radio input "true"
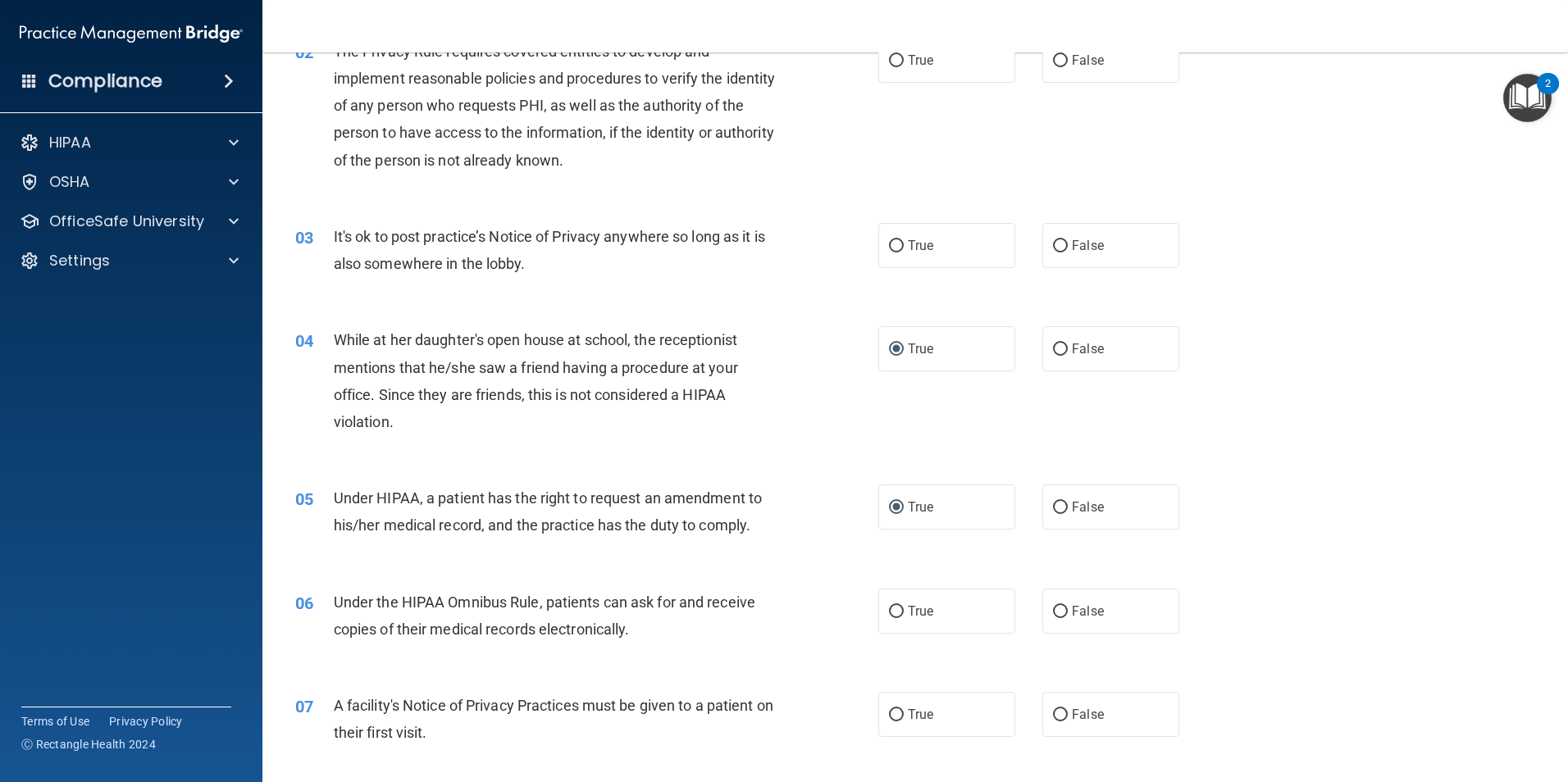
scroll to position [246, 0]
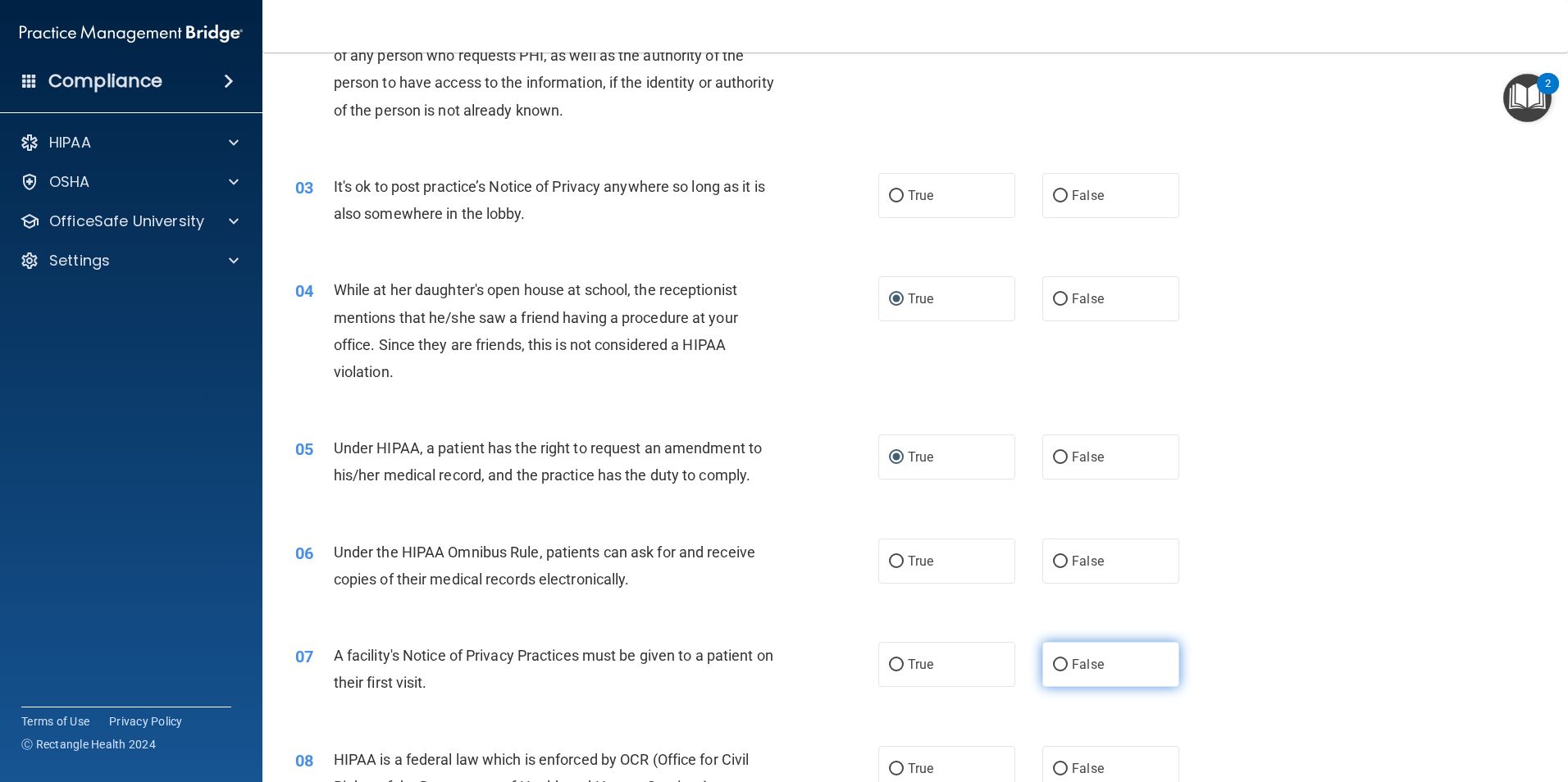
click at [1053, 661] on input "False" at bounding box center [1061, 665] width 15 height 12
radio input "true"
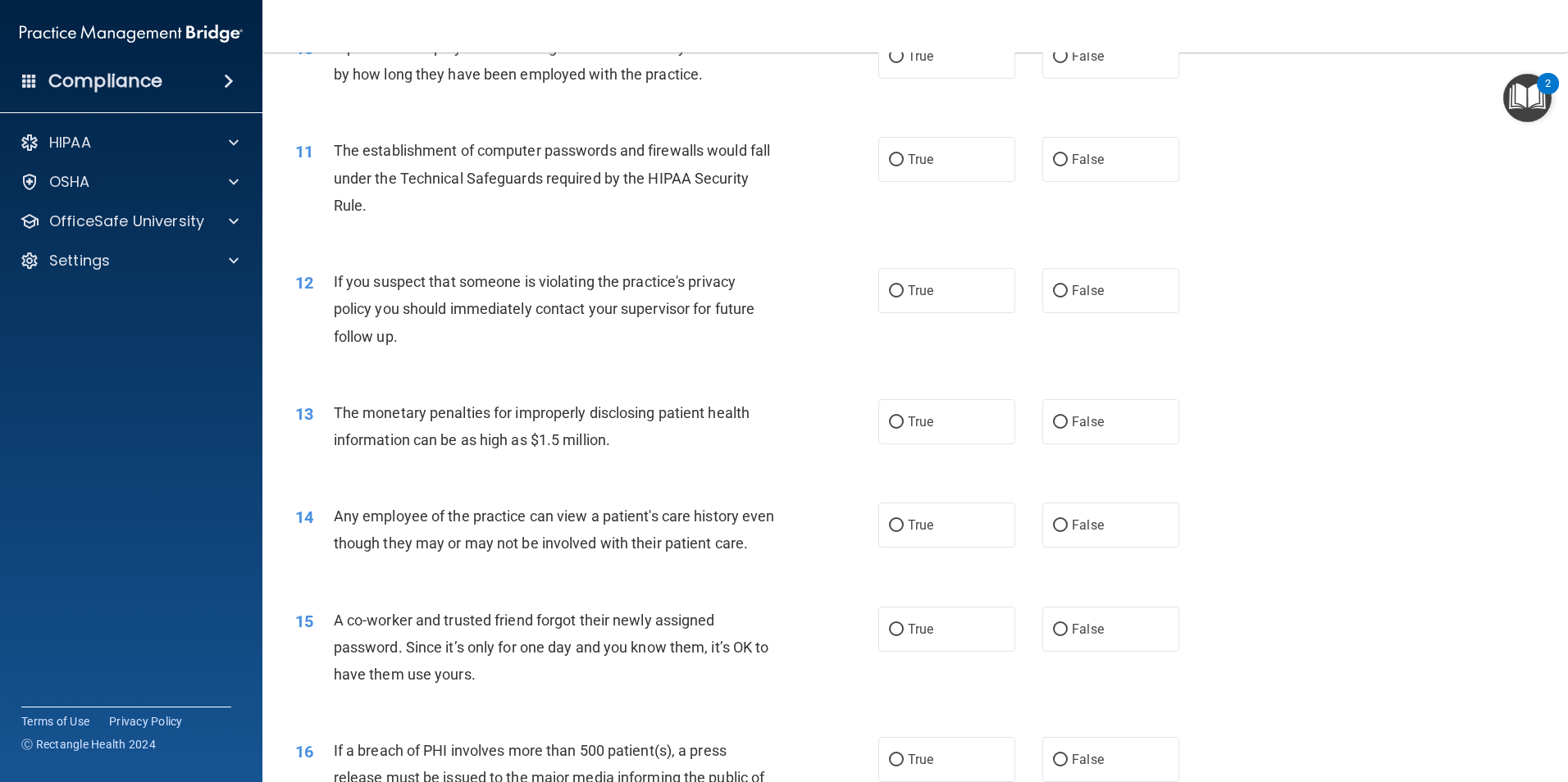
scroll to position [1476, 0]
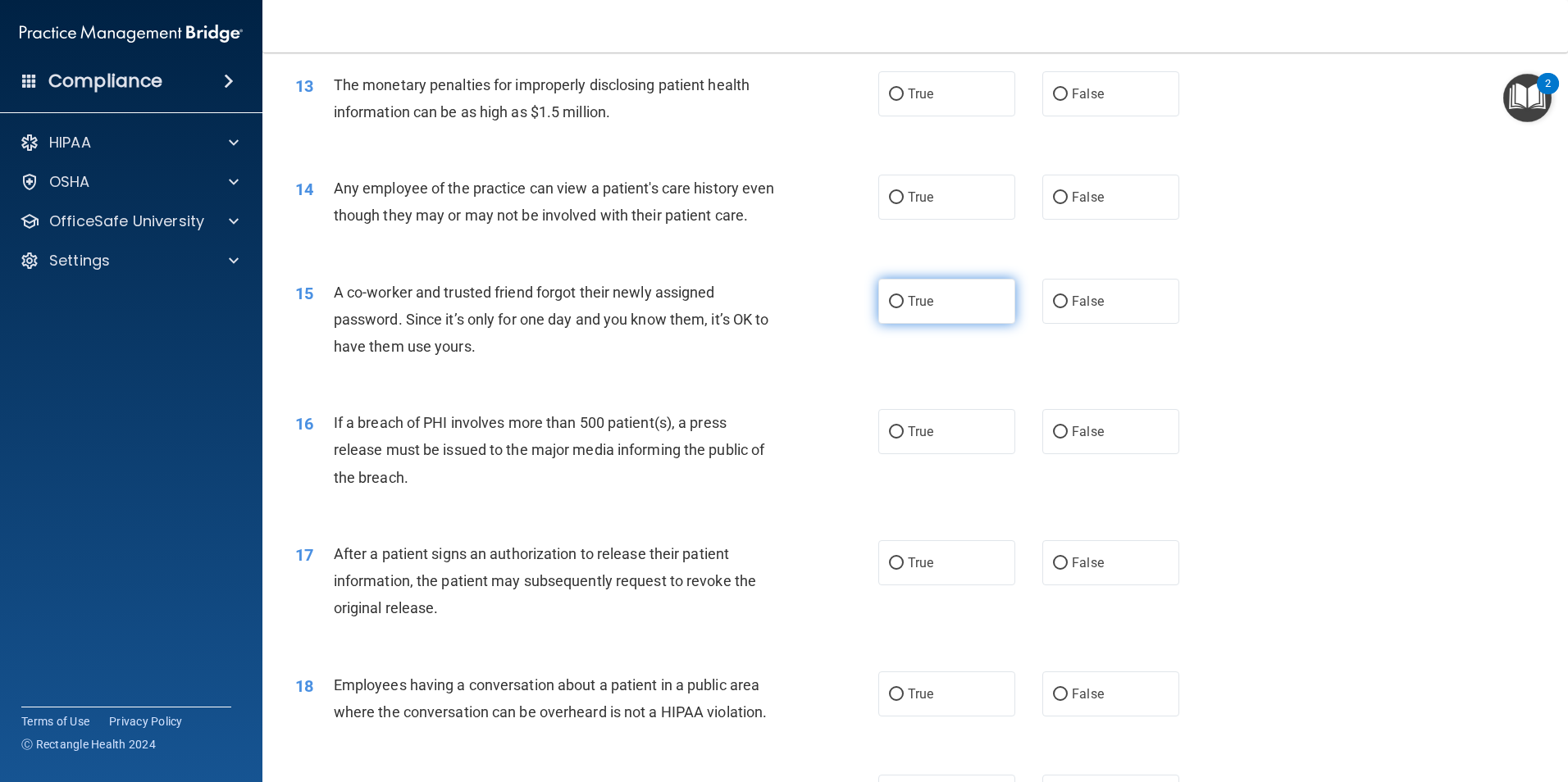
click at [889, 308] on input "True" at bounding box center [897, 302] width 15 height 12
radio input "true"
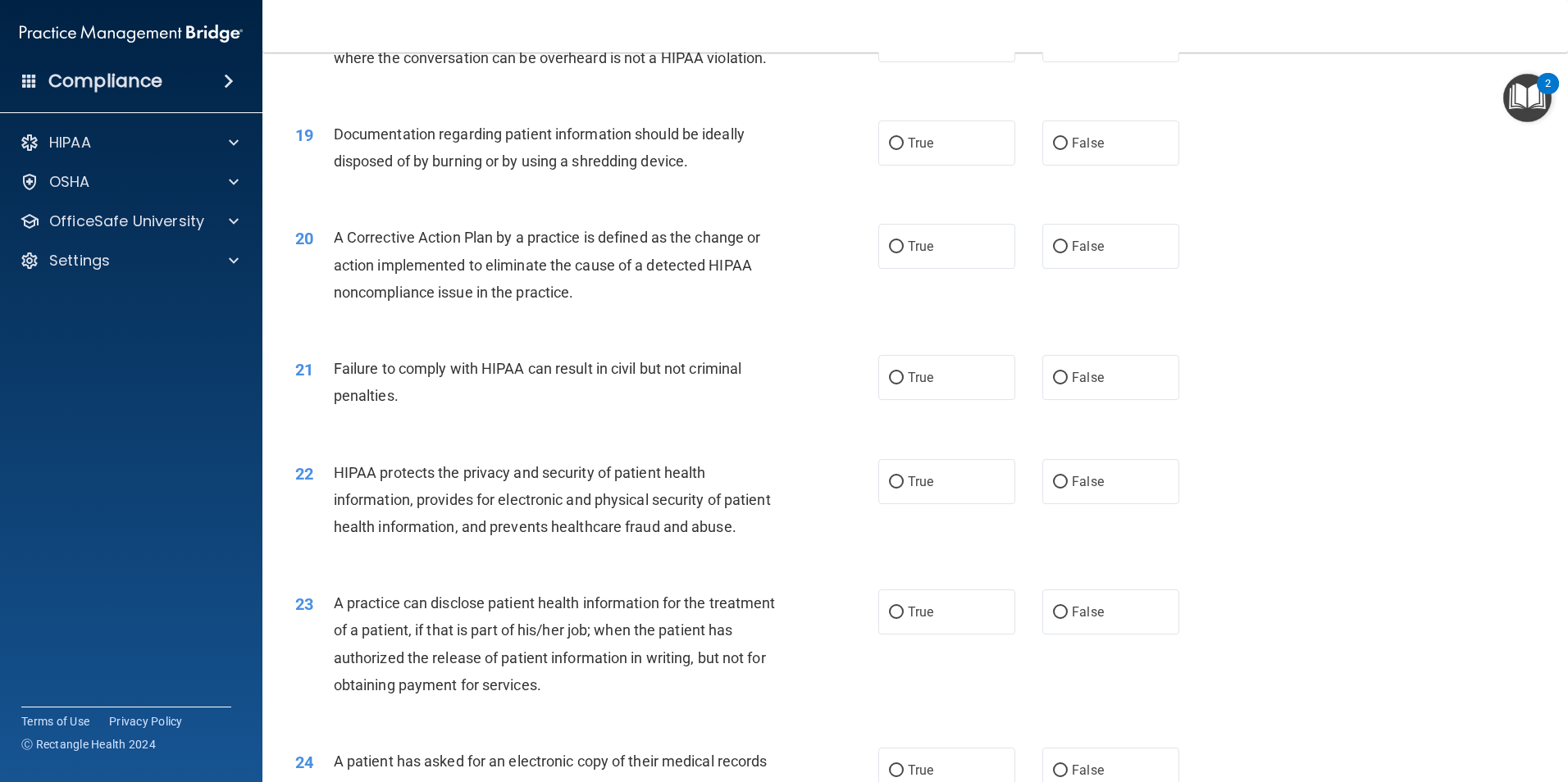
scroll to position [2132, 0]
click at [889, 617] on input "True" at bounding box center [897, 611] width 15 height 12
radio input "true"
click at [890, 383] on input "True" at bounding box center [897, 376] width 15 height 12
radio input "true"
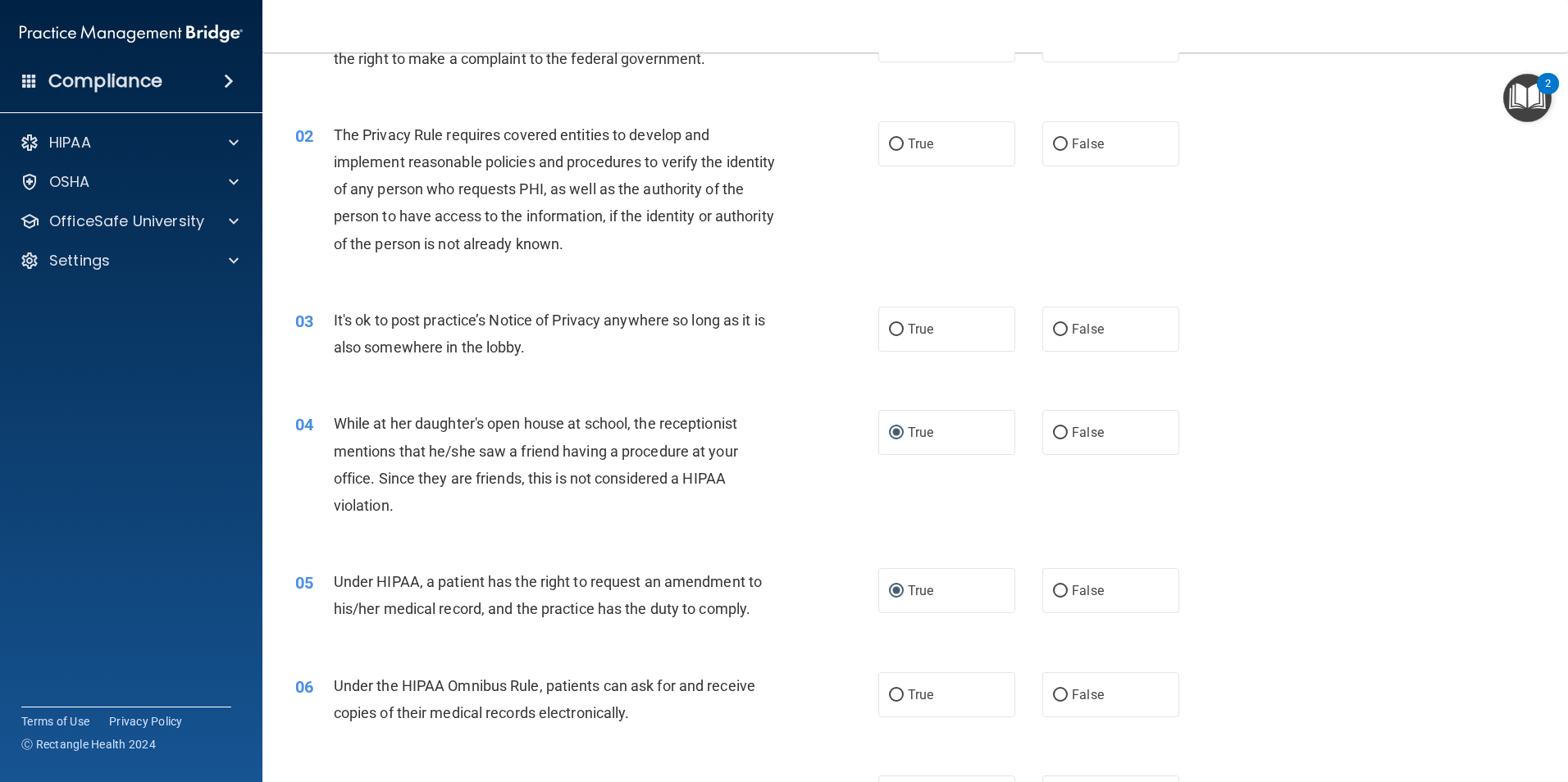
scroll to position [0, 0]
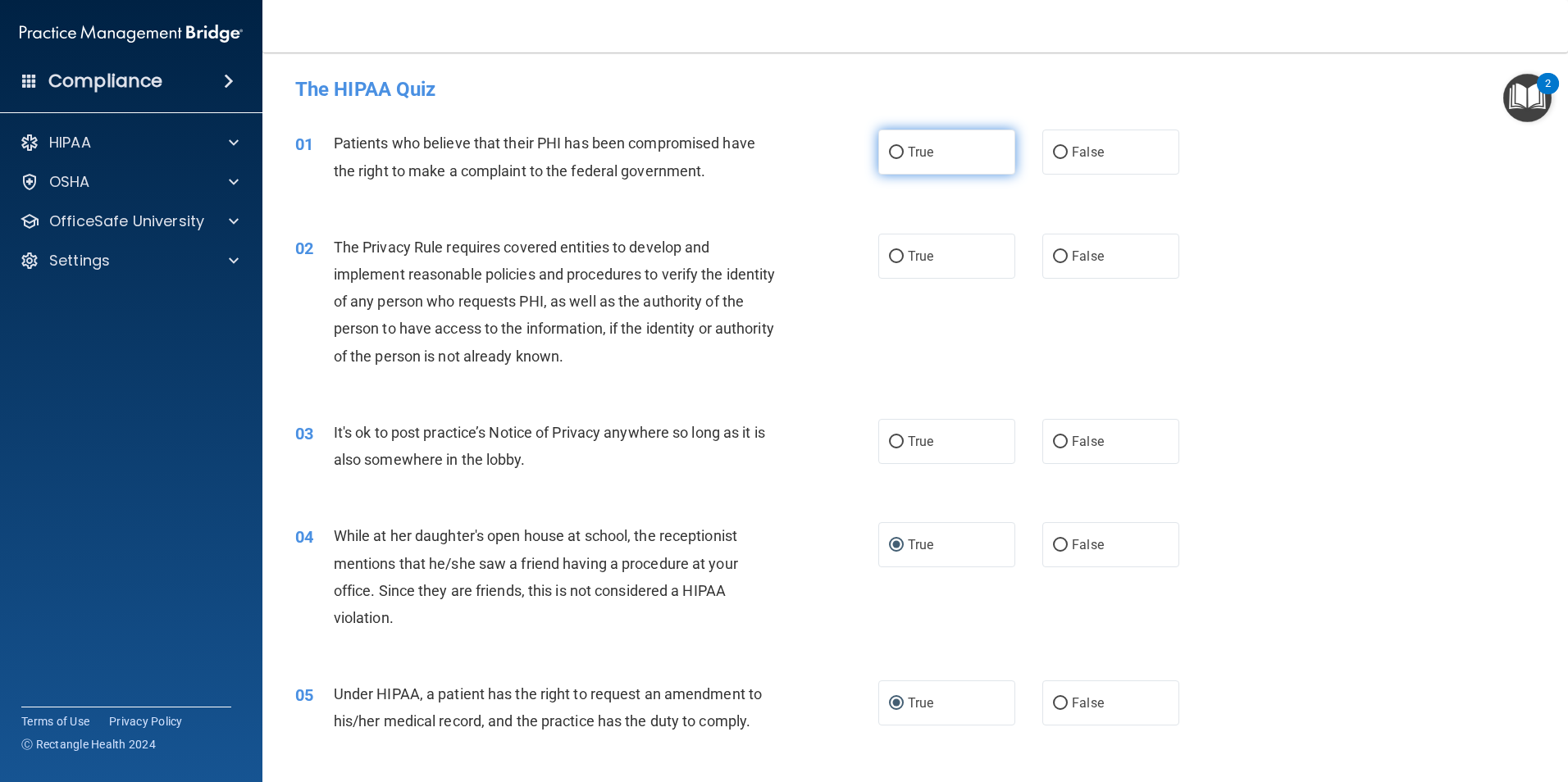
click at [897, 150] on input "True" at bounding box center [897, 153] width 15 height 12
radio input "true"
click at [898, 249] on label "True" at bounding box center [946, 256] width 137 height 45
click at [898, 250] on input "True" at bounding box center [897, 256] width 15 height 12
radio input "true"
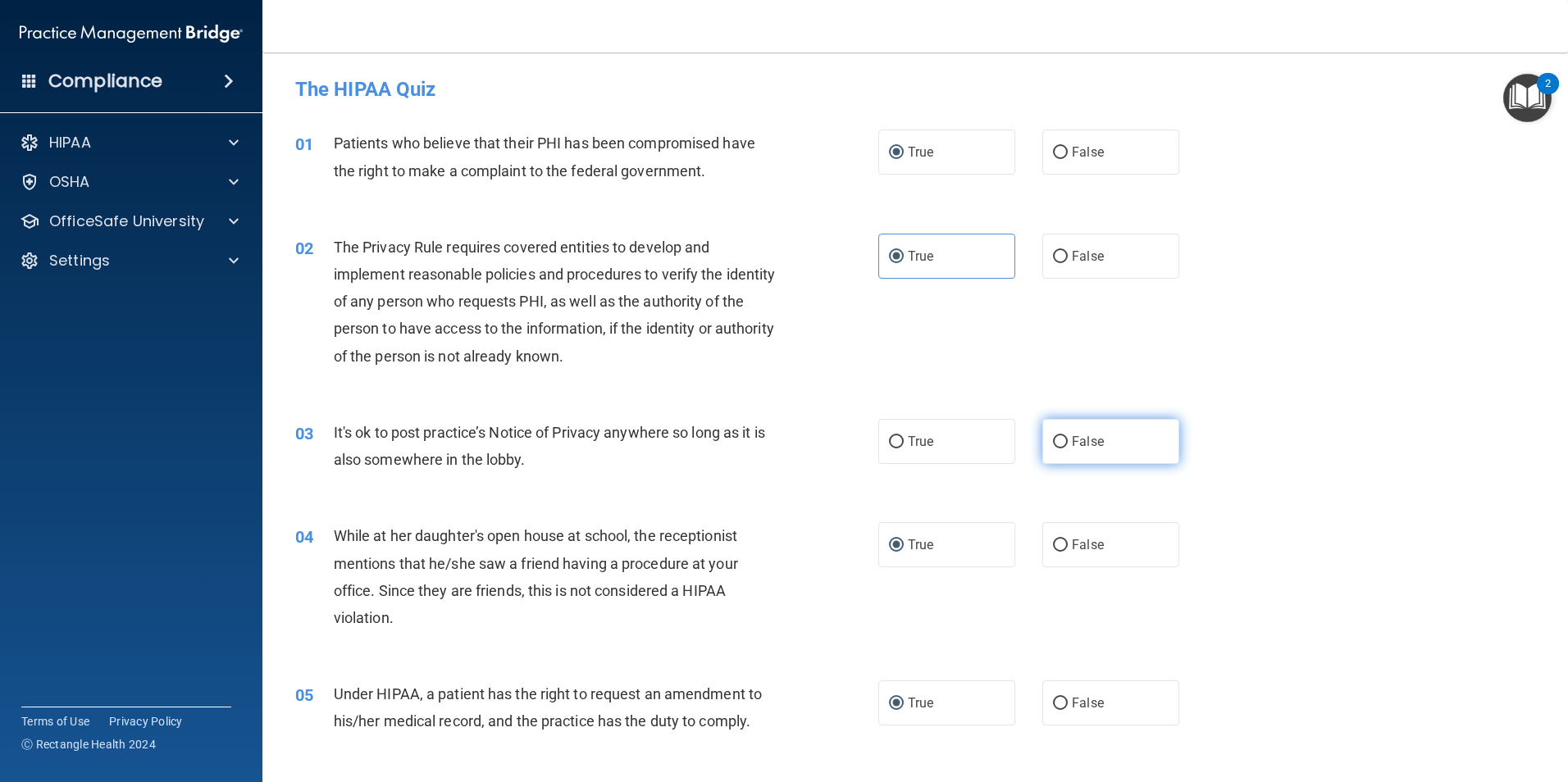
click at [1053, 443] on input "False" at bounding box center [1061, 441] width 15 height 12
radio input "true"
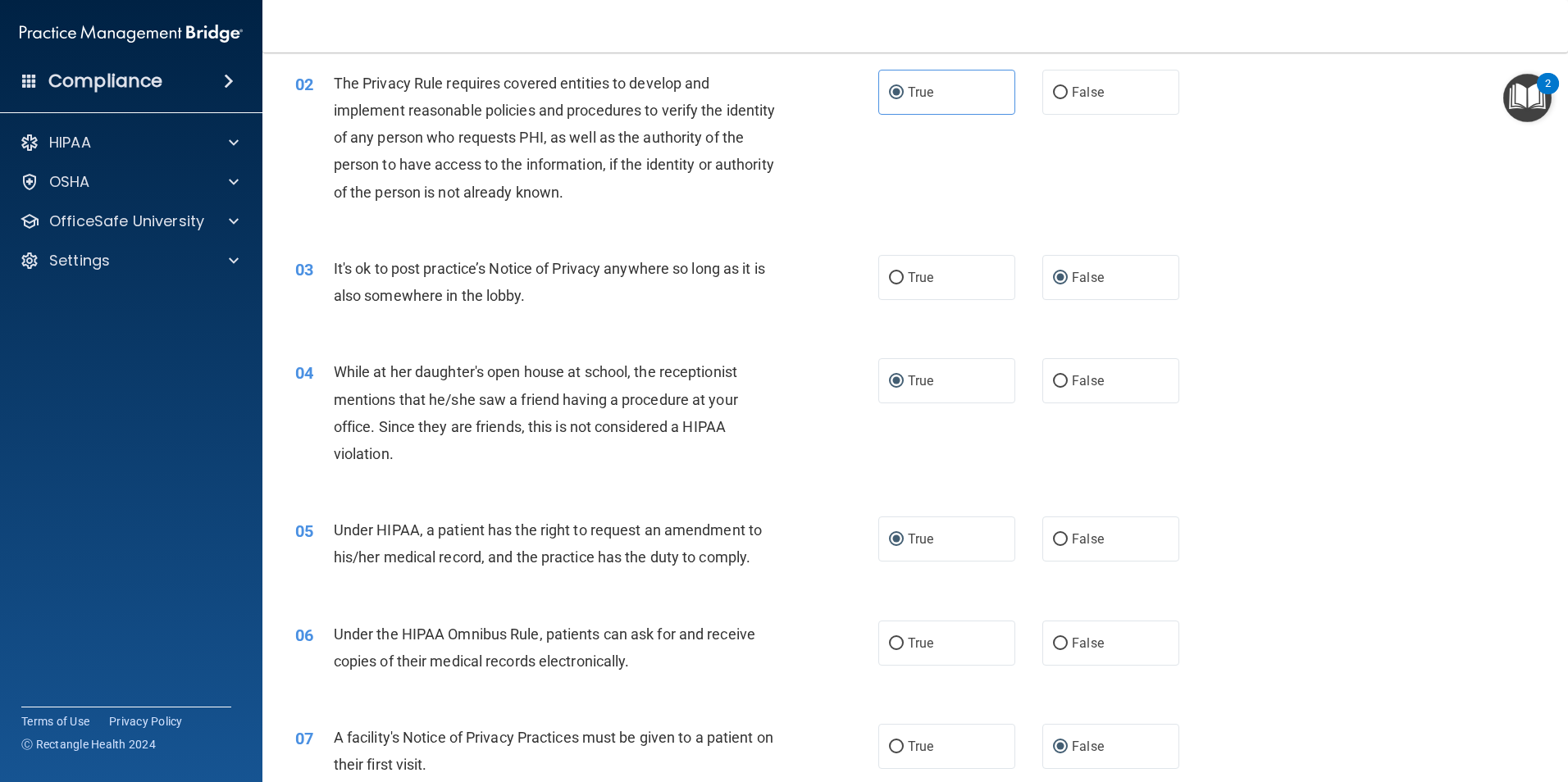
scroll to position [328, 0]
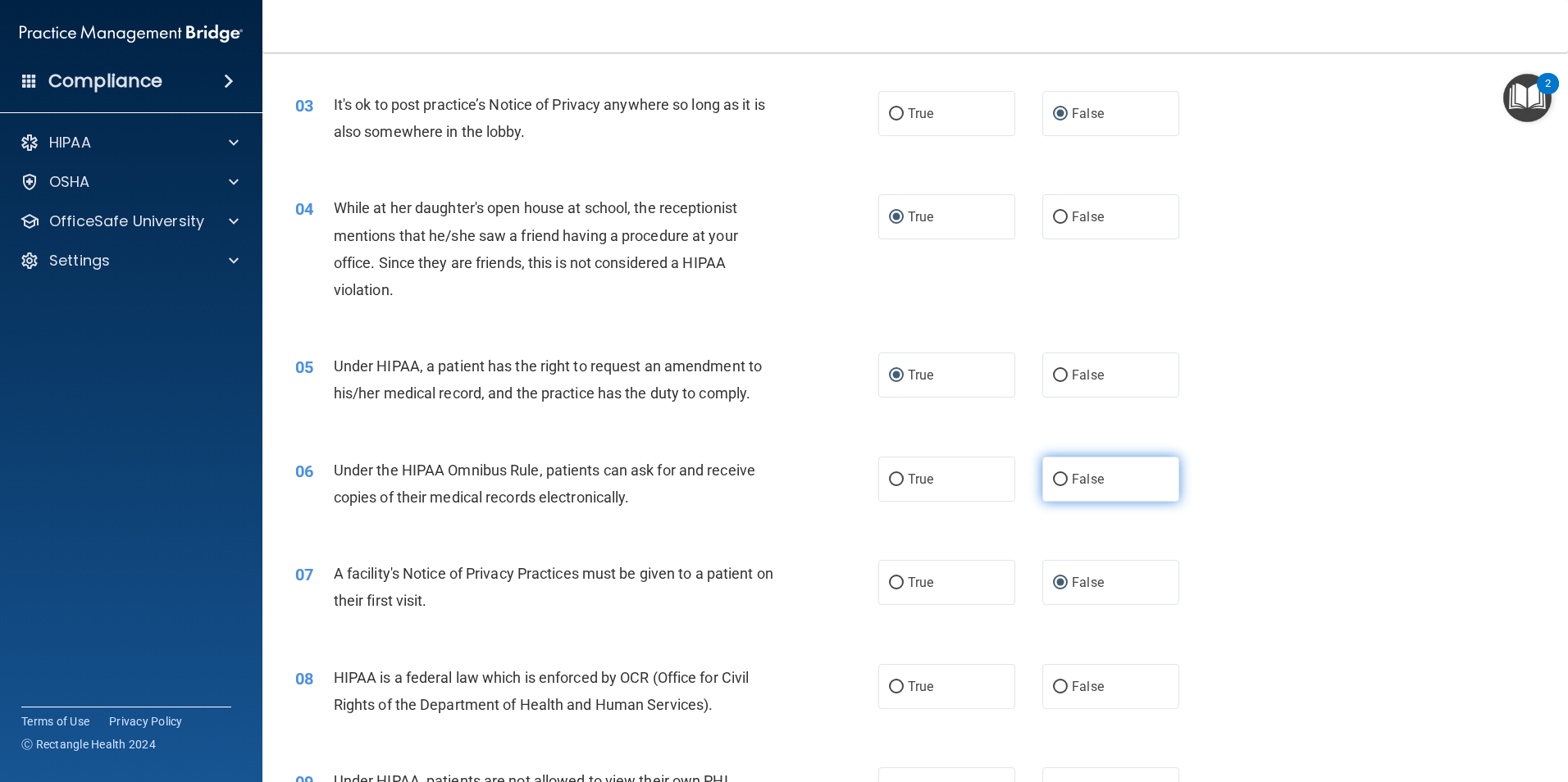
click at [1053, 478] on input "False" at bounding box center [1061, 479] width 15 height 12
radio input "true"
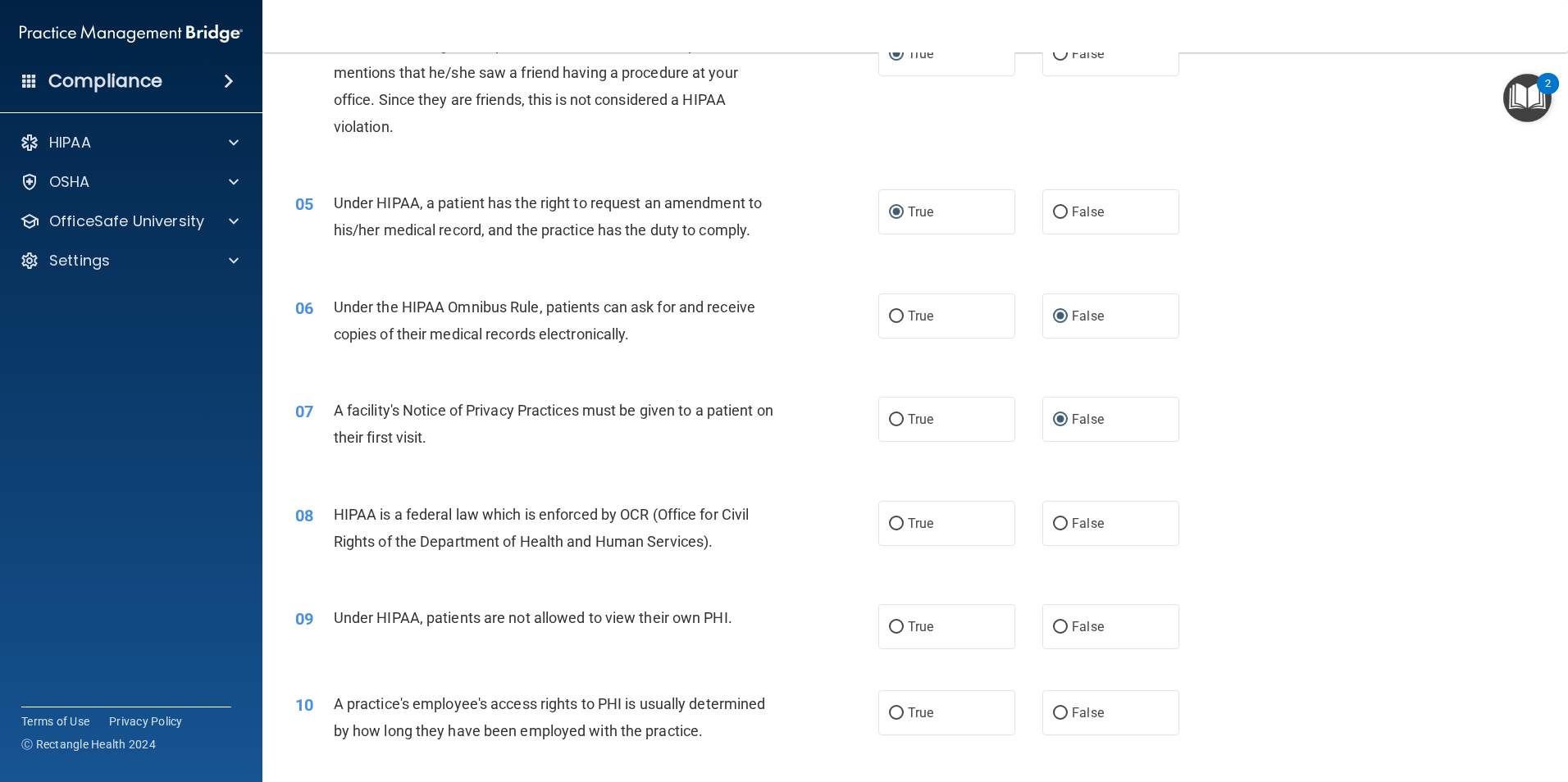
scroll to position [492, 0]
click at [889, 525] on input "True" at bounding box center [897, 523] width 15 height 12
radio input "true"
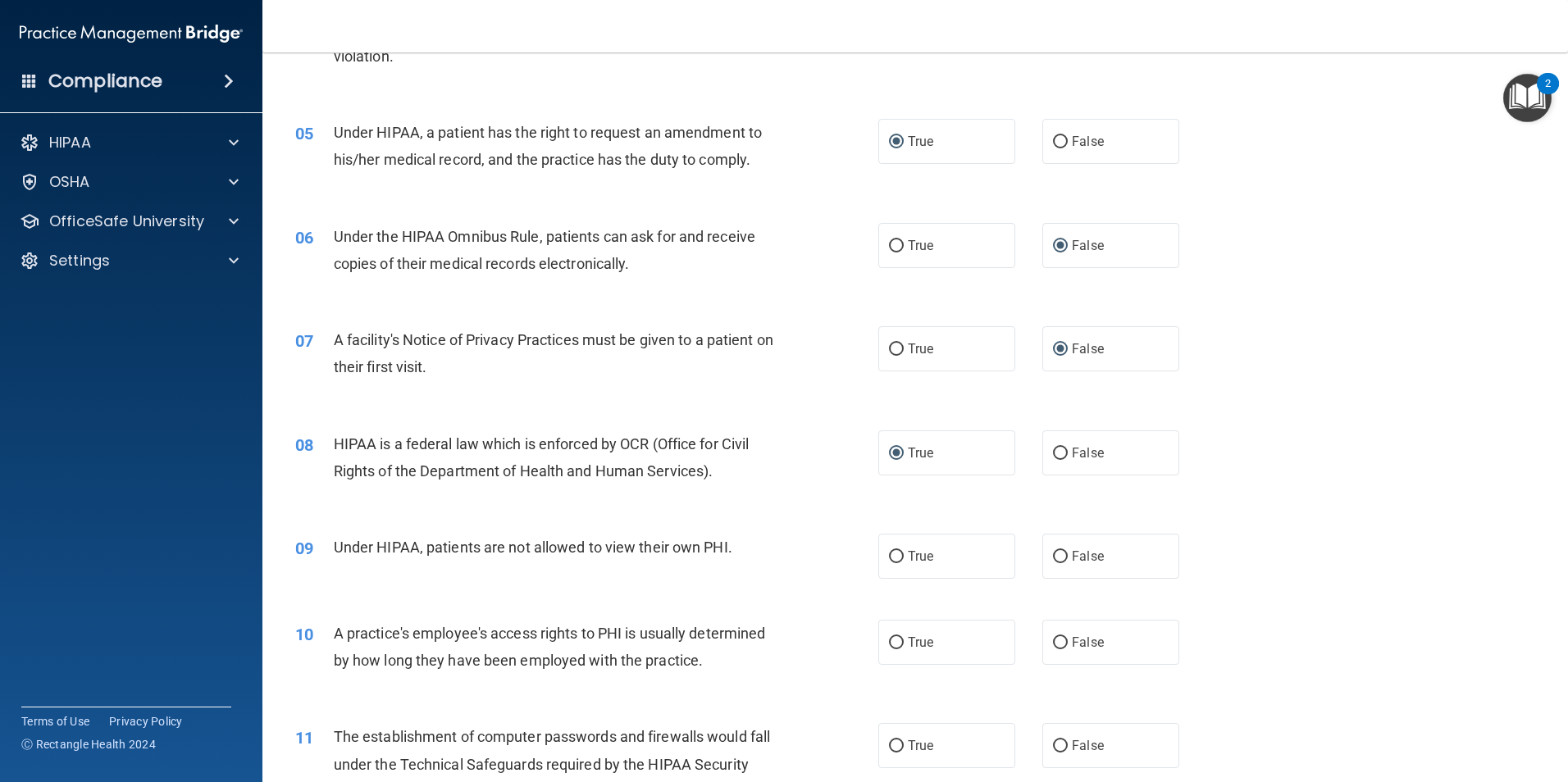
scroll to position [656, 0]
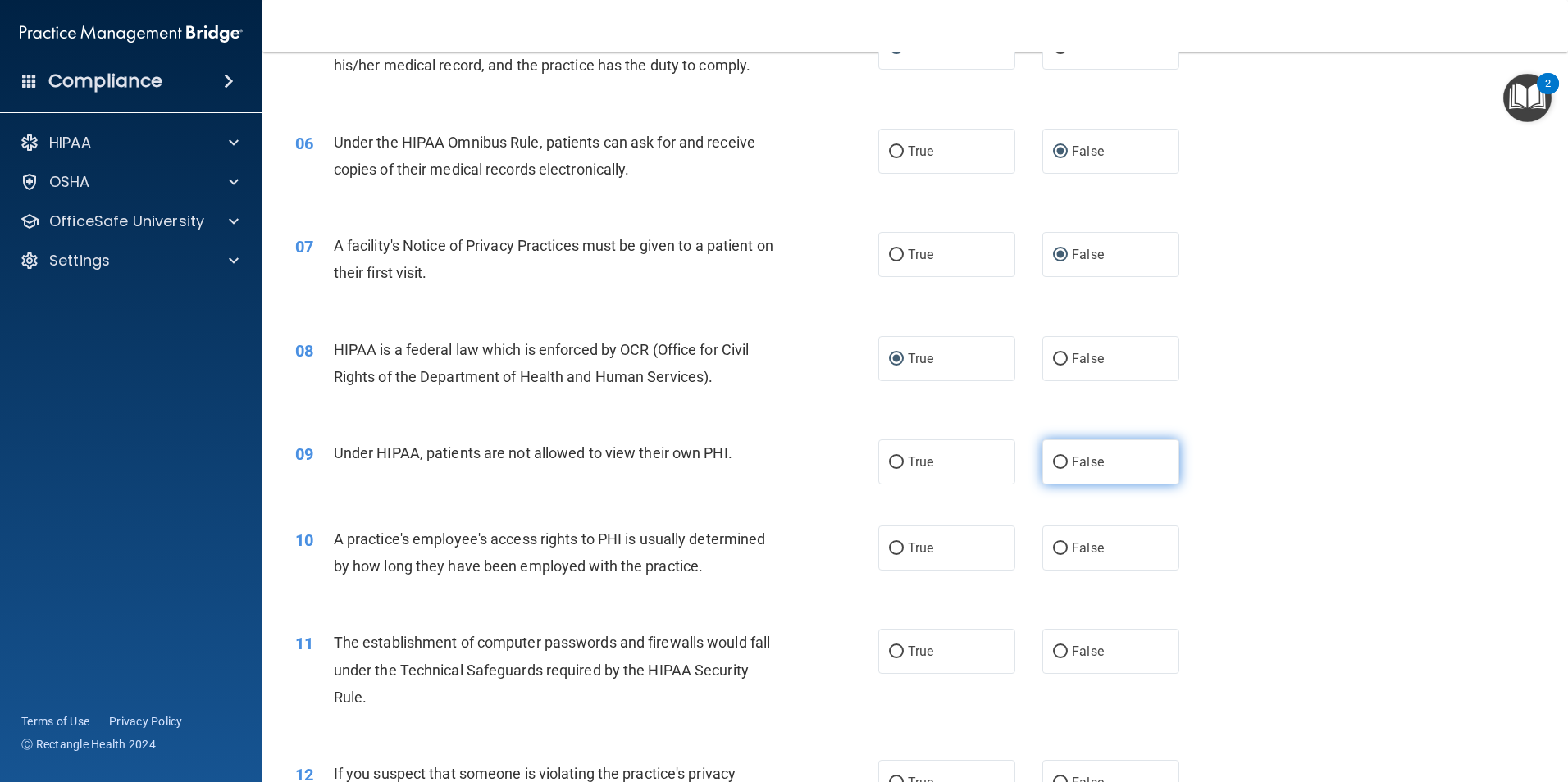
click at [1061, 460] on label "False" at bounding box center [1110, 462] width 137 height 45
click at [1061, 460] on input "False" at bounding box center [1061, 463] width 15 height 12
radio input "true"
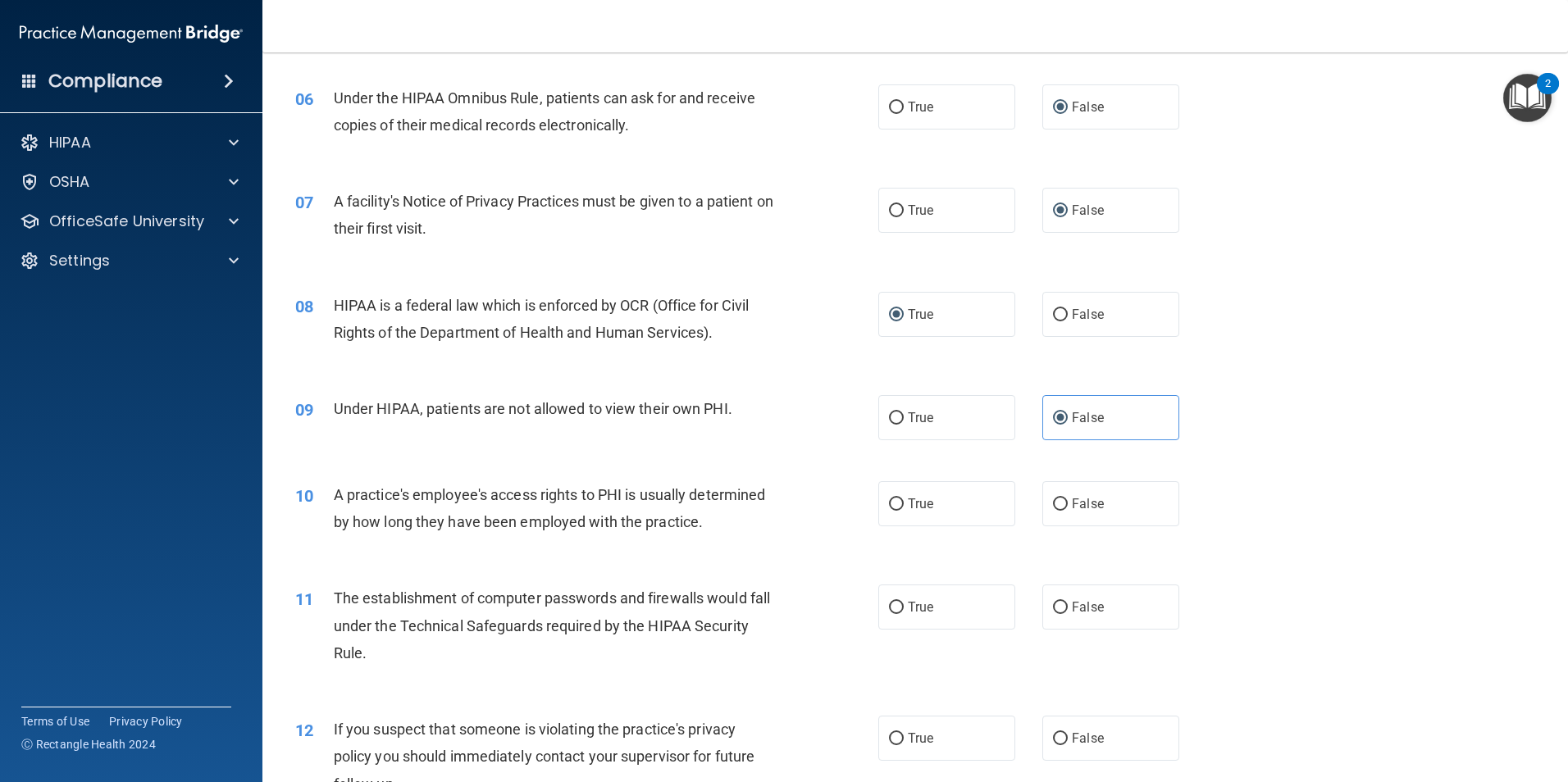
scroll to position [738, 0]
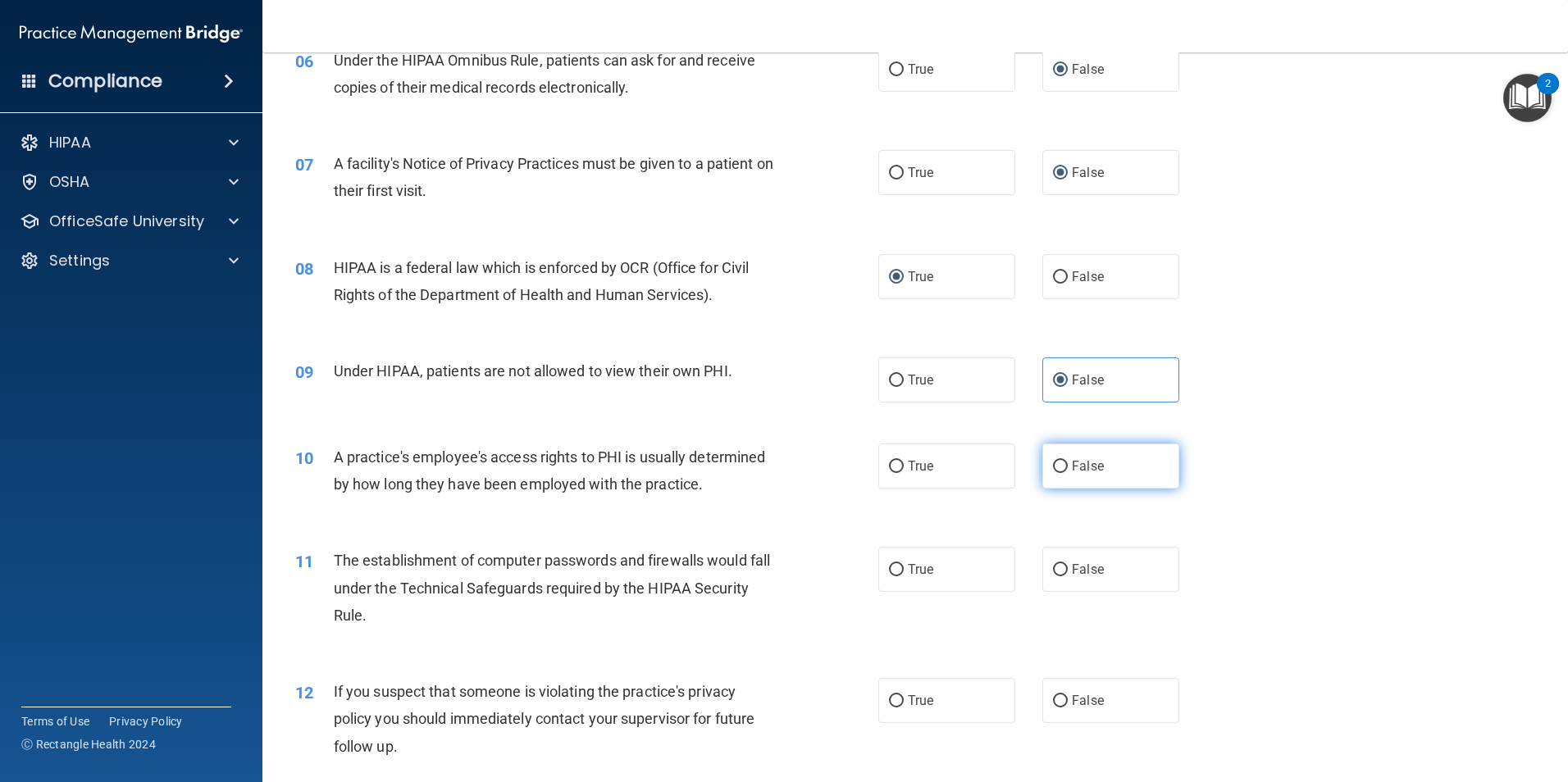
click at [1061, 469] on label "False" at bounding box center [1110, 465] width 137 height 45
click at [1061, 469] on input "False" at bounding box center [1061, 466] width 15 height 12
radio input "true"
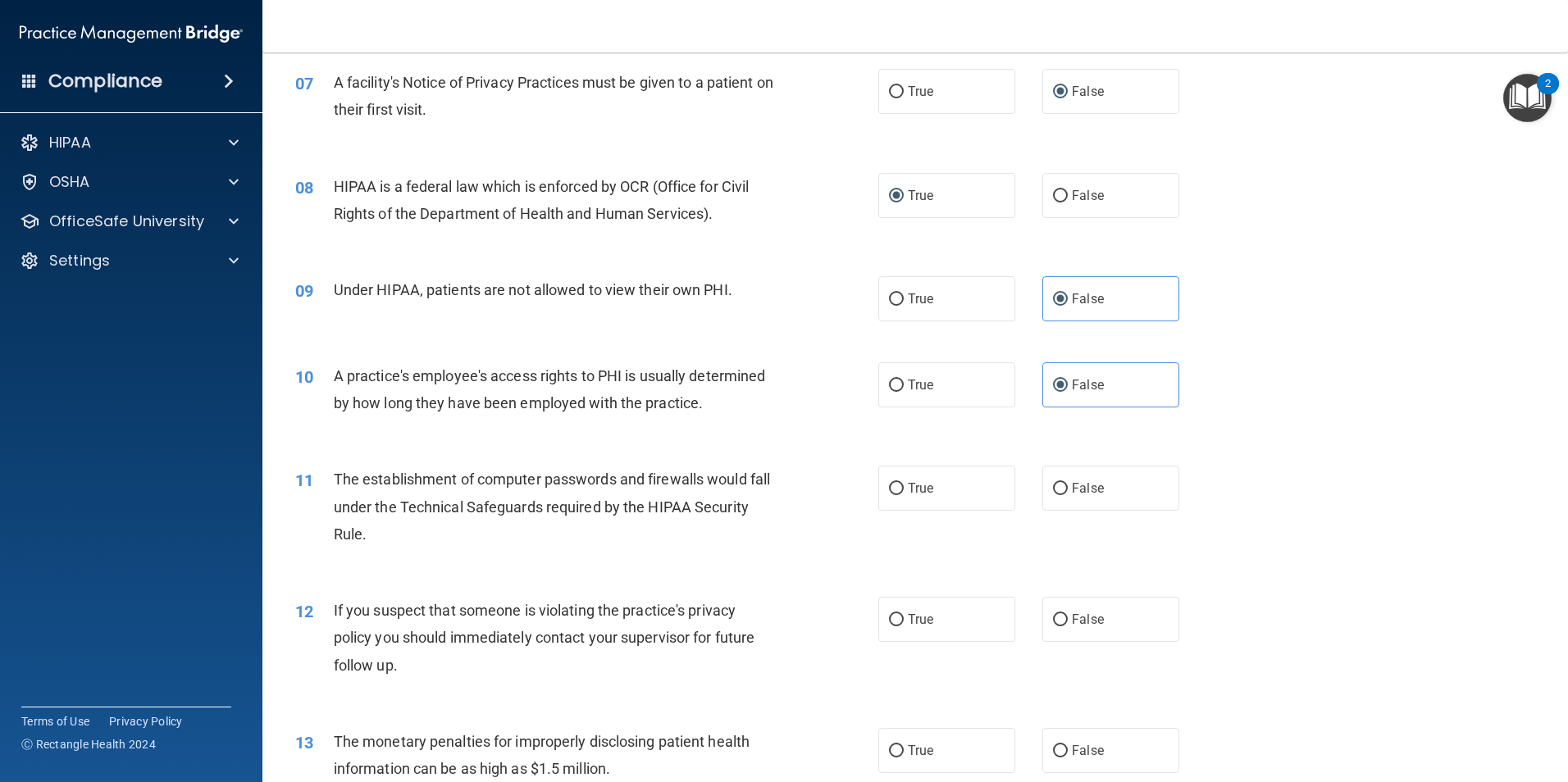
scroll to position [820, 0]
click at [889, 490] on input "True" at bounding box center [897, 488] width 15 height 12
radio input "true"
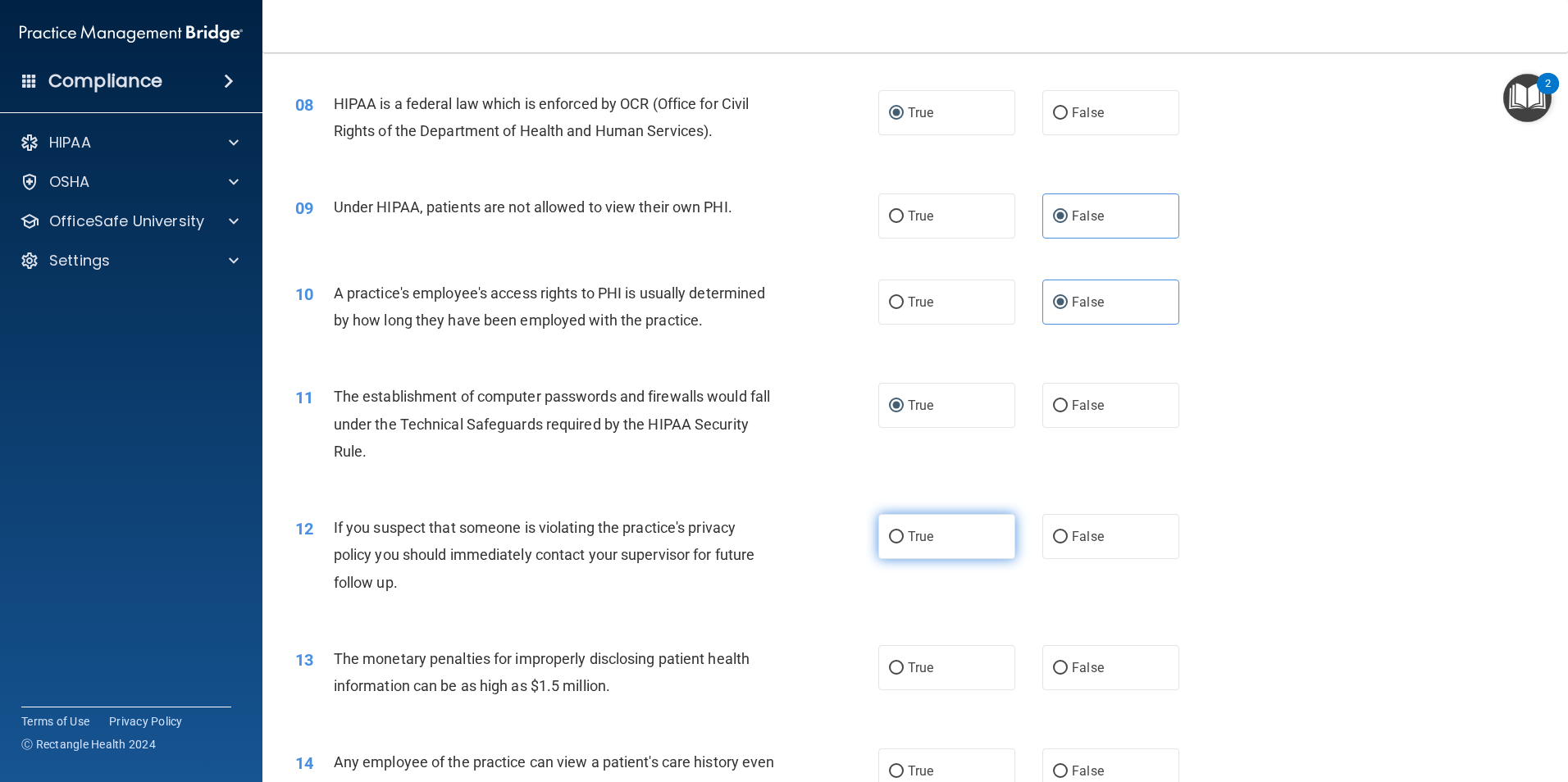
click at [889, 540] on input "True" at bounding box center [897, 537] width 15 height 12
radio input "true"
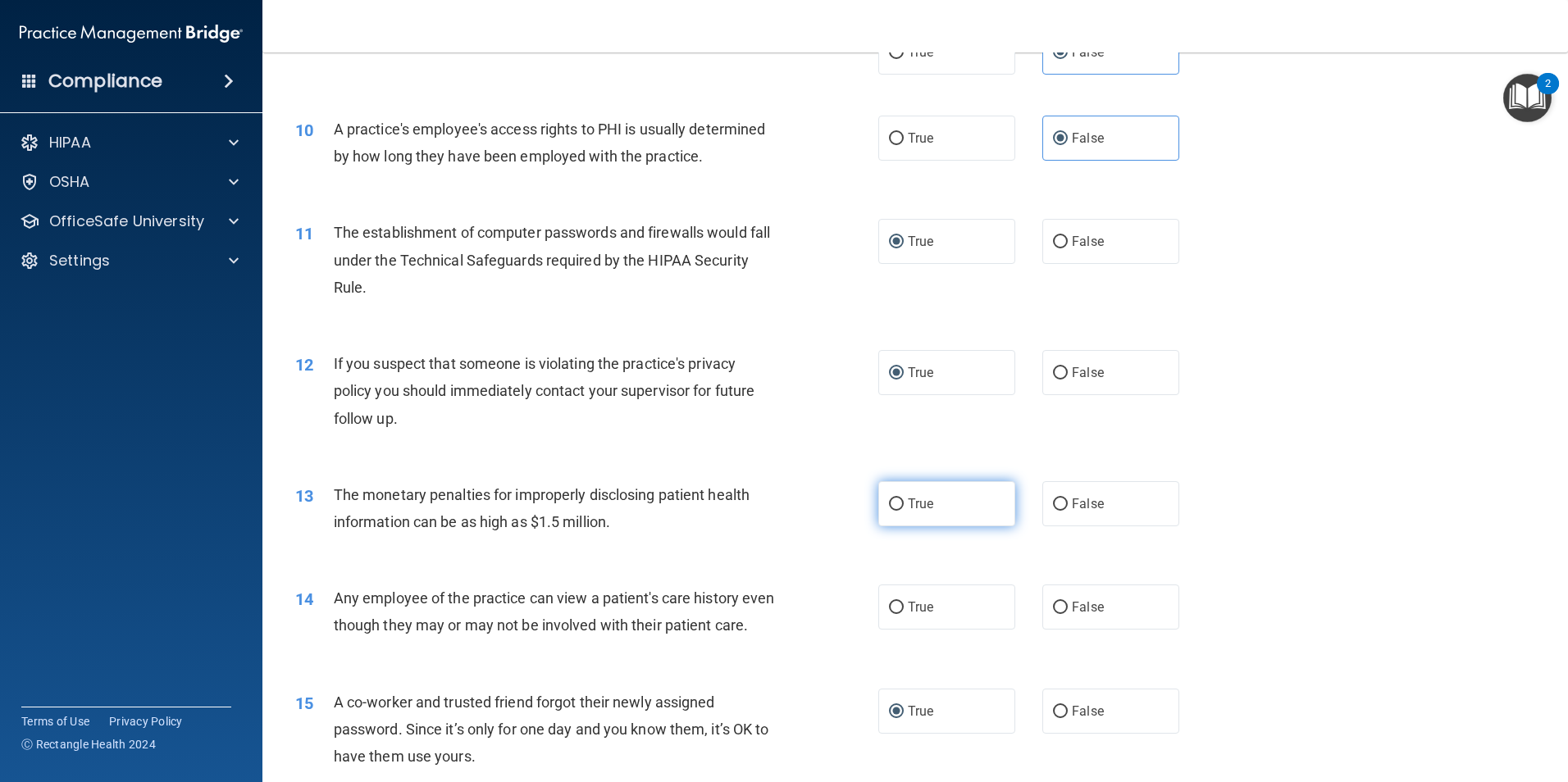
click at [890, 502] on input "True" at bounding box center [897, 504] width 15 height 12
radio input "true"
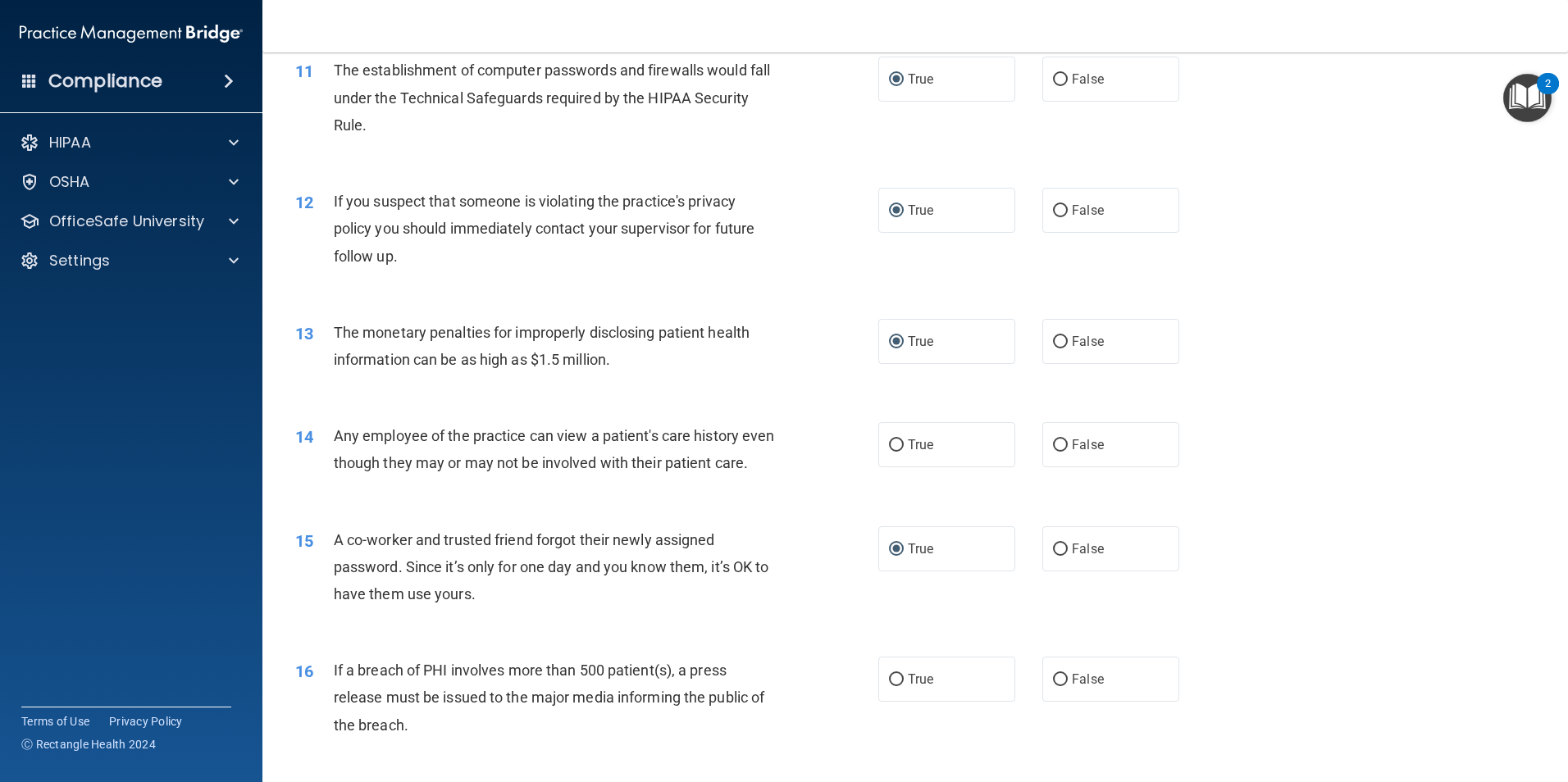
scroll to position [1230, 0]
click at [1054, 445] on input "False" at bounding box center [1061, 443] width 15 height 12
radio input "true"
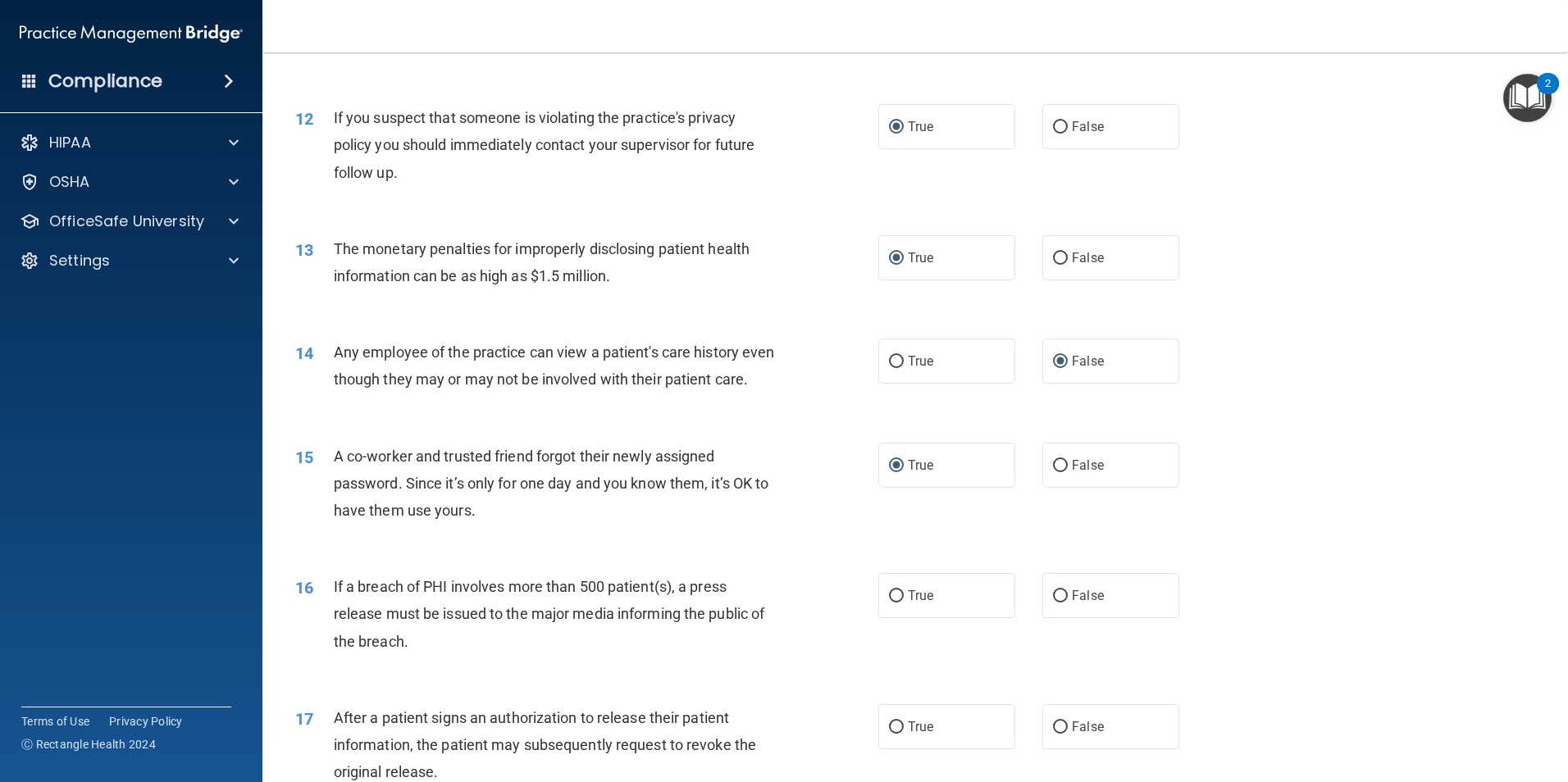
scroll to position [1394, 0]
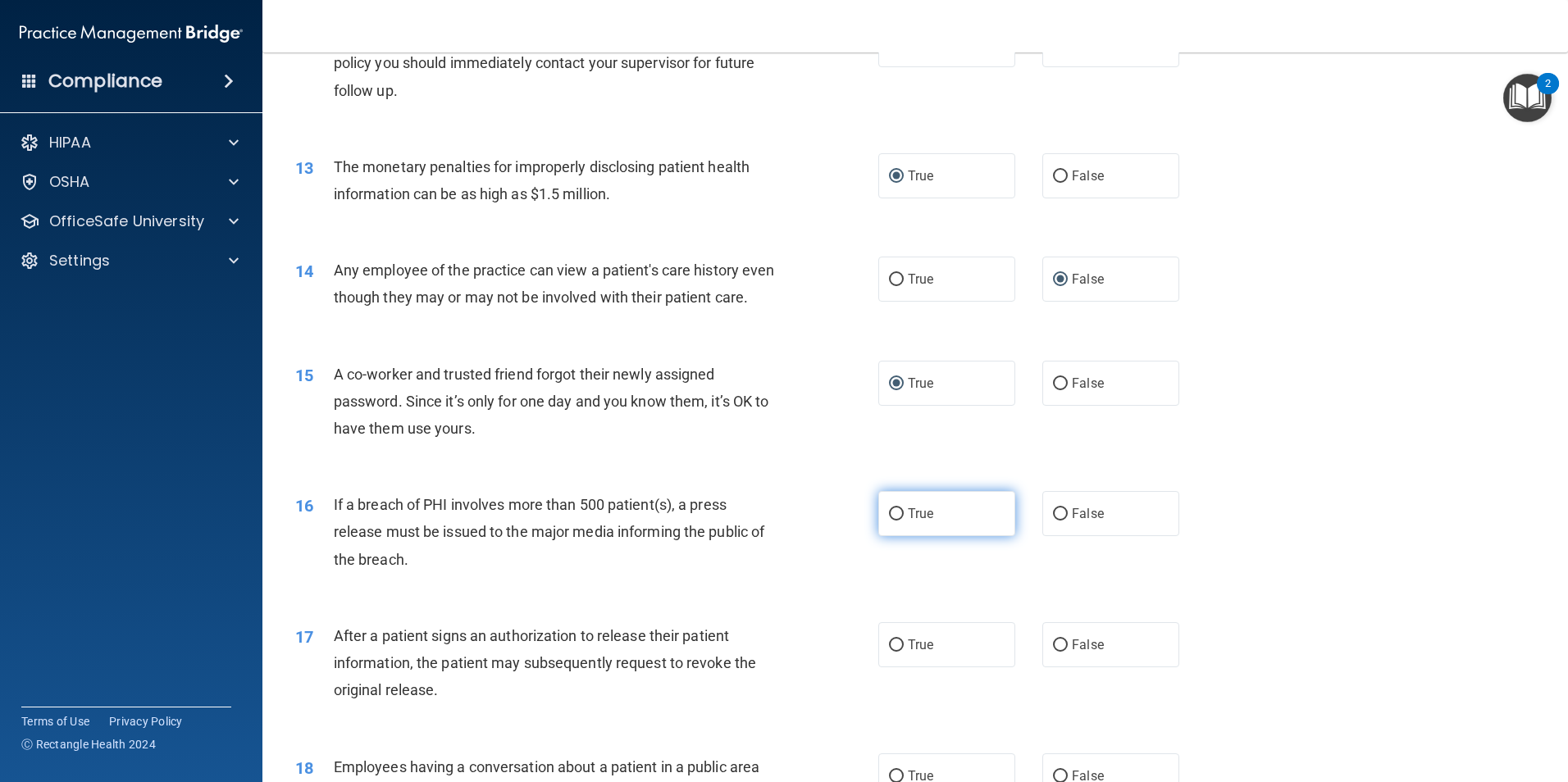
click at [878, 536] on label "True" at bounding box center [946, 513] width 137 height 45
click at [889, 520] on input "True" at bounding box center [897, 514] width 15 height 12
radio input "true"
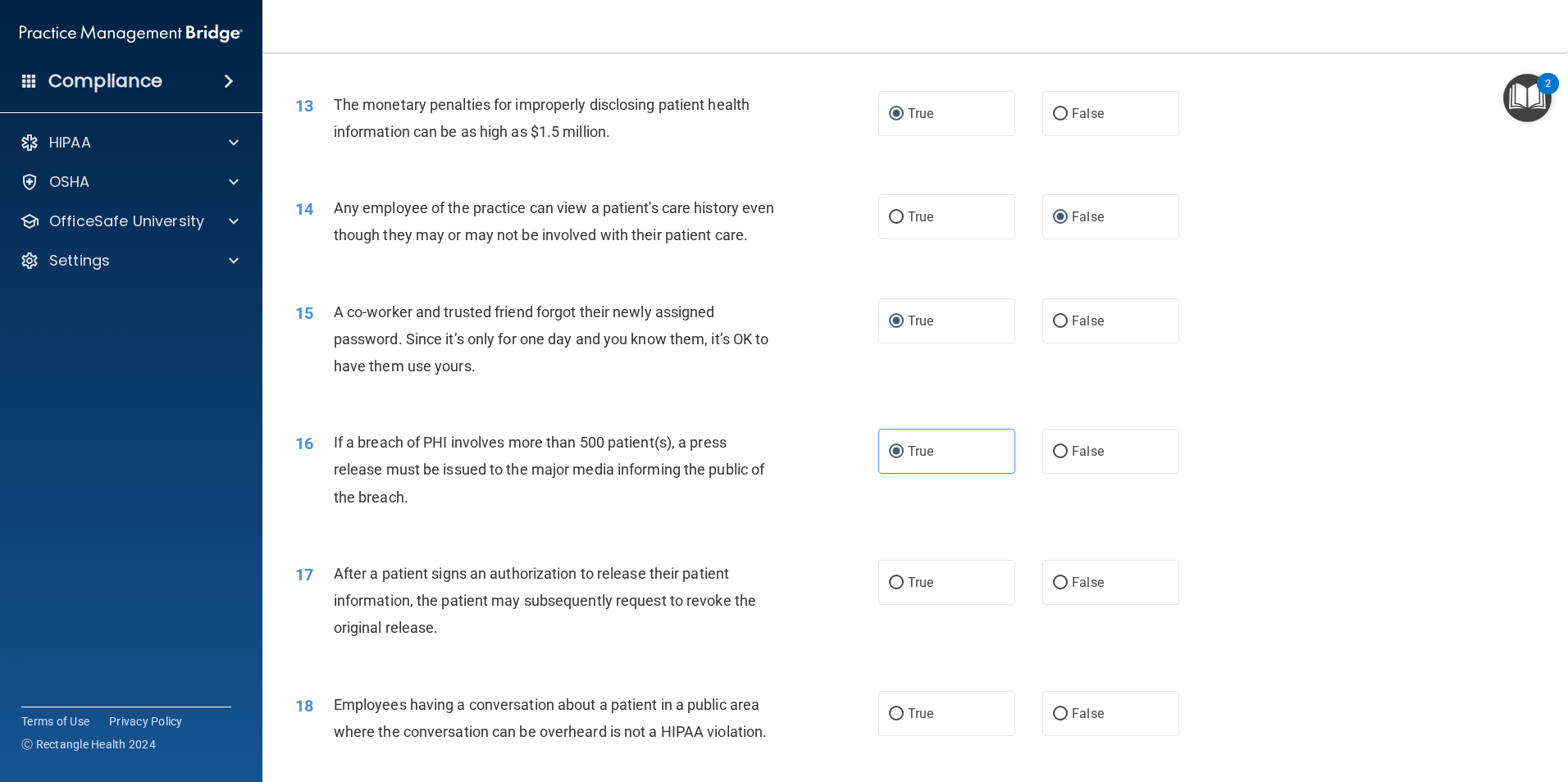
scroll to position [1557, 0]
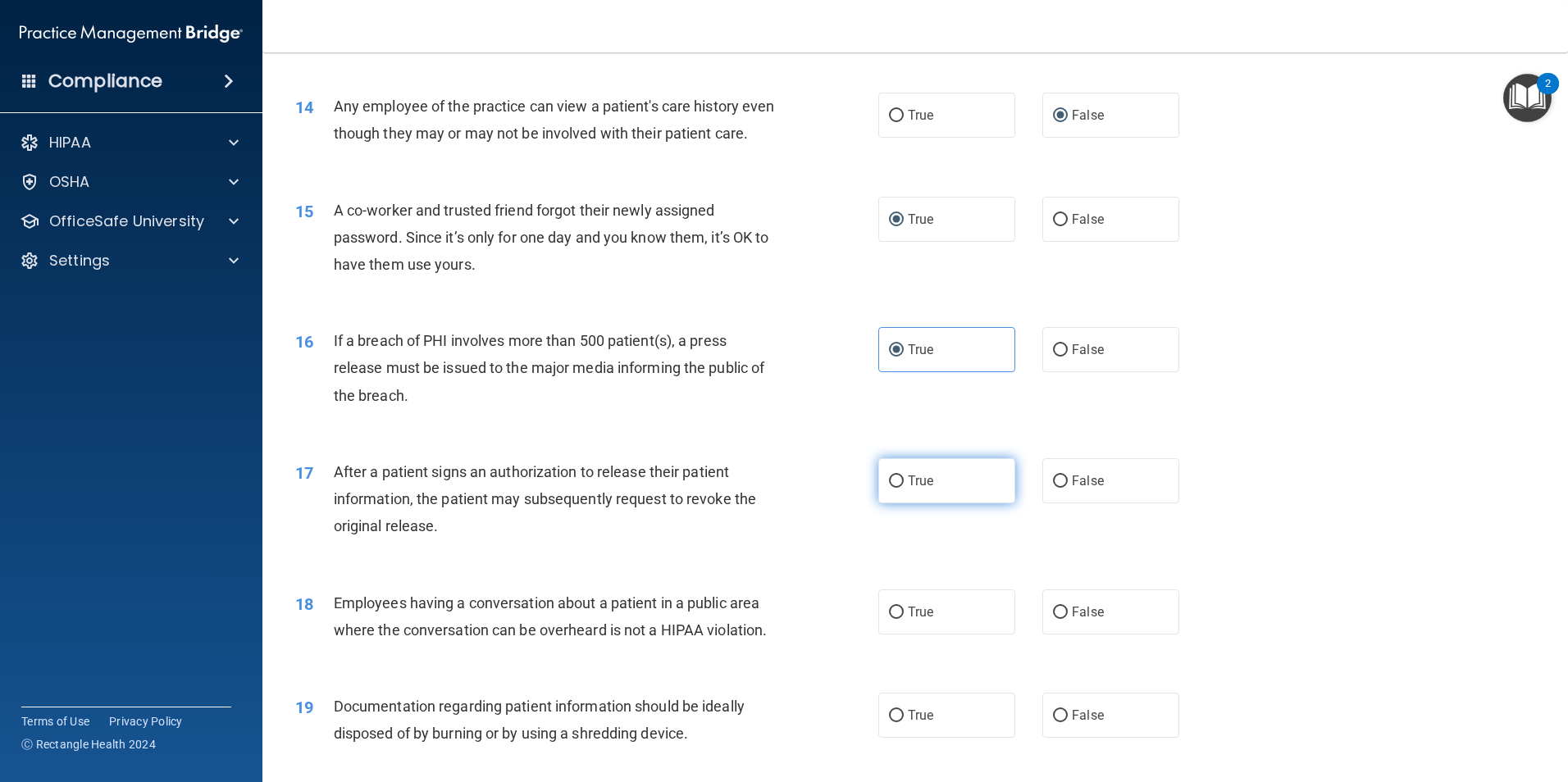
click at [889, 488] on input "True" at bounding box center [897, 481] width 15 height 12
radio input "true"
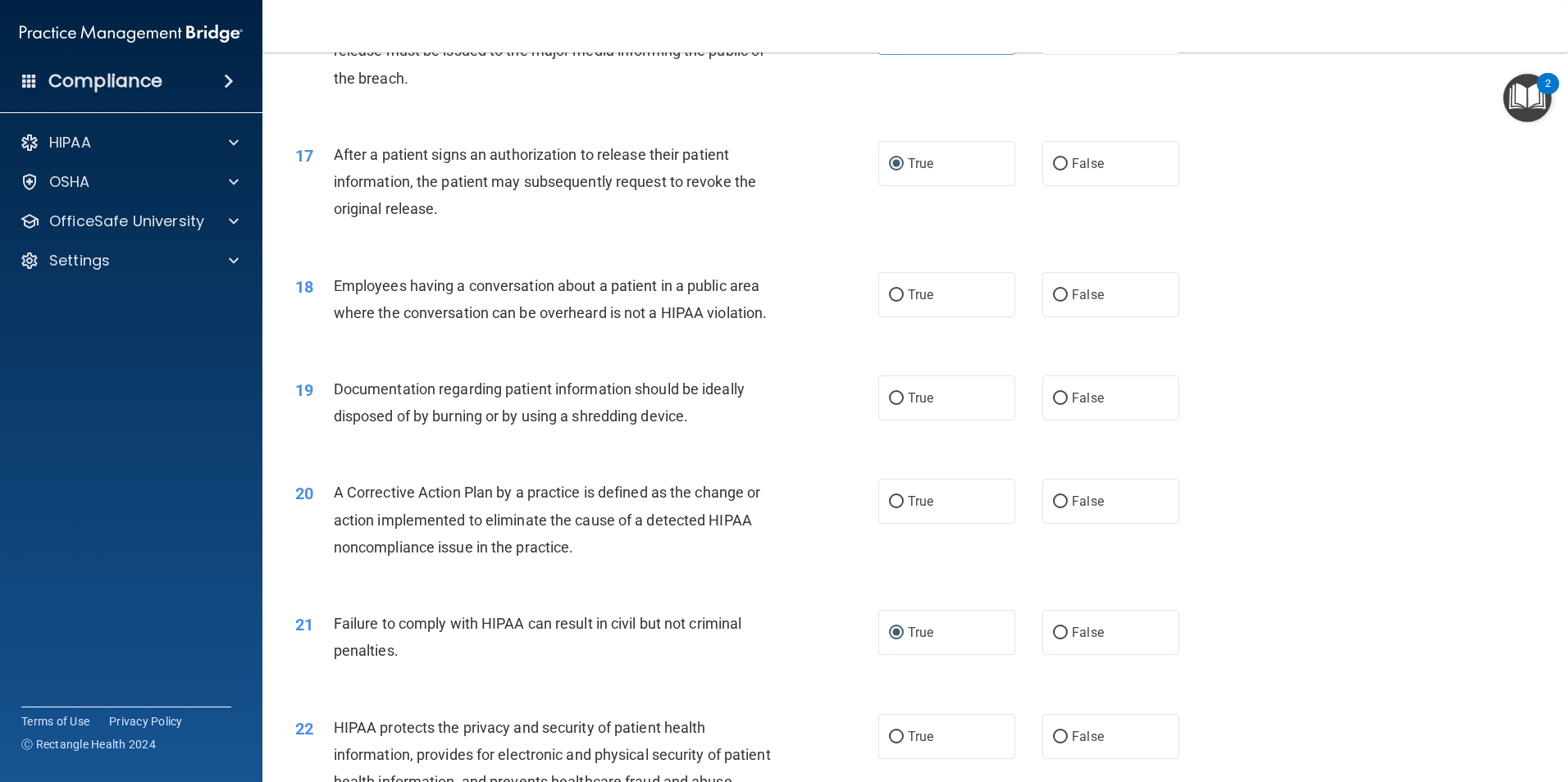
scroll to position [1885, 0]
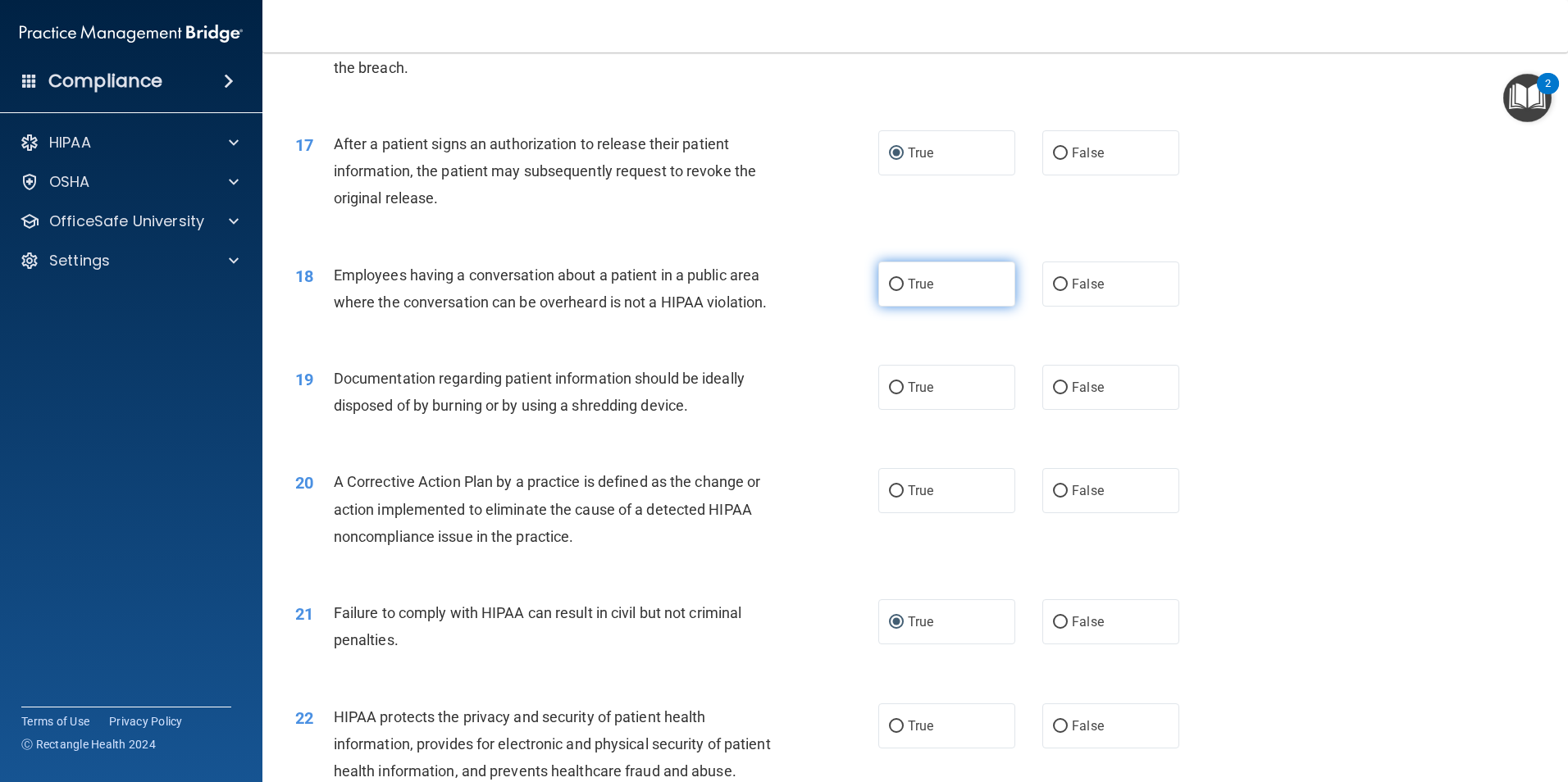
click at [889, 291] on input "True" at bounding box center [897, 284] width 15 height 12
radio input "true"
click at [1053, 395] on input "False" at bounding box center [1061, 387] width 15 height 12
radio input "true"
click at [889, 498] on input "True" at bounding box center [897, 491] width 15 height 12
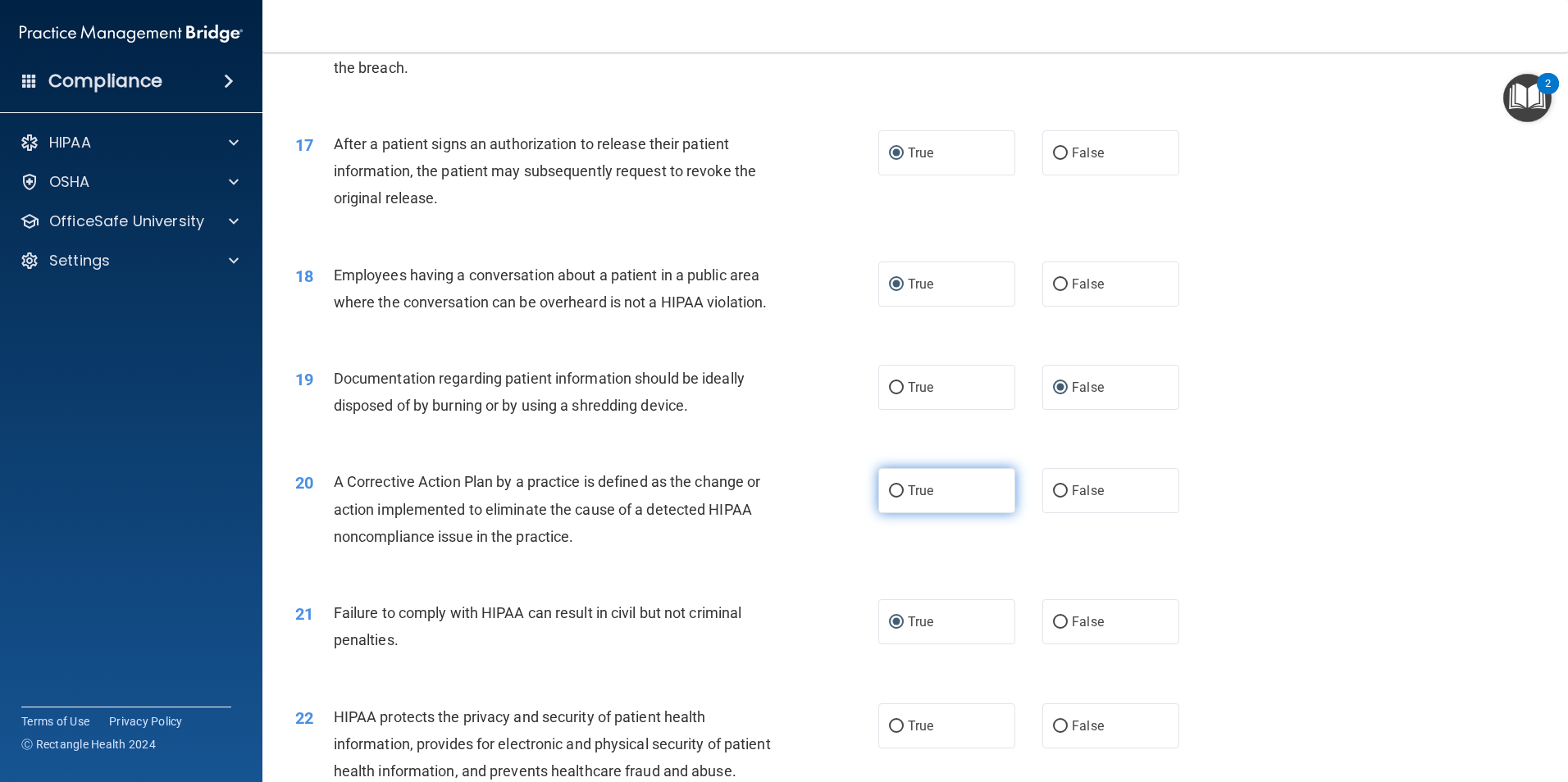
radio input "true"
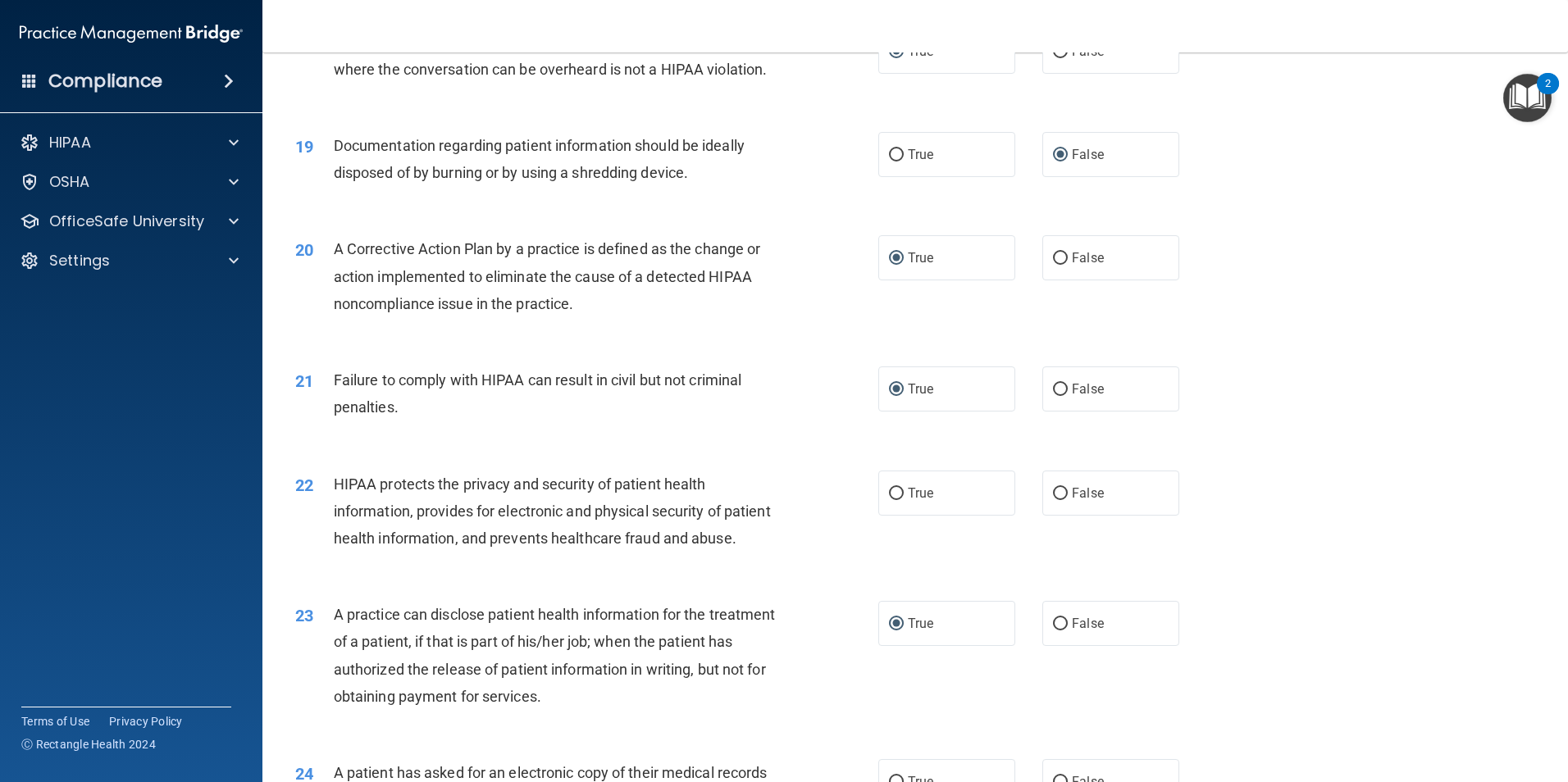
scroll to position [2132, 0]
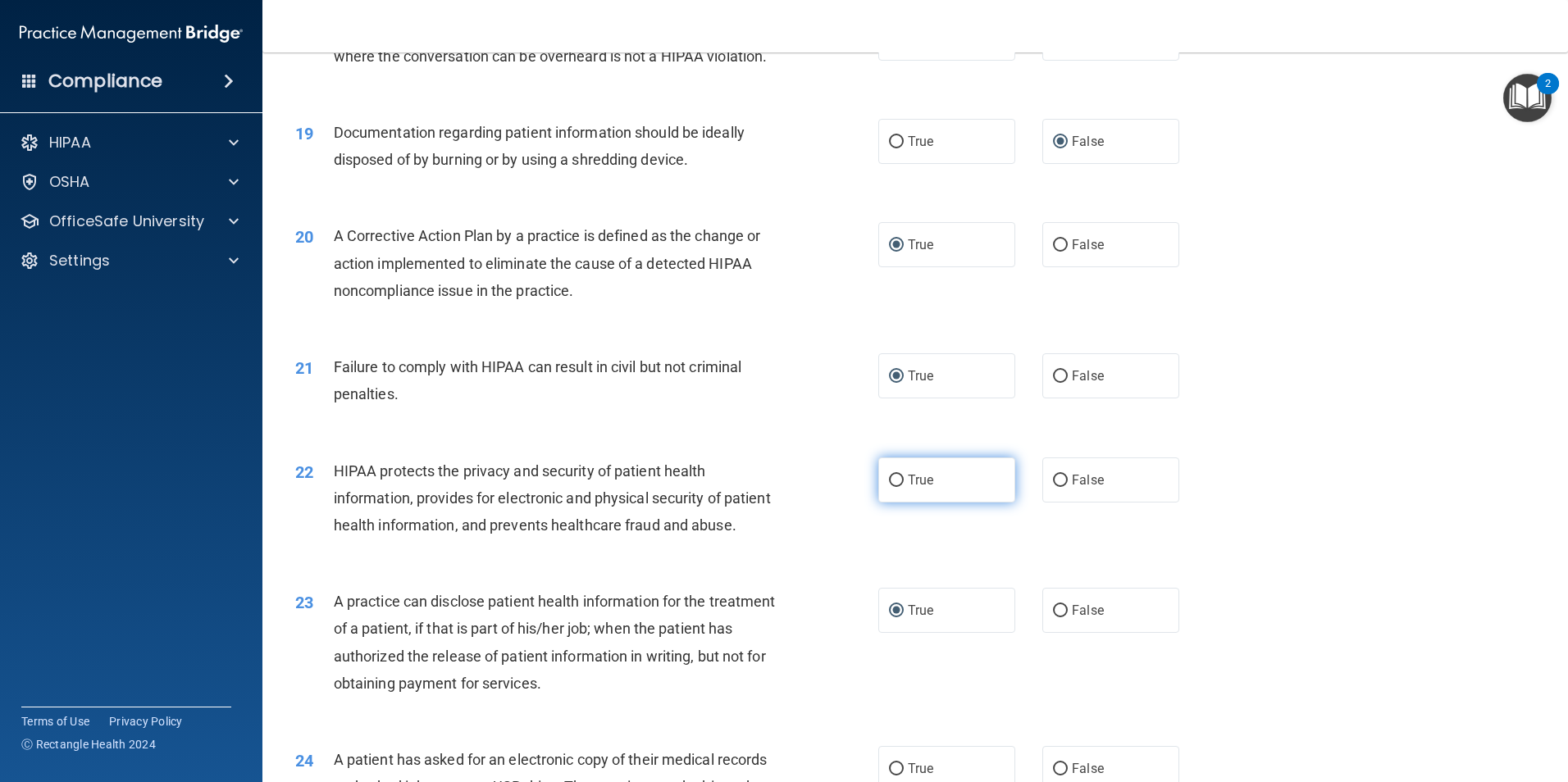
click at [882, 503] on label "True" at bounding box center [946, 479] width 137 height 45
click at [889, 487] on input "True" at bounding box center [897, 480] width 15 height 12
radio input "true"
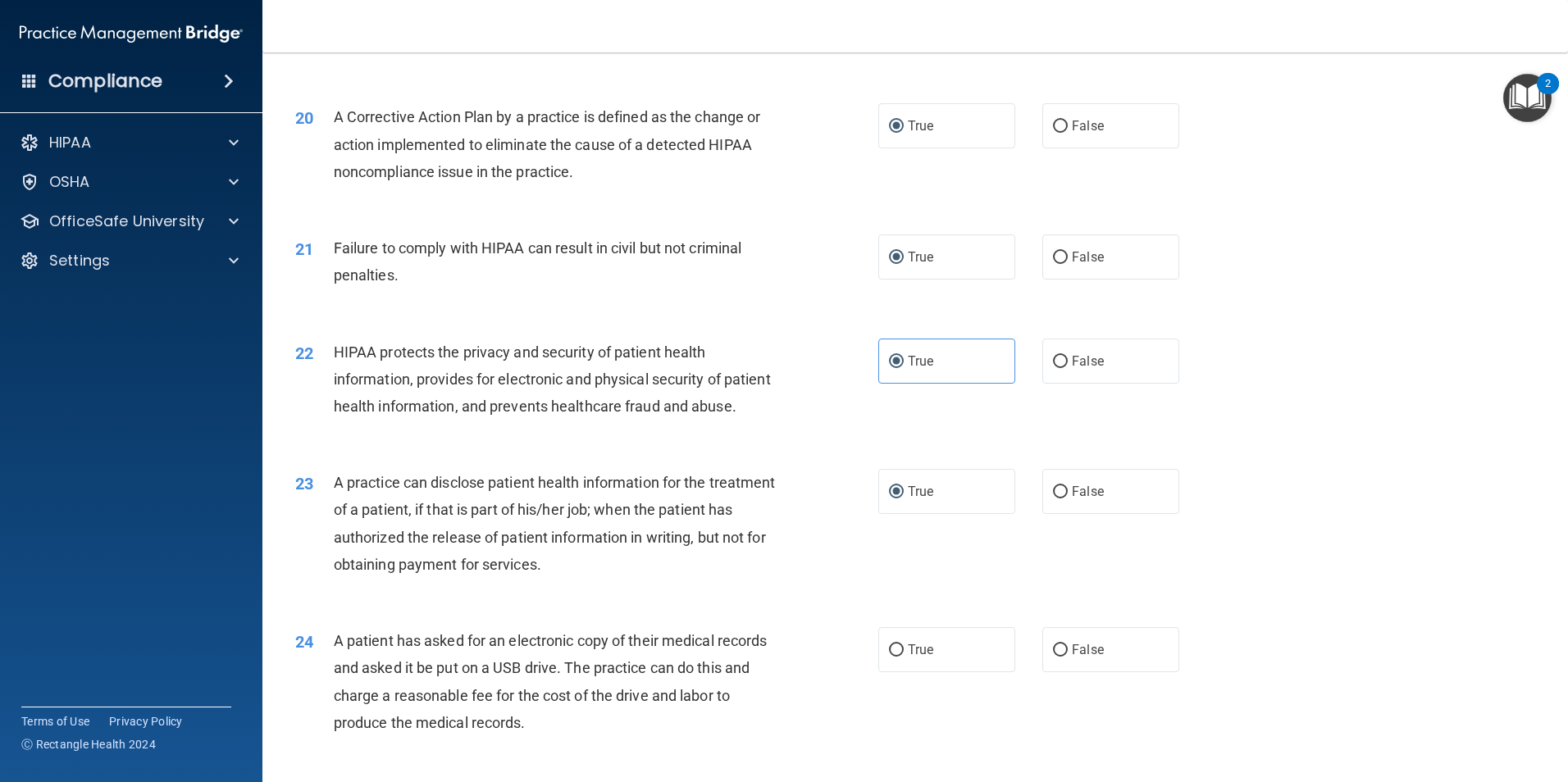
scroll to position [2378, 0]
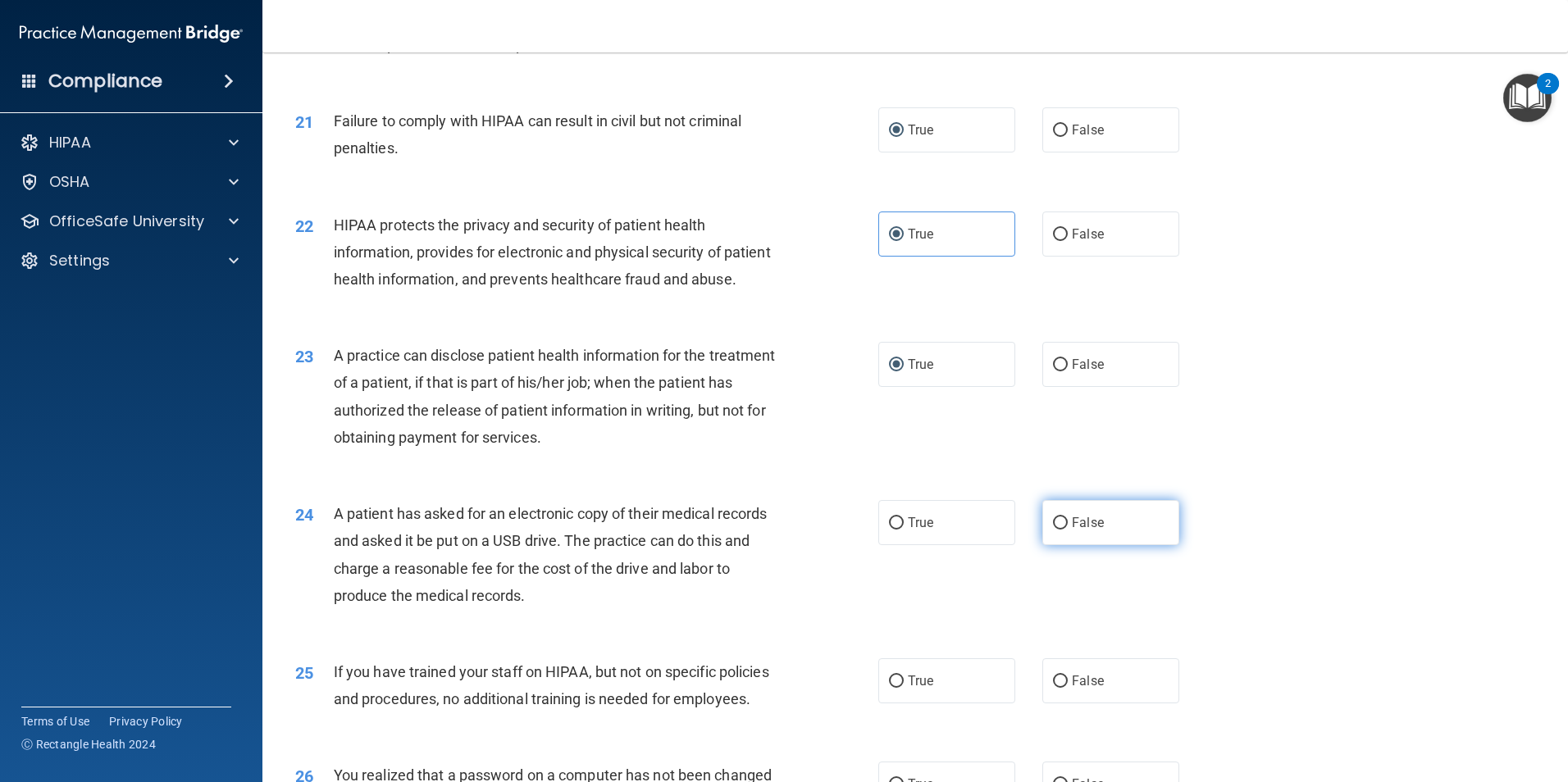
click at [1053, 530] on input "False" at bounding box center [1061, 523] width 15 height 12
radio input "true"
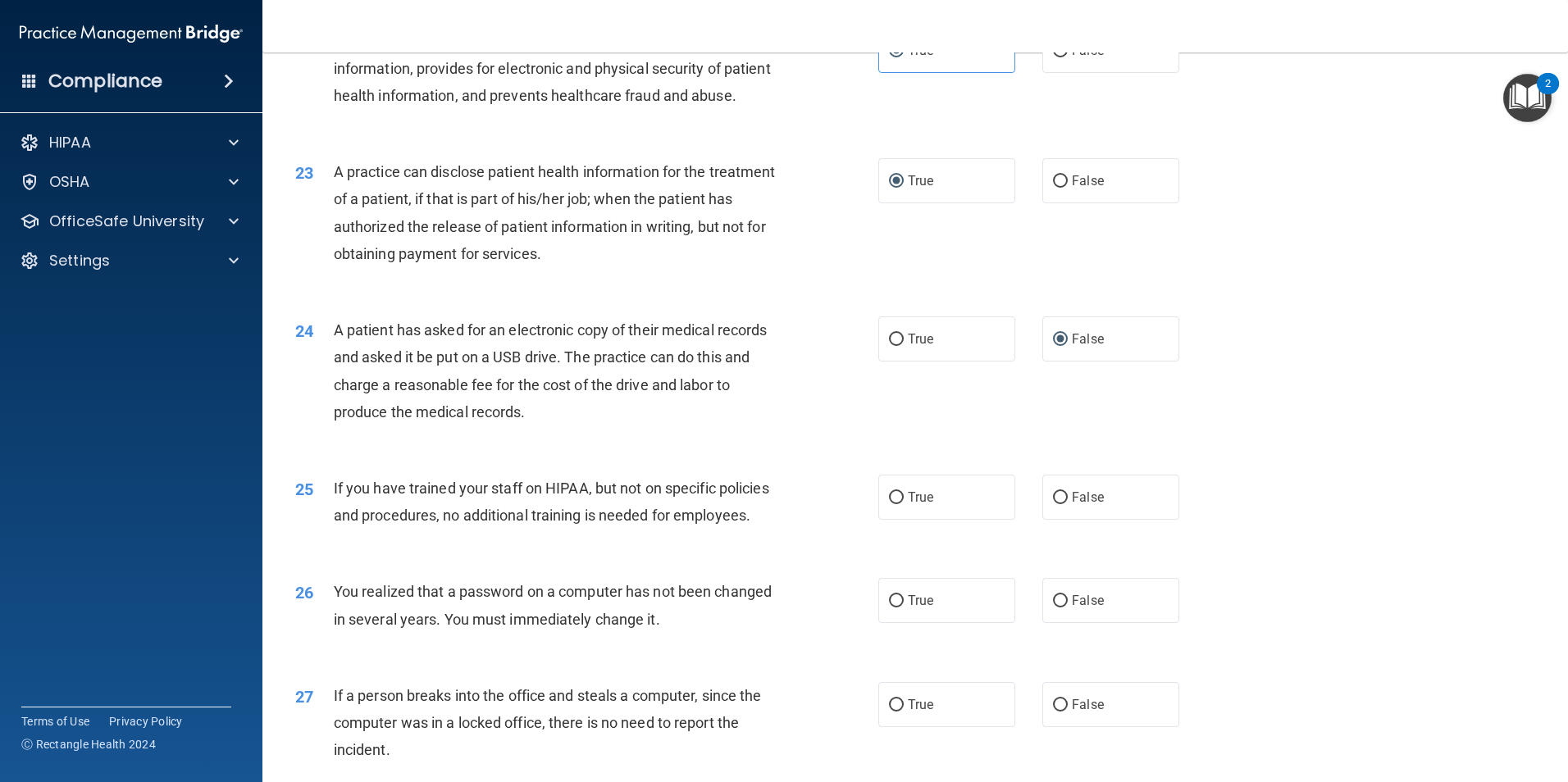
scroll to position [2623, 0]
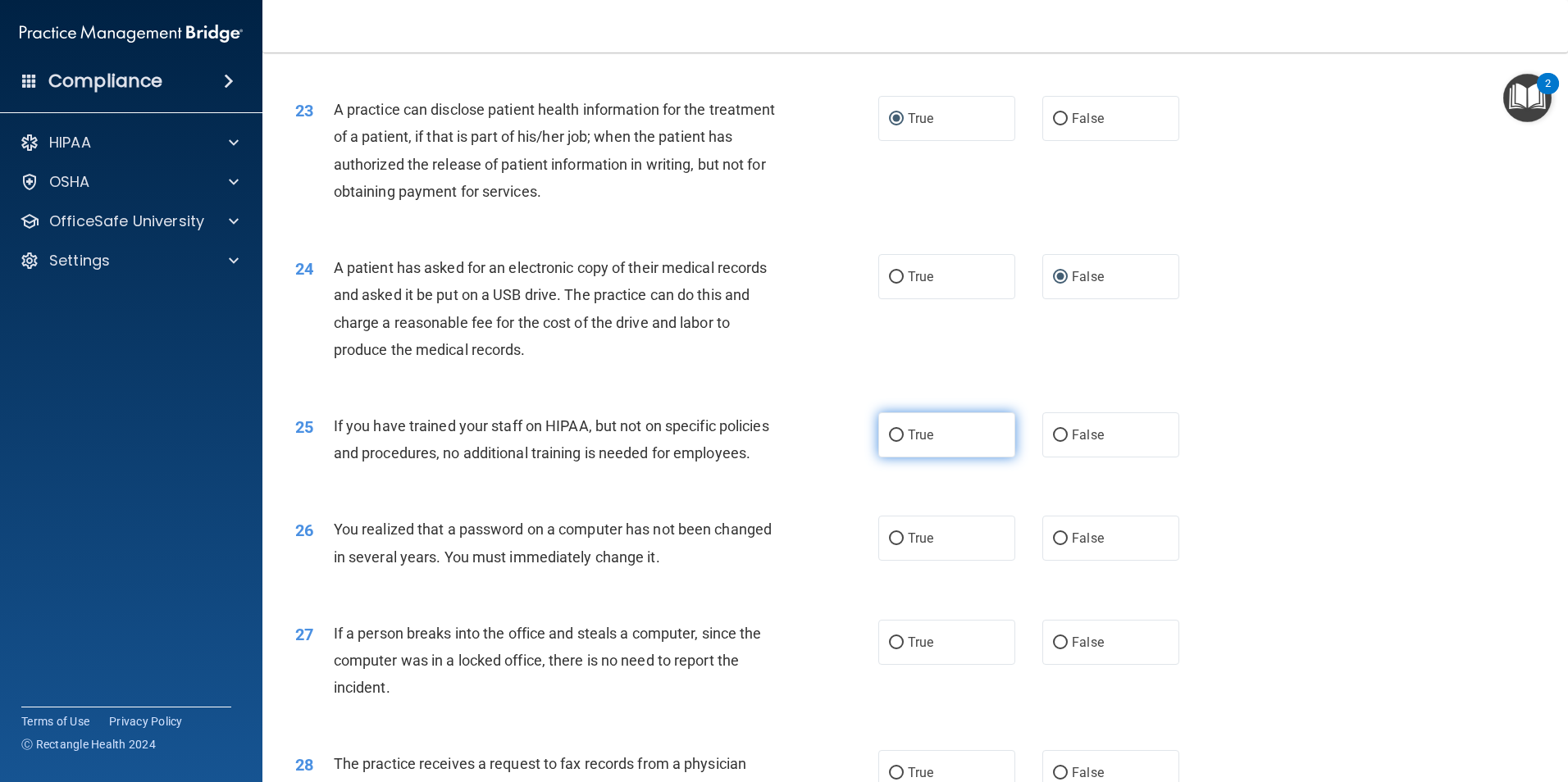
click at [892, 457] on label "True" at bounding box center [946, 435] width 137 height 45
click at [892, 442] on input "True" at bounding box center [897, 435] width 15 height 12
radio input "true"
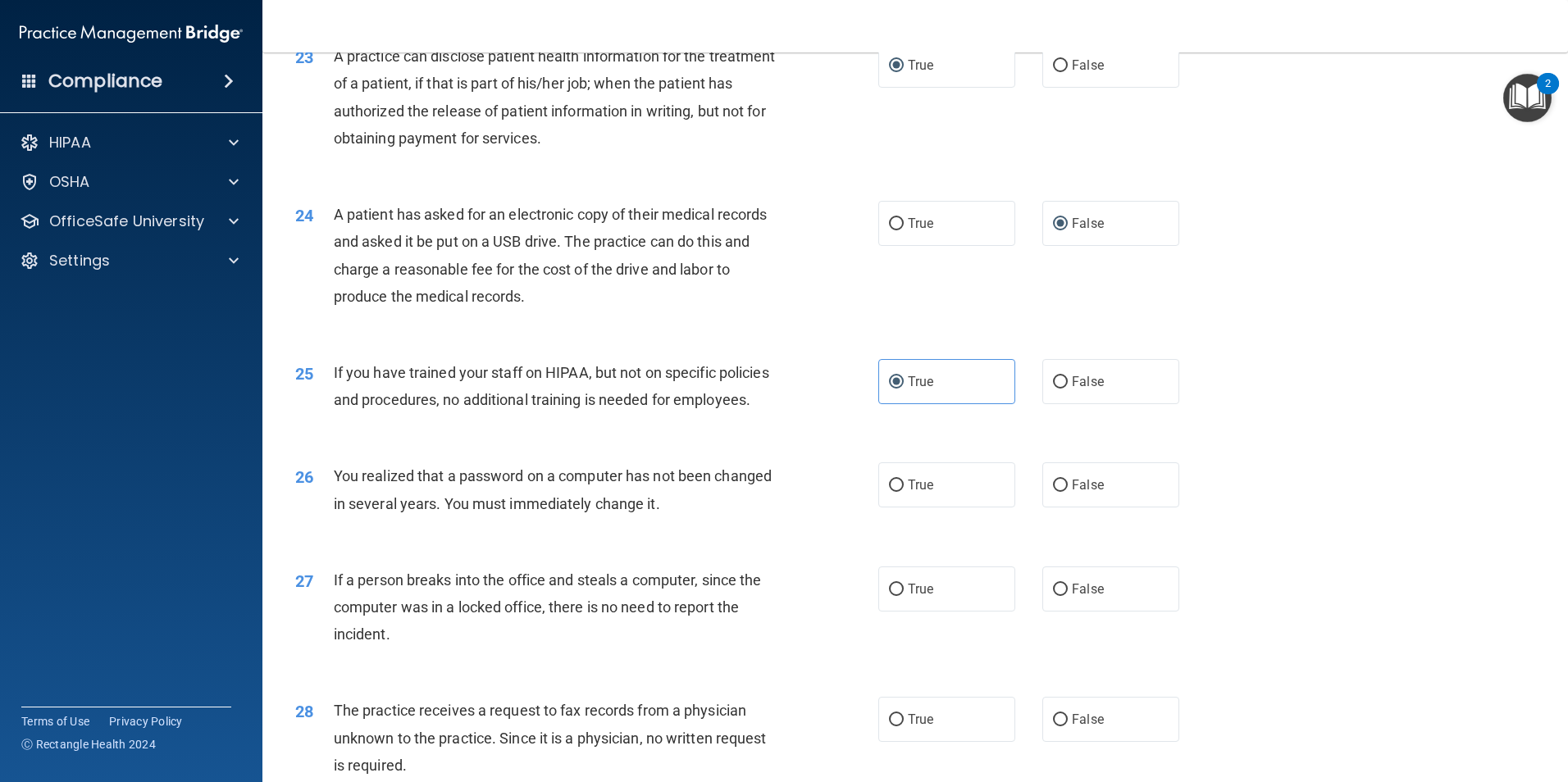
scroll to position [2787, 0]
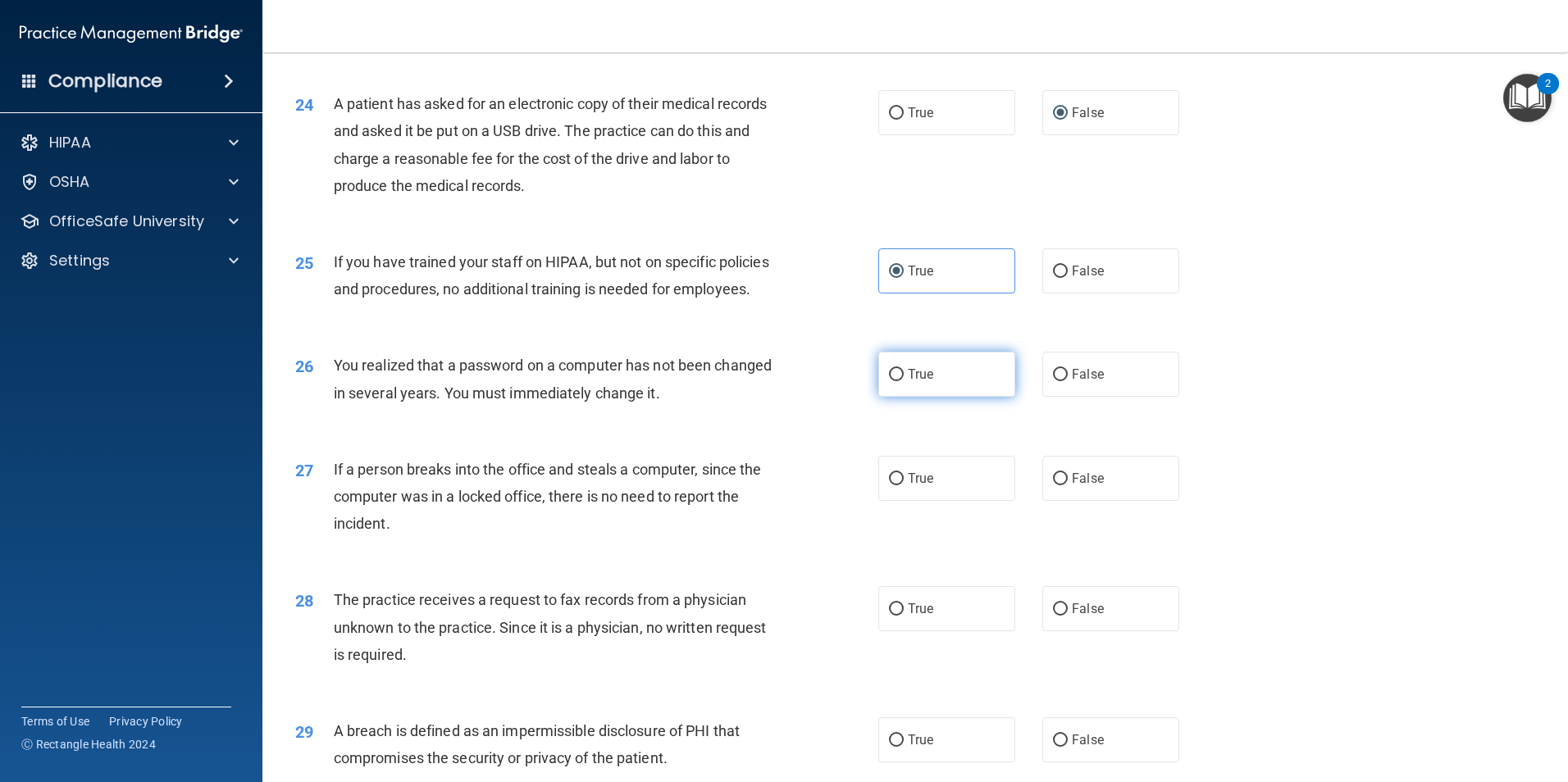
click at [891, 381] on input "True" at bounding box center [897, 374] width 15 height 12
radio input "true"
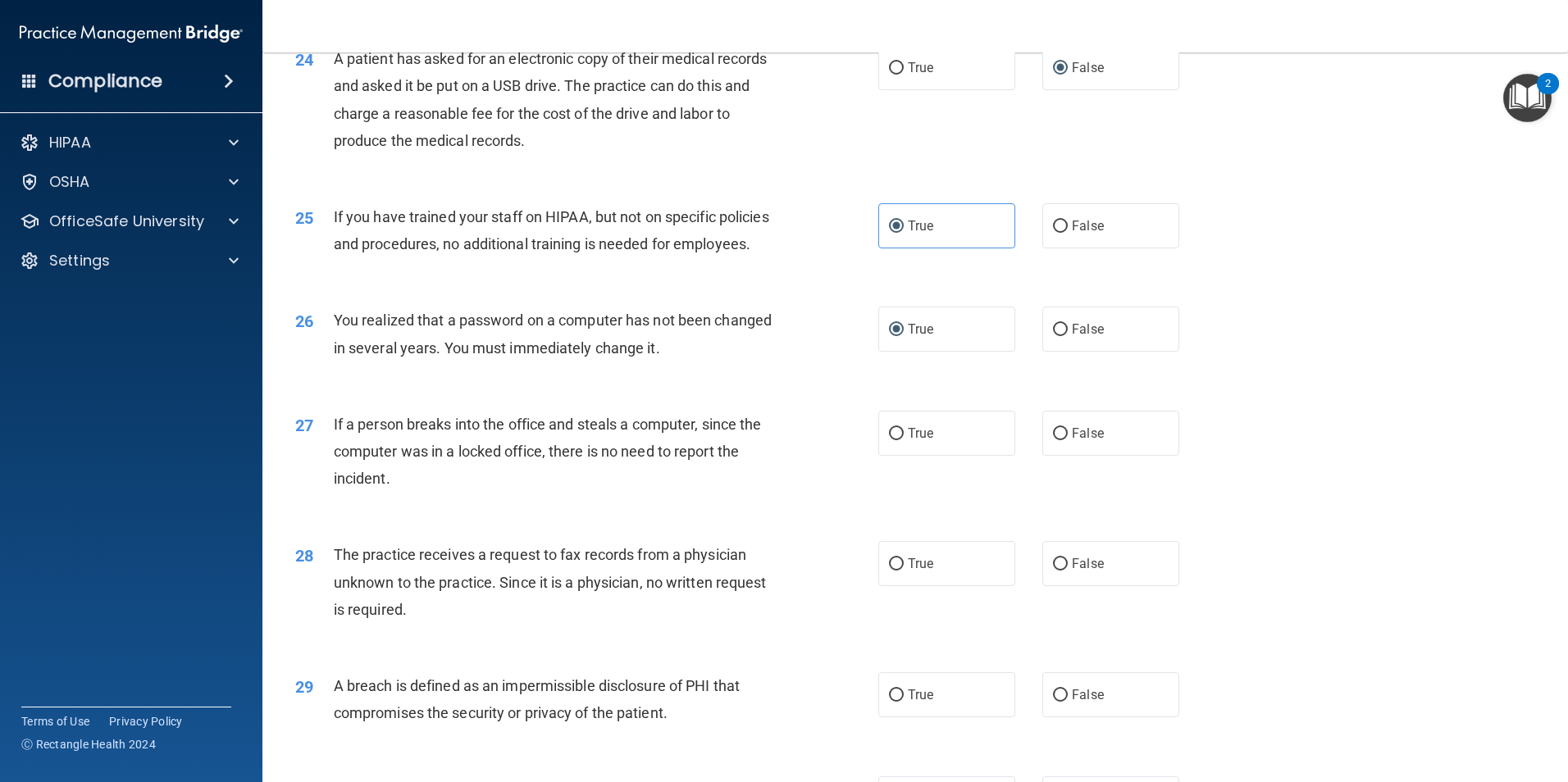
scroll to position [2869, 0]
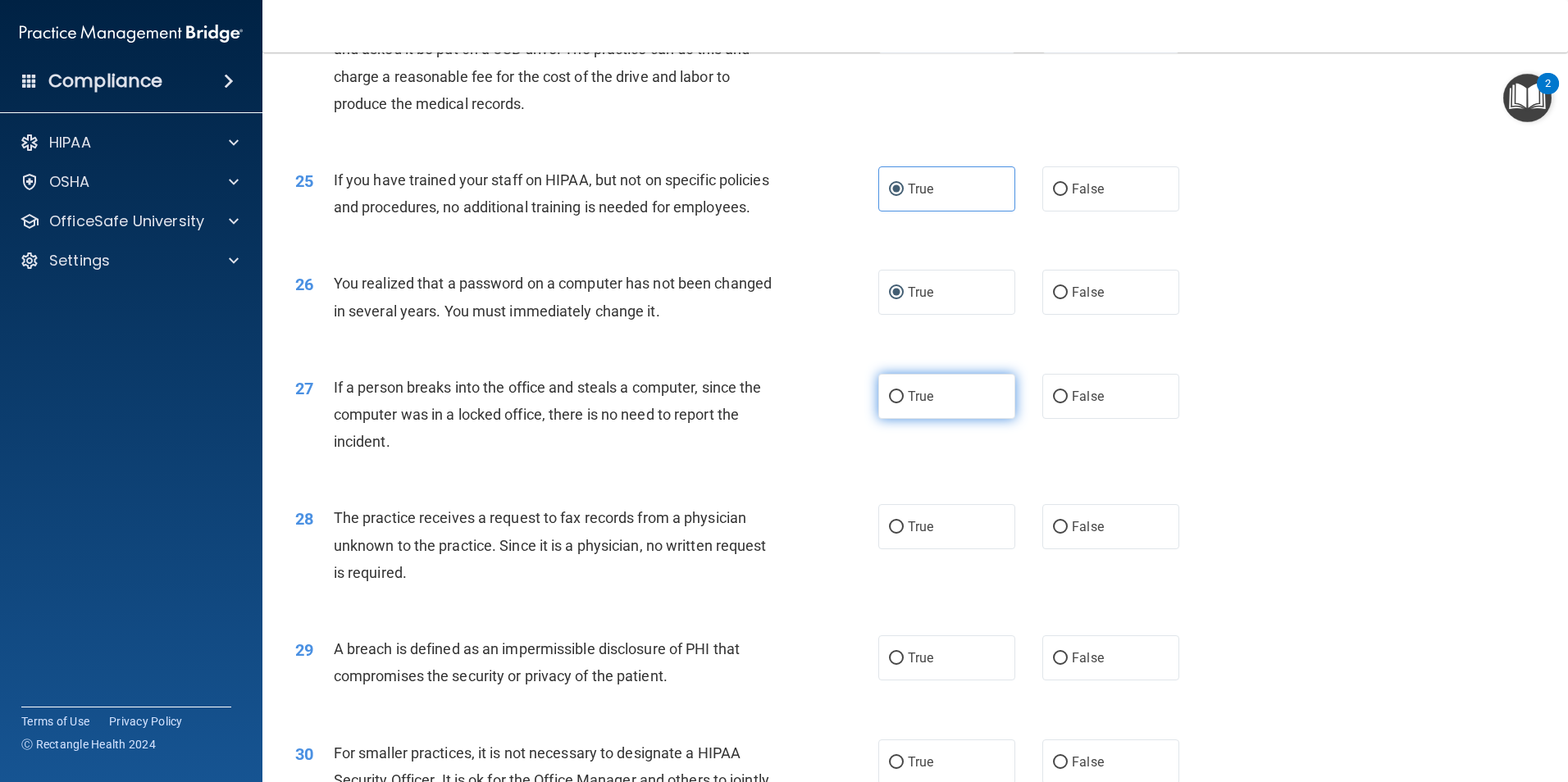
click at [896, 403] on input "True" at bounding box center [897, 397] width 15 height 12
radio input "true"
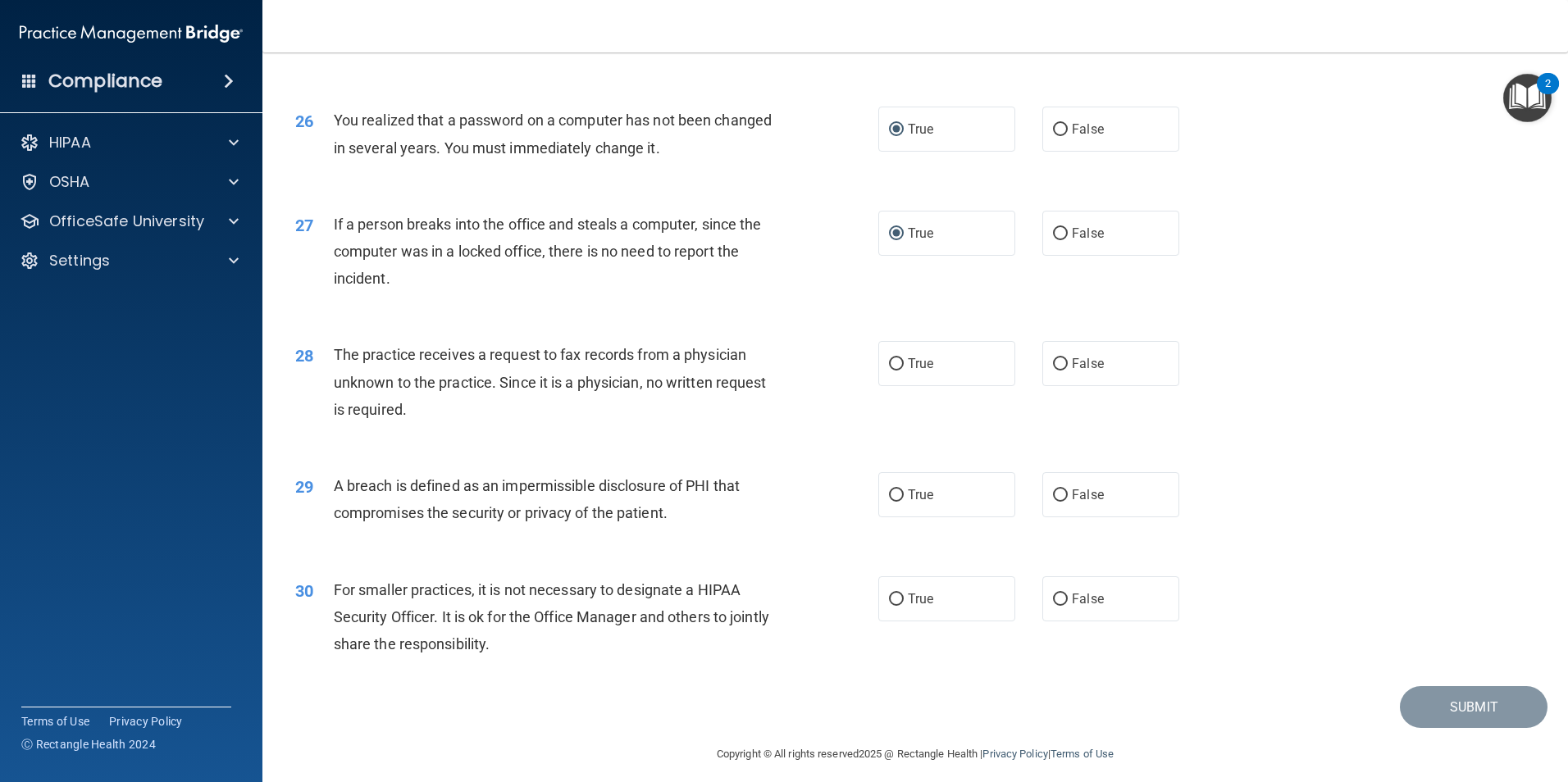
scroll to position [3033, 0]
click at [1055, 370] on input "False" at bounding box center [1061, 363] width 15 height 12
radio input "true"
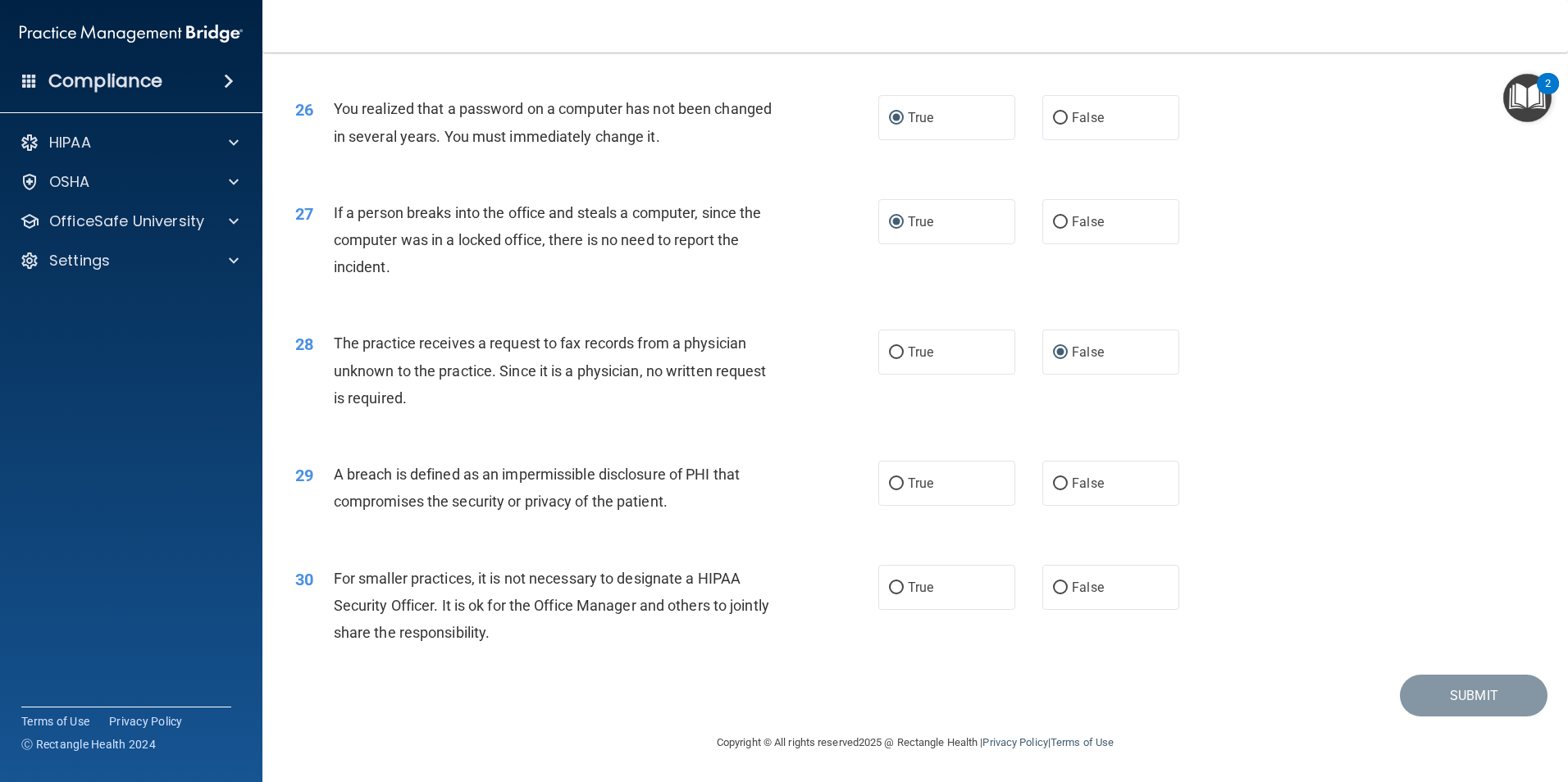
scroll to position [3125, 0]
click at [899, 482] on label "True" at bounding box center [946, 483] width 137 height 45
click at [899, 482] on input "True" at bounding box center [897, 483] width 15 height 12
radio input "true"
click at [898, 591] on label "True" at bounding box center [946, 587] width 137 height 45
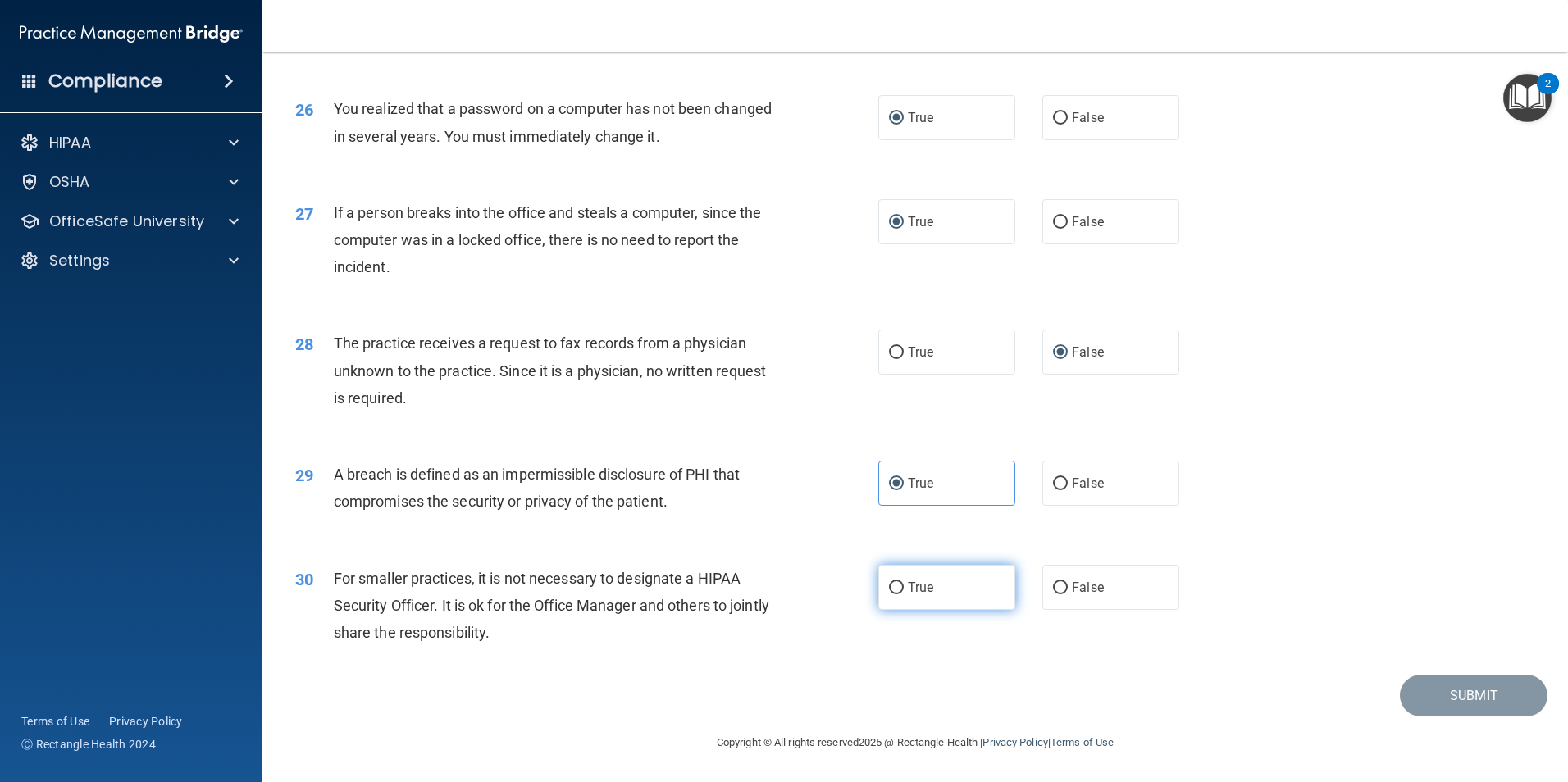
click at [898, 591] on input "True" at bounding box center [897, 587] width 15 height 12
radio input "true"
click at [1440, 703] on button "Submit" at bounding box center [1473, 695] width 148 height 42
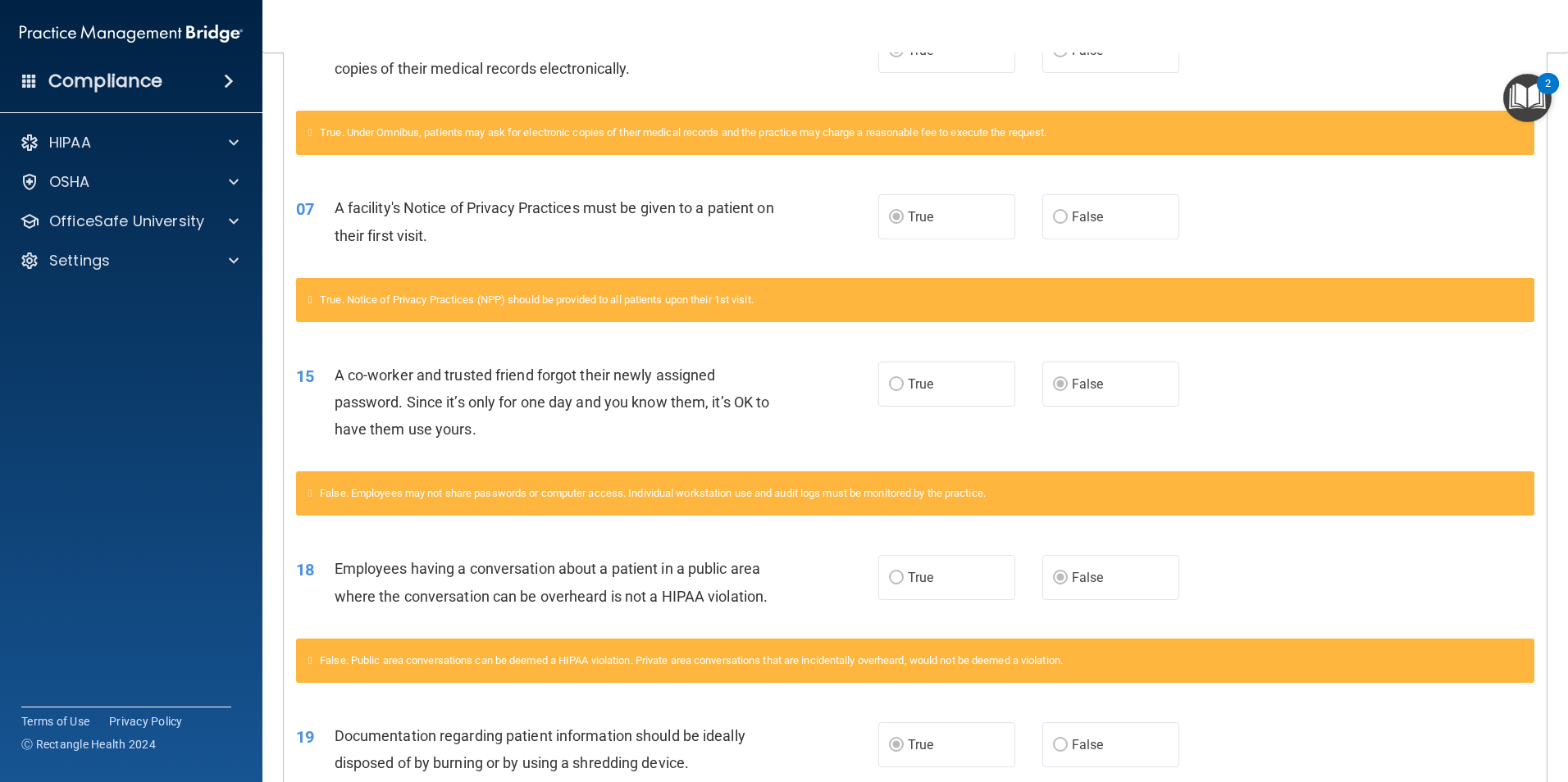
scroll to position [574, 0]
